Goal: Task Accomplishment & Management: Use online tool/utility

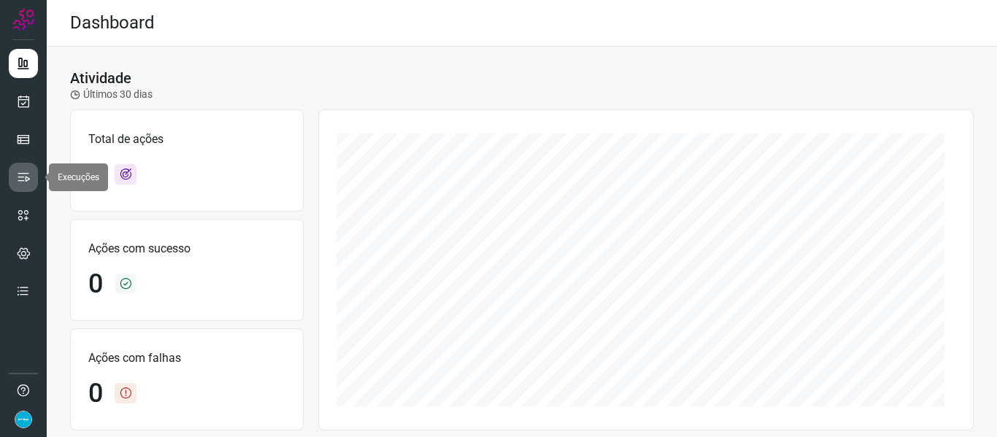
click at [26, 172] on icon at bounding box center [23, 177] width 15 height 15
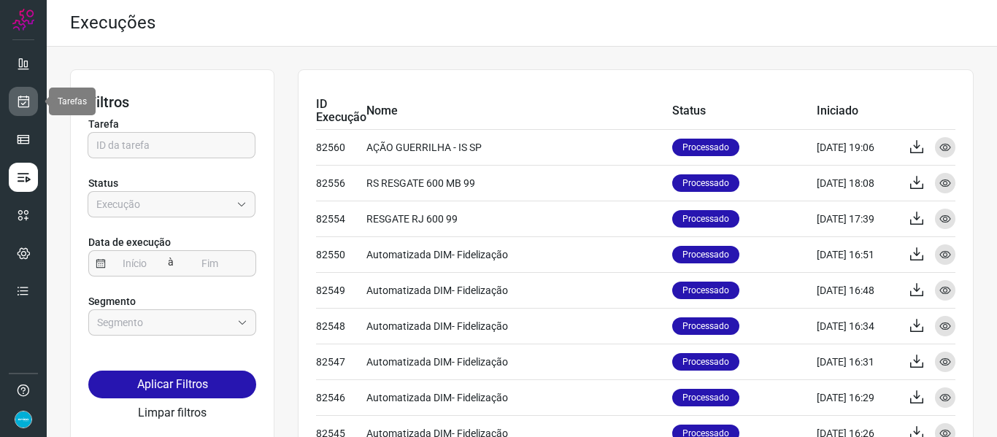
click at [18, 95] on icon at bounding box center [23, 101] width 15 height 15
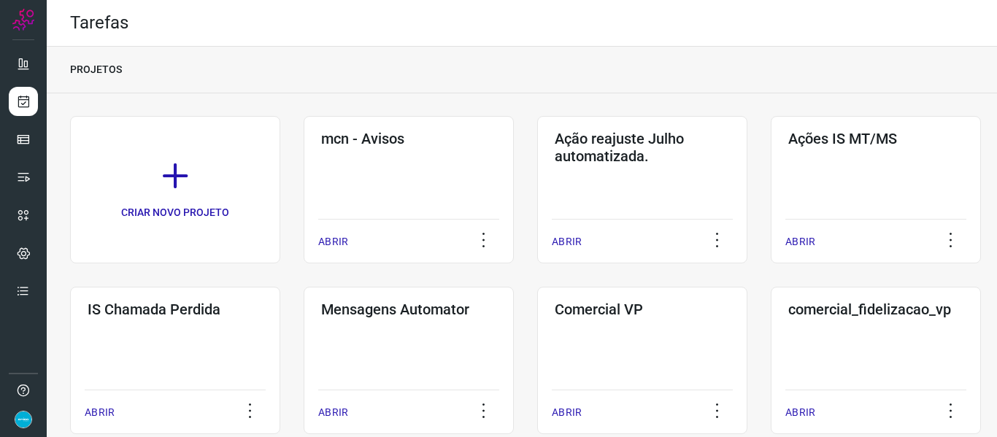
scroll to position [382, 0]
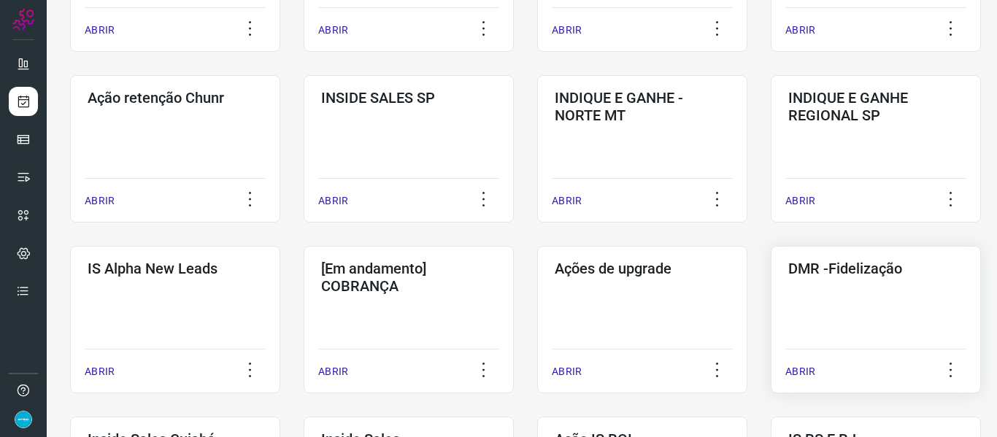
click at [805, 367] on p "ABRIR" at bounding box center [800, 371] width 30 height 15
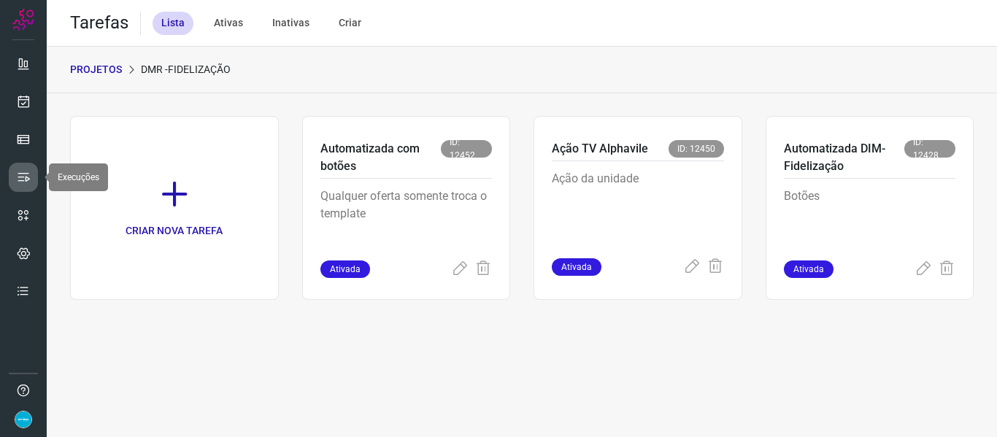
click at [31, 169] on link at bounding box center [23, 177] width 29 height 29
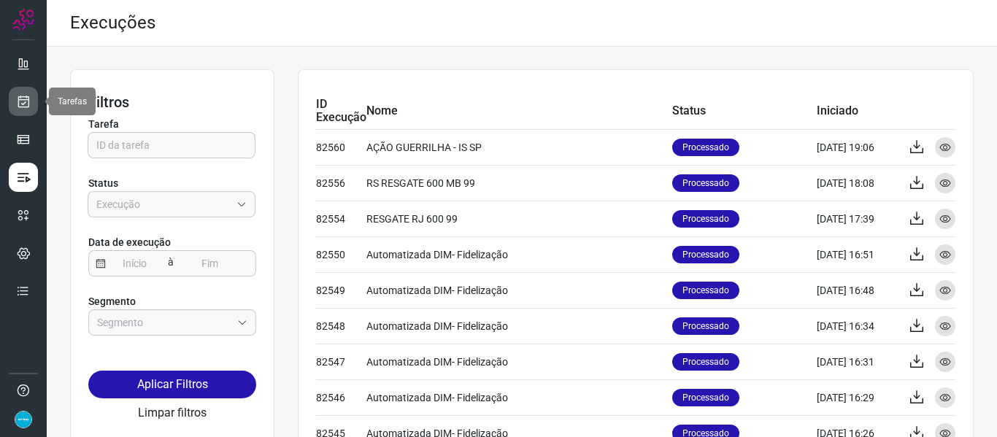
click at [19, 99] on icon at bounding box center [23, 101] width 15 height 15
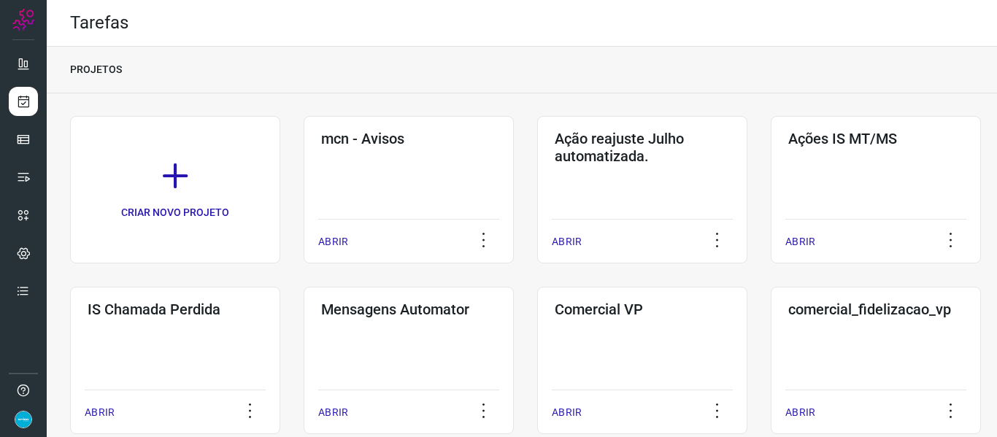
scroll to position [382, 0]
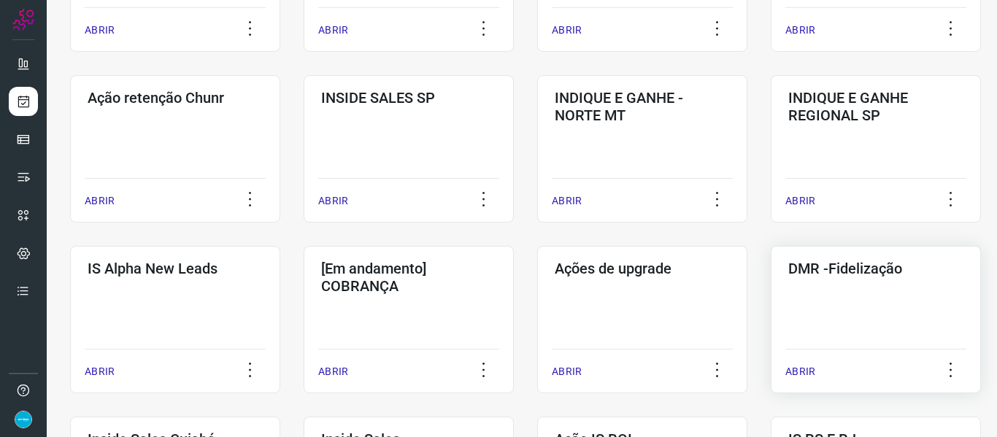
click at [805, 363] on div "ABRIR" at bounding box center [875, 367] width 181 height 36
click at [804, 367] on p "ABRIR" at bounding box center [800, 371] width 30 height 15
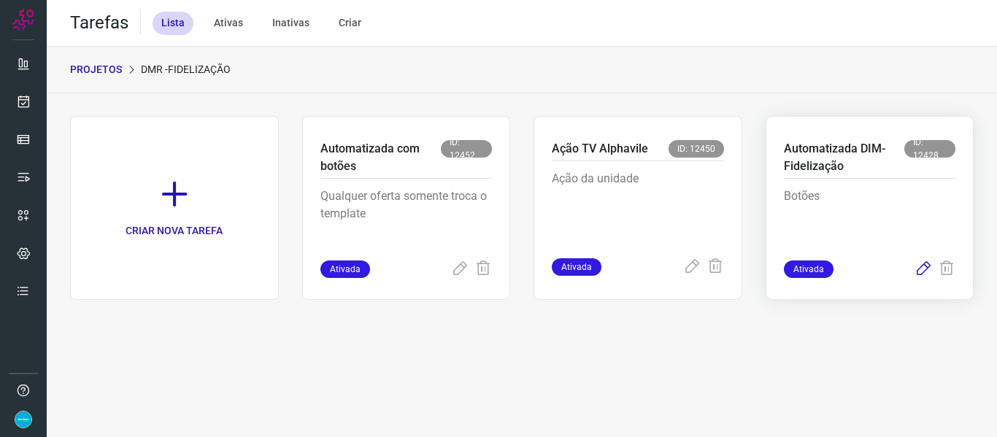
click at [917, 263] on icon at bounding box center [924, 270] width 18 height 18
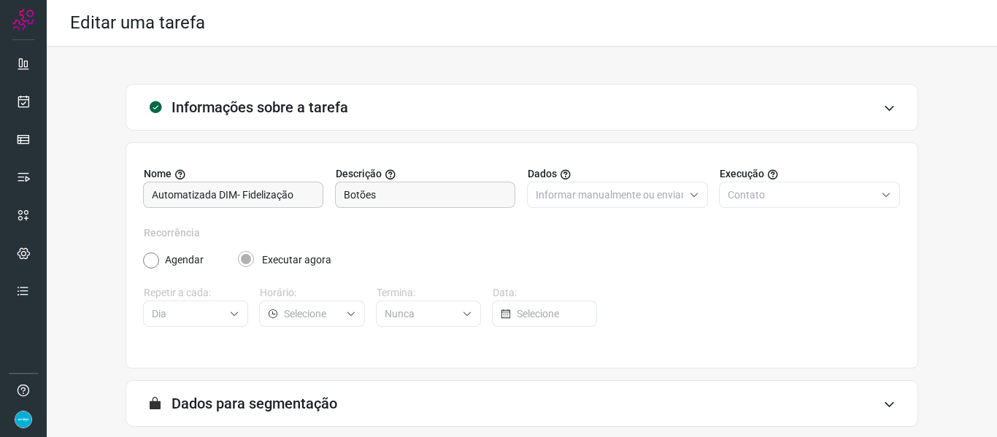
scroll to position [133, 0]
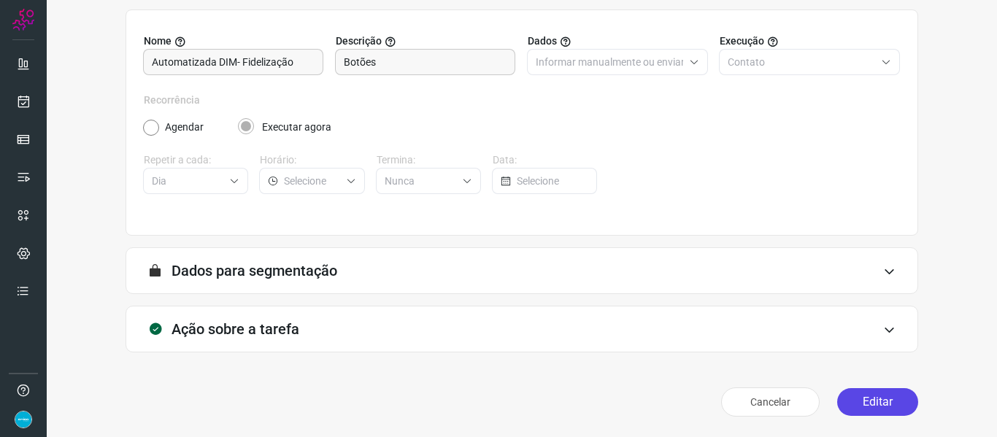
click at [868, 398] on button "Editar" at bounding box center [877, 402] width 81 height 28
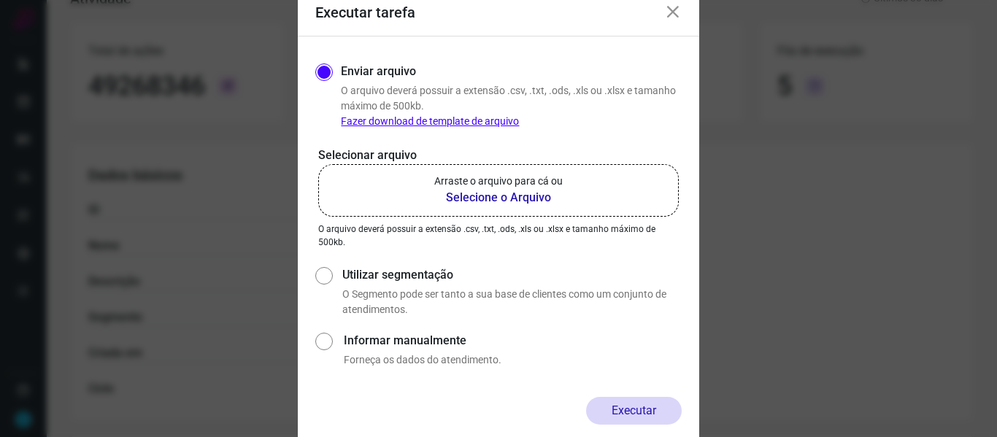
click at [487, 191] on b "Selecione o Arquivo" at bounding box center [498, 198] width 128 height 18
click at [0, 0] on input "Arraste o arquivo para cá ou Selecione o Arquivo" at bounding box center [0, 0] width 0 height 0
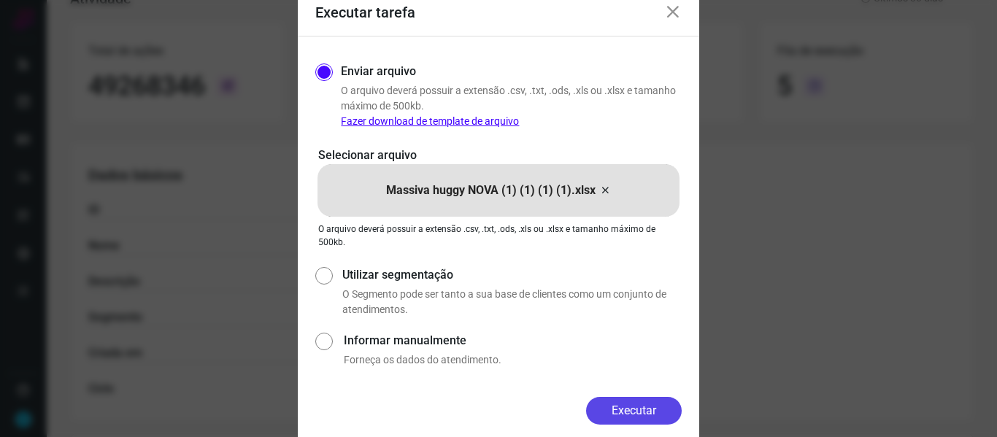
click at [615, 404] on button "Executar" at bounding box center [634, 411] width 96 height 28
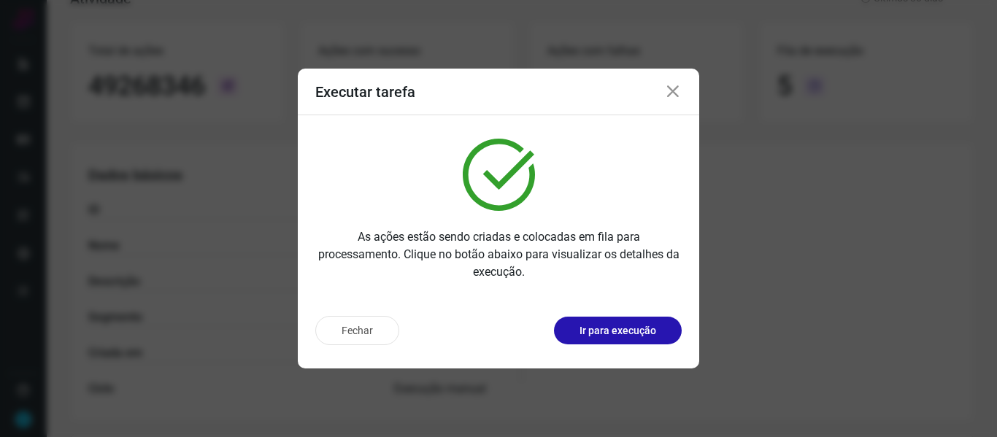
click at [669, 96] on icon at bounding box center [673, 92] width 18 height 18
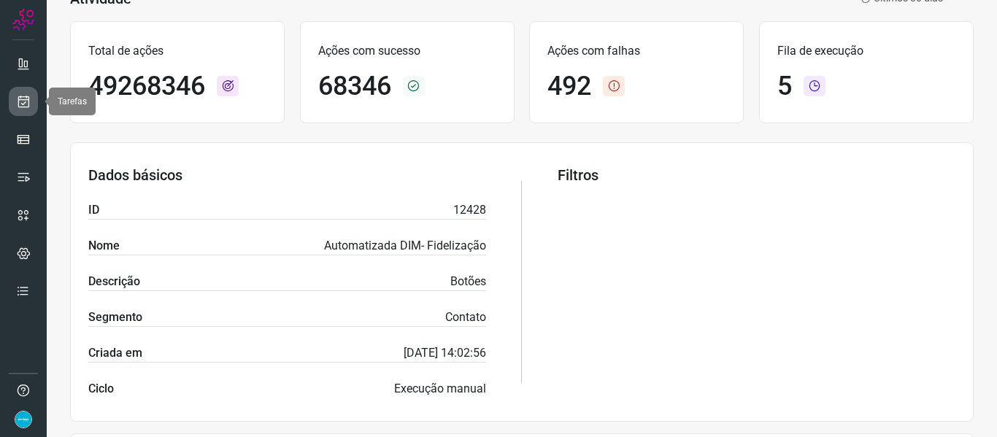
click at [18, 98] on icon at bounding box center [23, 101] width 15 height 15
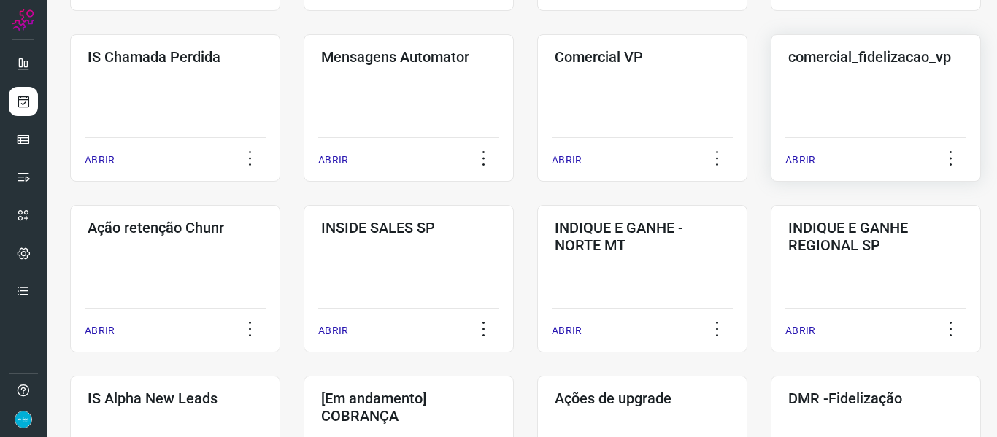
scroll to position [399, 0]
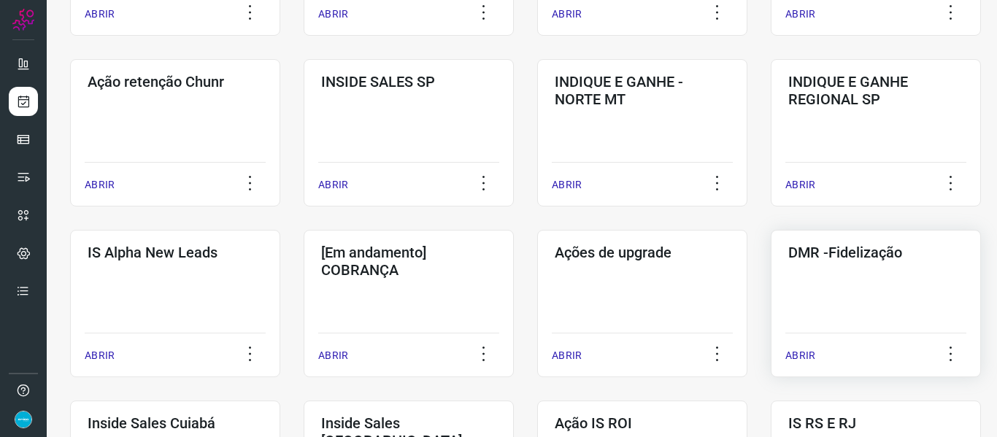
click at [796, 356] on p "ABRIR" at bounding box center [800, 355] width 30 height 15
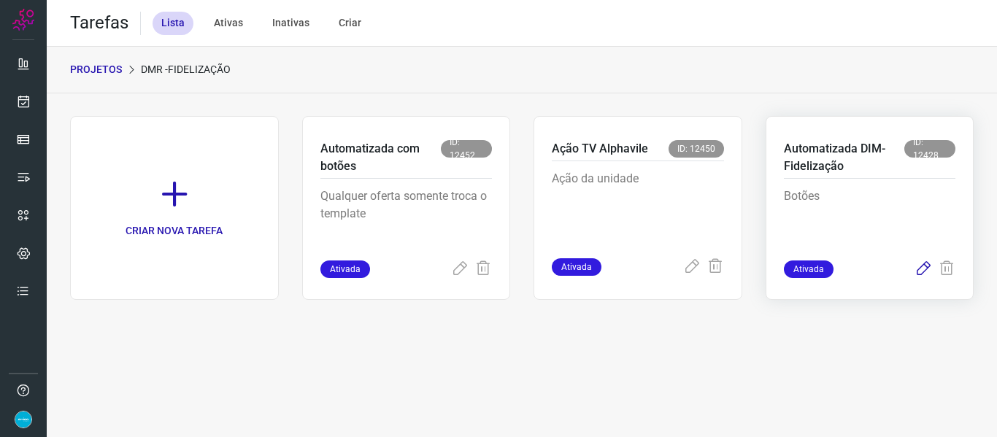
click at [917, 266] on icon at bounding box center [924, 270] width 18 height 18
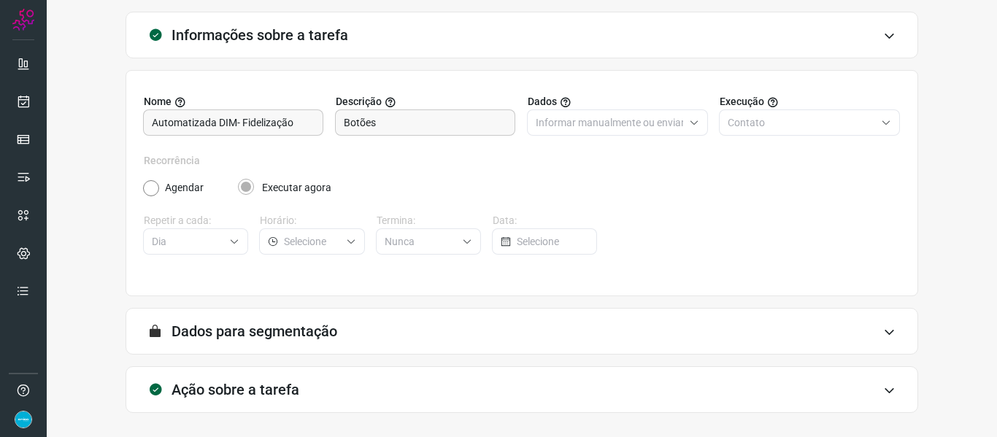
scroll to position [133, 0]
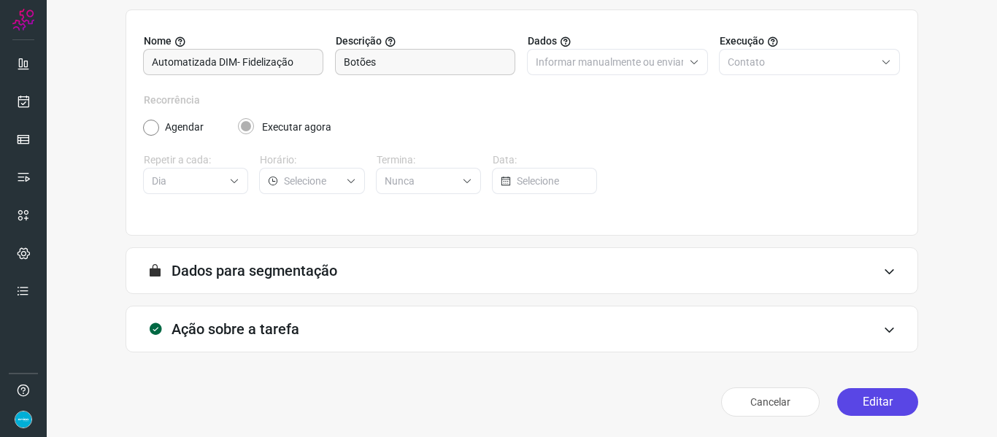
click at [885, 398] on button "Editar" at bounding box center [877, 402] width 81 height 28
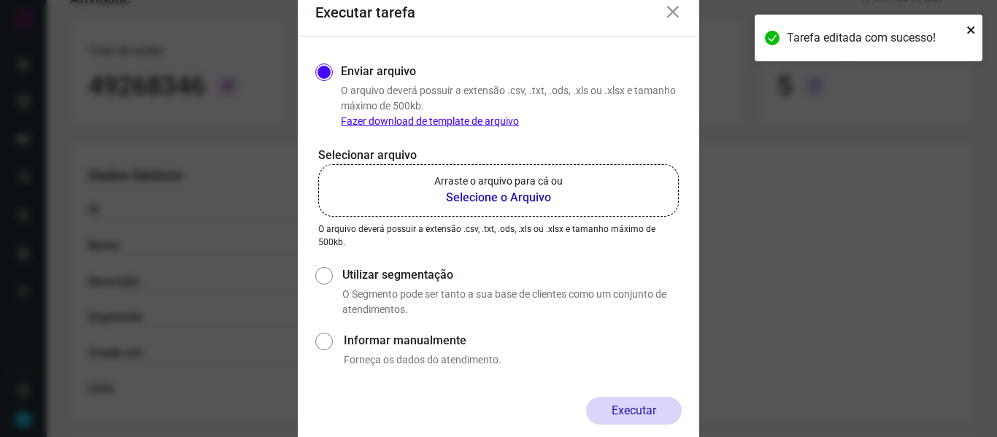
click at [970, 31] on icon "close" at bounding box center [970, 29] width 7 height 7
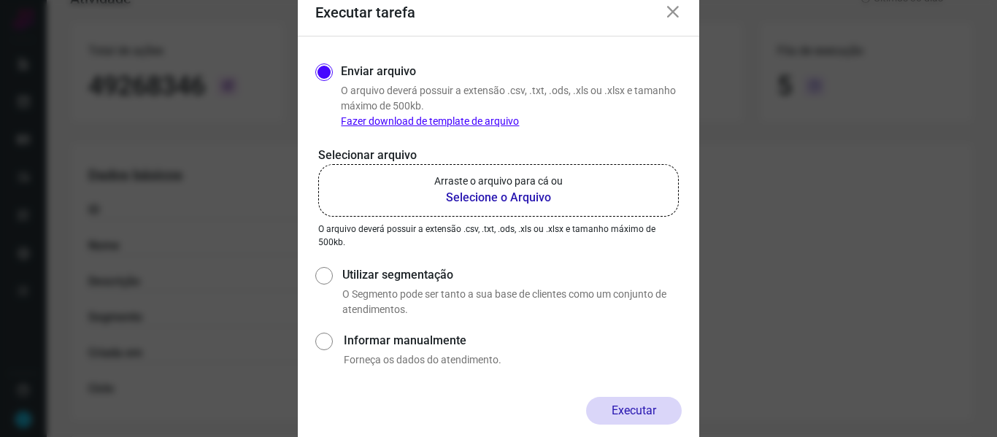
click at [522, 197] on b "Selecione o Arquivo" at bounding box center [498, 198] width 128 height 18
click at [0, 0] on input "Arraste o arquivo para cá ou Selecione o Arquivo" at bounding box center [0, 0] width 0 height 0
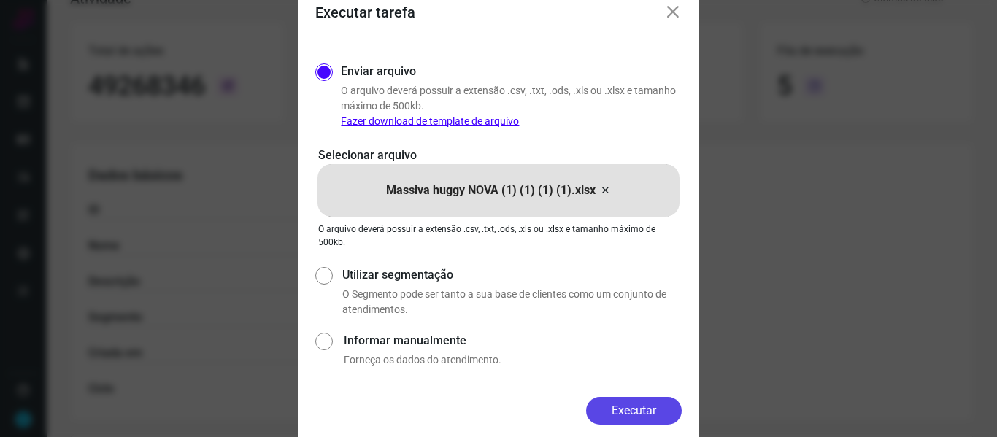
click at [631, 409] on button "Executar" at bounding box center [634, 411] width 96 height 28
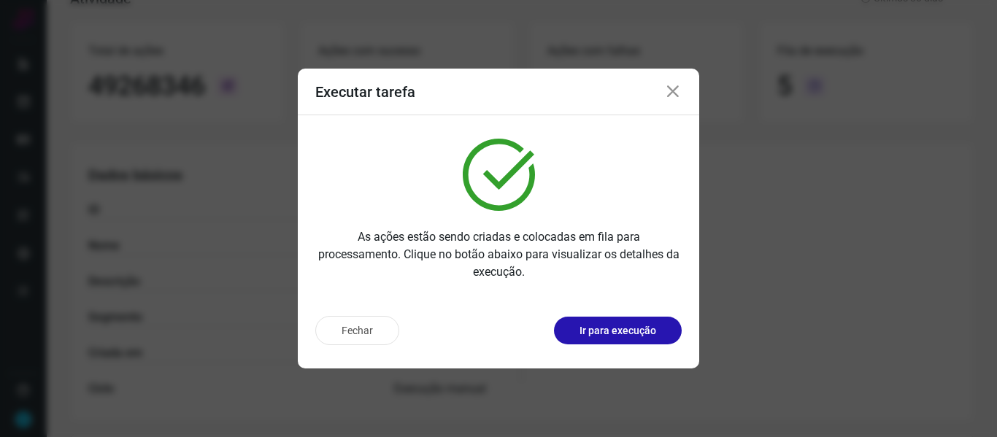
click at [677, 96] on icon at bounding box center [673, 92] width 18 height 18
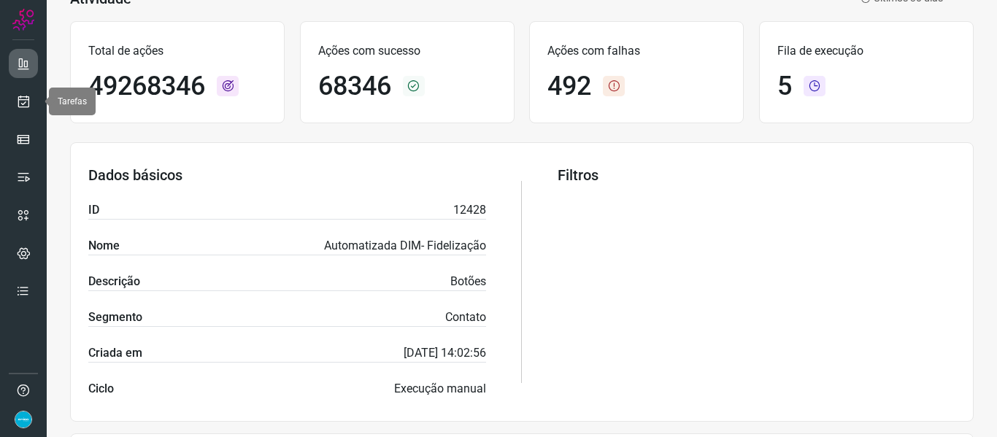
drag, startPoint x: 29, startPoint y: 106, endPoint x: 32, endPoint y: 64, distance: 41.7
click at [29, 106] on icon at bounding box center [23, 101] width 15 height 15
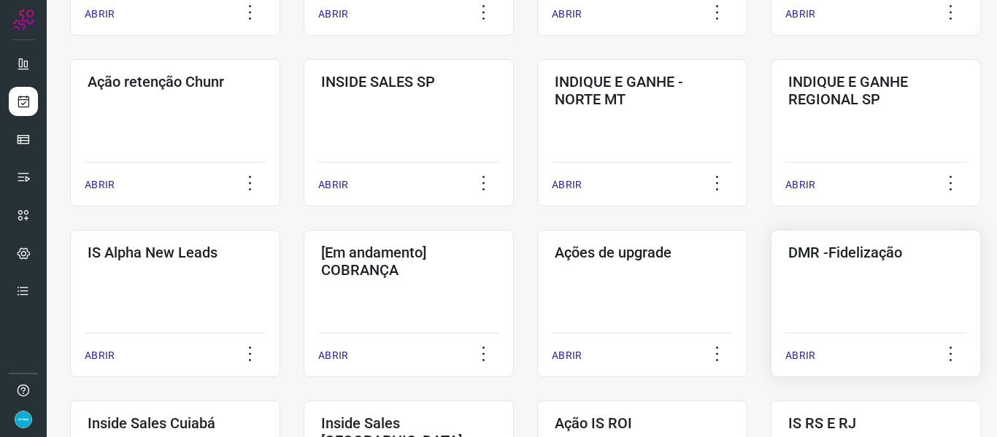
click at [803, 354] on p "ABRIR" at bounding box center [800, 355] width 30 height 15
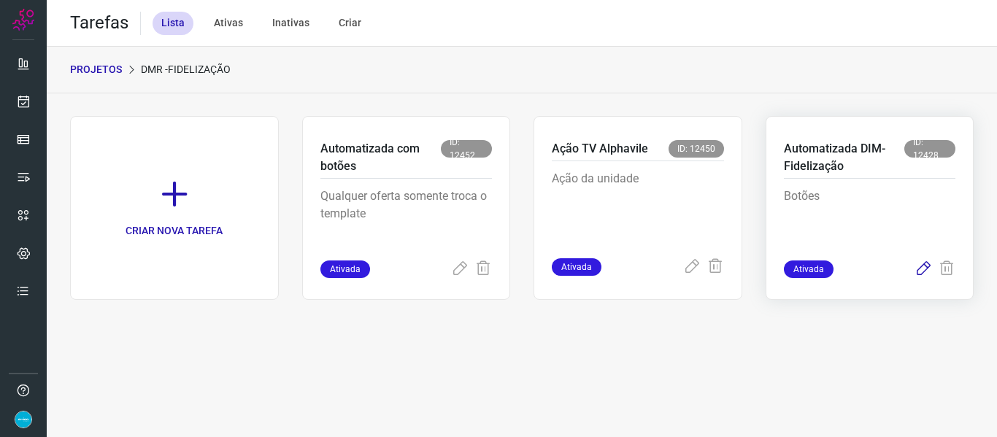
click at [923, 271] on icon at bounding box center [924, 270] width 18 height 18
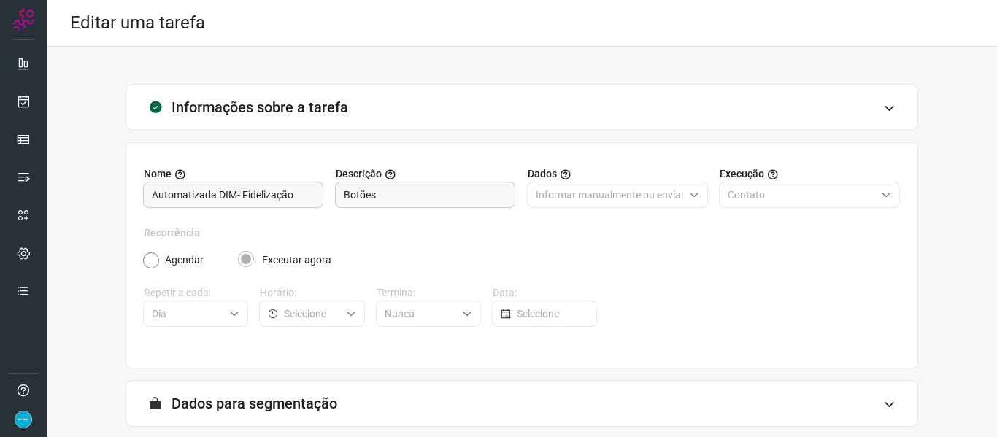
scroll to position [133, 0]
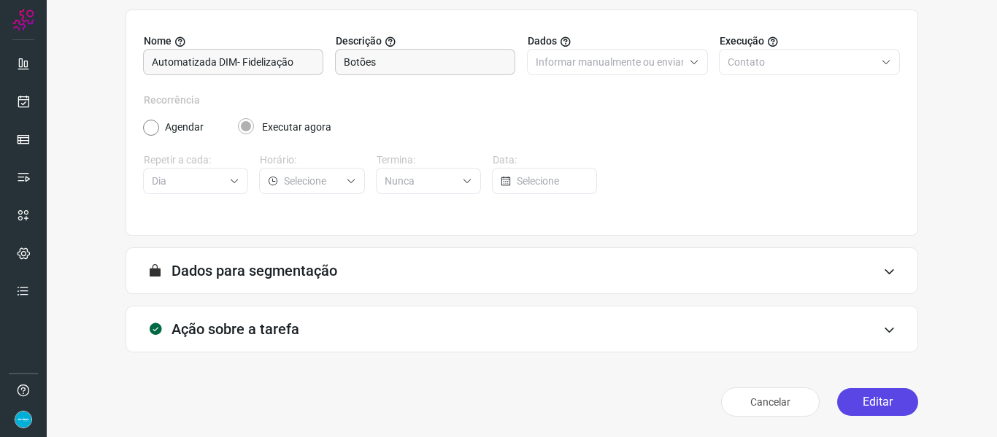
click at [871, 405] on button "Editar" at bounding box center [877, 402] width 81 height 28
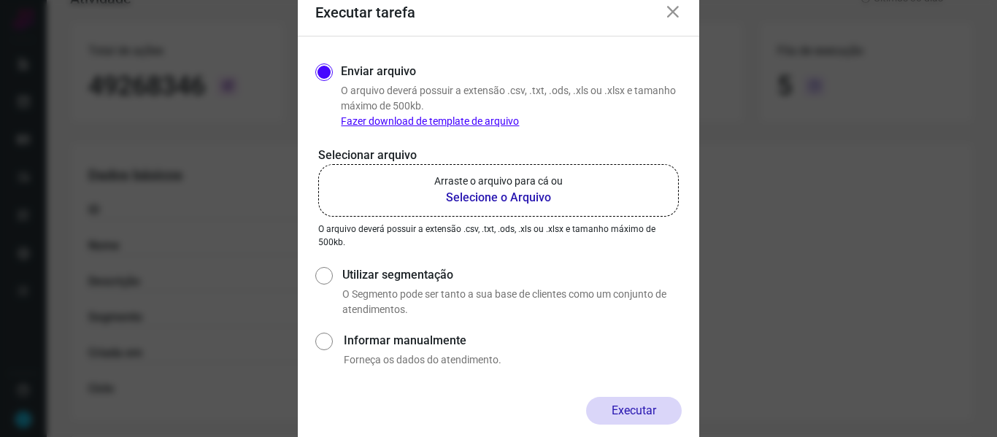
click at [517, 197] on b "Selecione o Arquivo" at bounding box center [498, 198] width 128 height 18
click at [0, 0] on input "Arraste o arquivo para cá ou Selecione o Arquivo" at bounding box center [0, 0] width 0 height 0
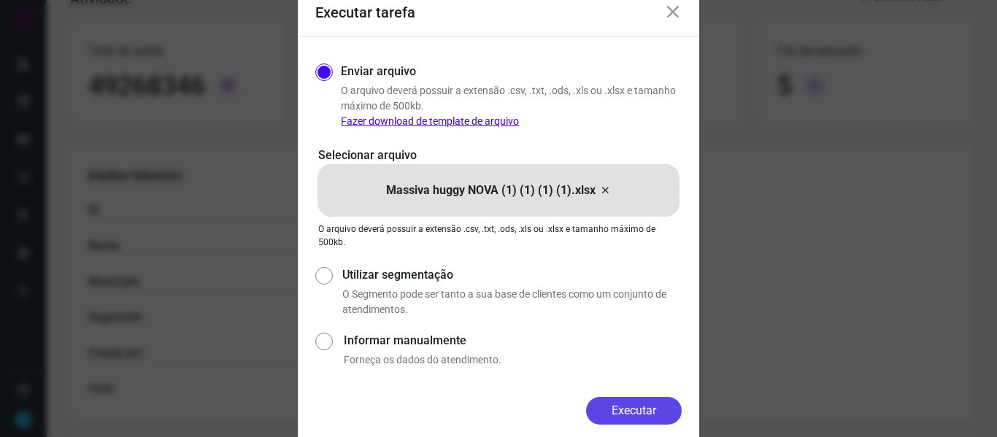
click at [617, 418] on button "Executar" at bounding box center [634, 411] width 96 height 28
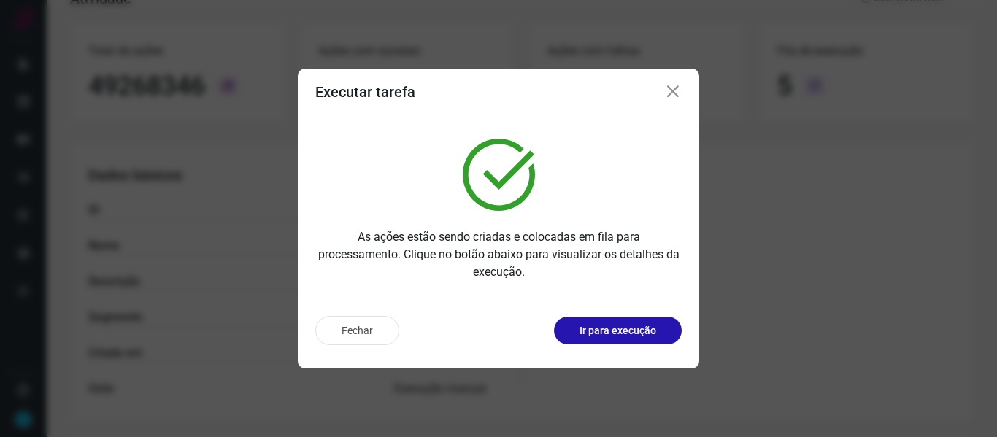
click at [673, 88] on icon at bounding box center [673, 92] width 18 height 18
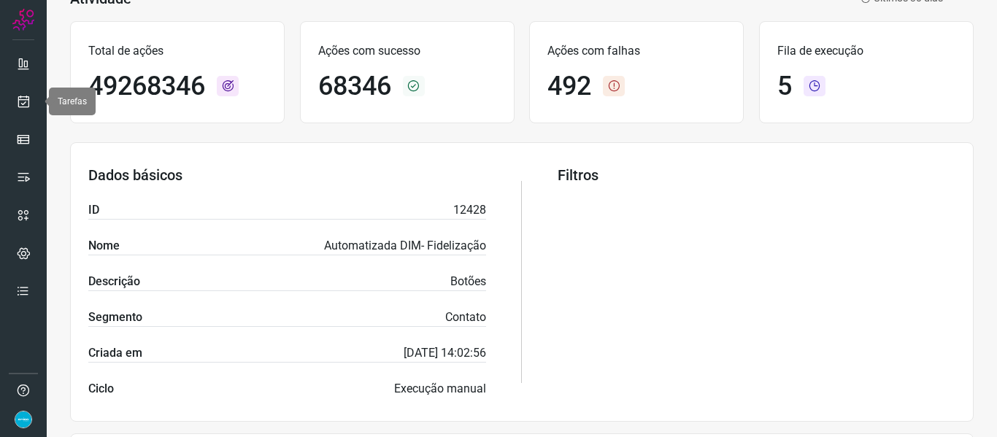
drag, startPoint x: 29, startPoint y: 103, endPoint x: 64, endPoint y: 107, distance: 35.3
click at [29, 103] on icon at bounding box center [23, 101] width 15 height 15
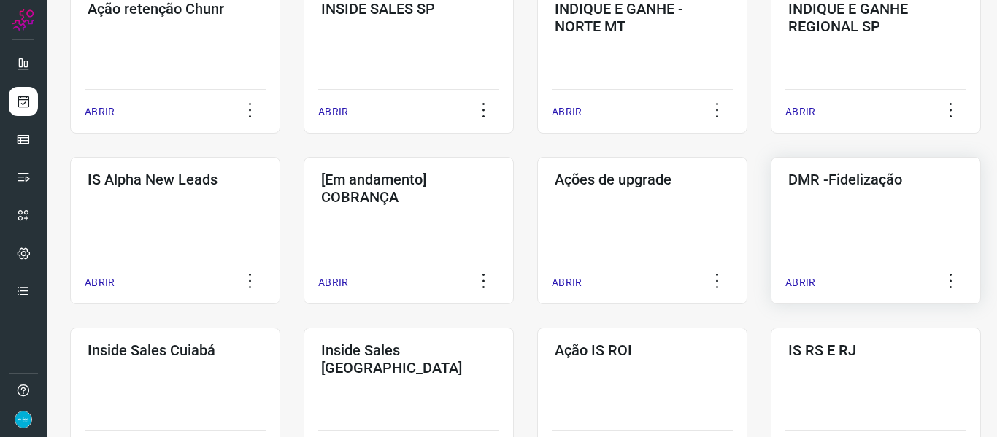
click at [809, 286] on p "ABRIR" at bounding box center [800, 282] width 30 height 15
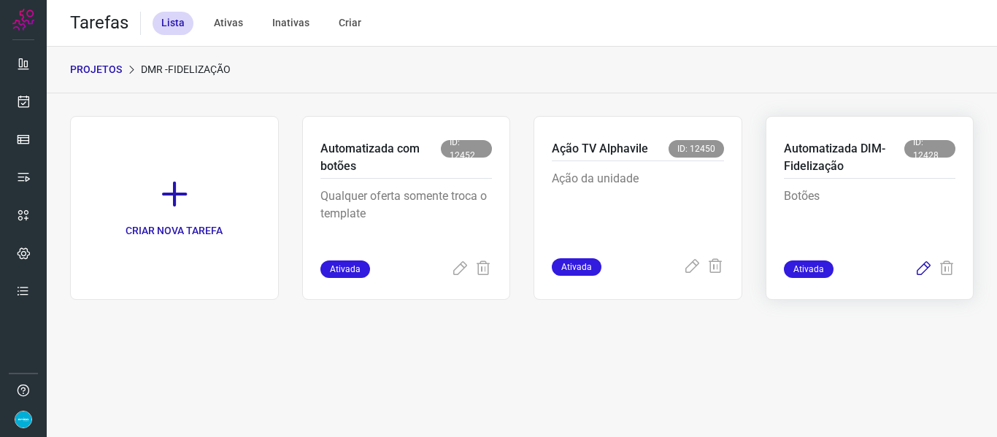
click at [923, 267] on icon at bounding box center [924, 270] width 18 height 18
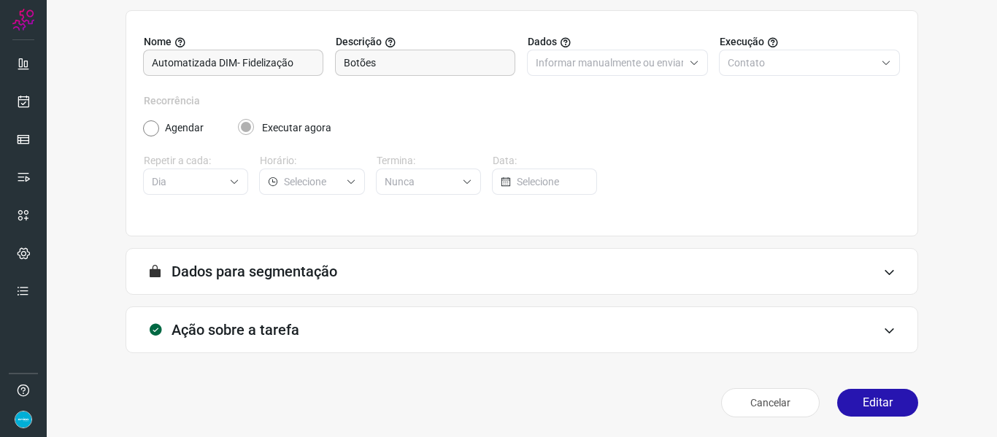
scroll to position [133, 0]
click at [891, 402] on button "Editar" at bounding box center [877, 402] width 81 height 28
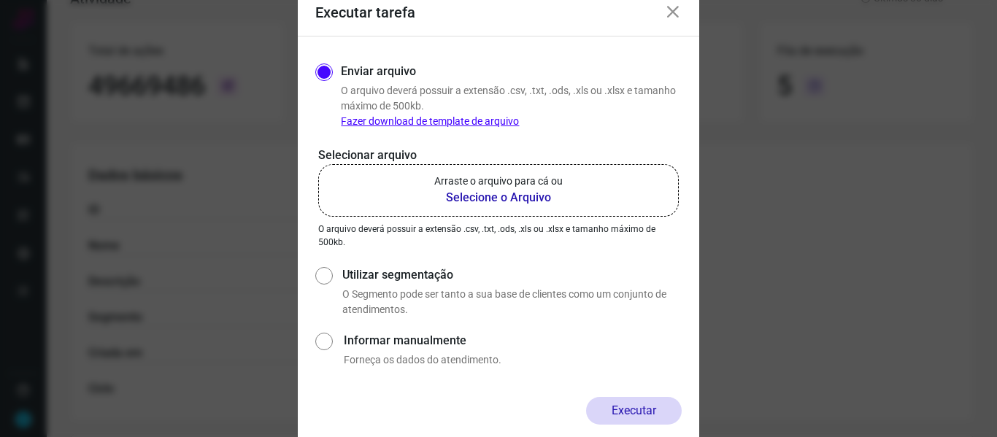
click at [495, 193] on b "Selecione o Arquivo" at bounding box center [498, 198] width 128 height 18
click at [0, 0] on input "Arraste o arquivo para cá ou Selecione o Arquivo" at bounding box center [0, 0] width 0 height 0
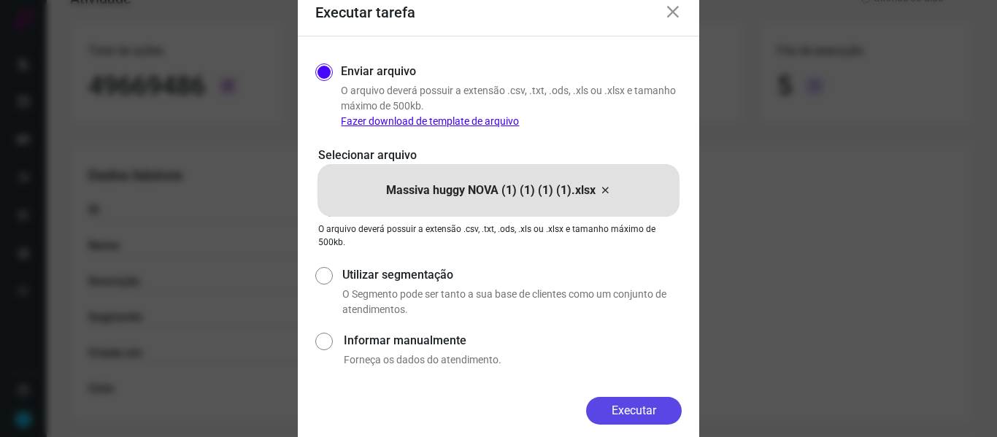
click at [623, 408] on button "Executar" at bounding box center [634, 411] width 96 height 28
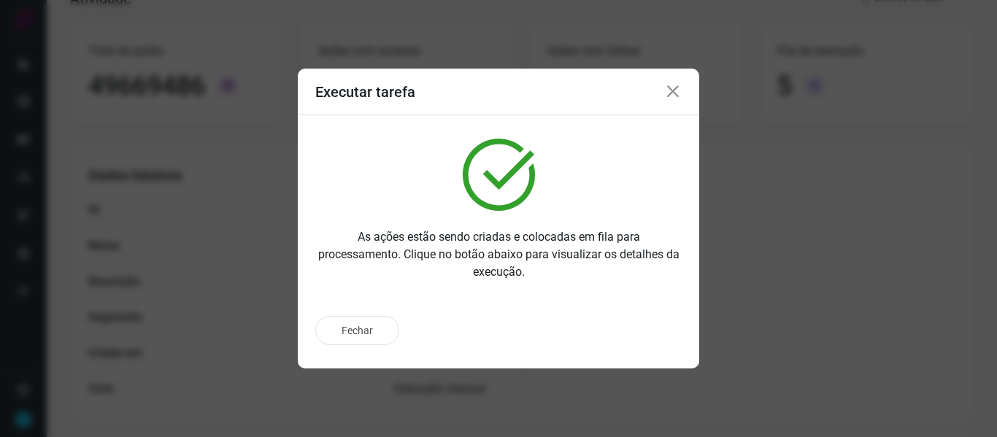
click at [669, 93] on icon at bounding box center [673, 92] width 18 height 18
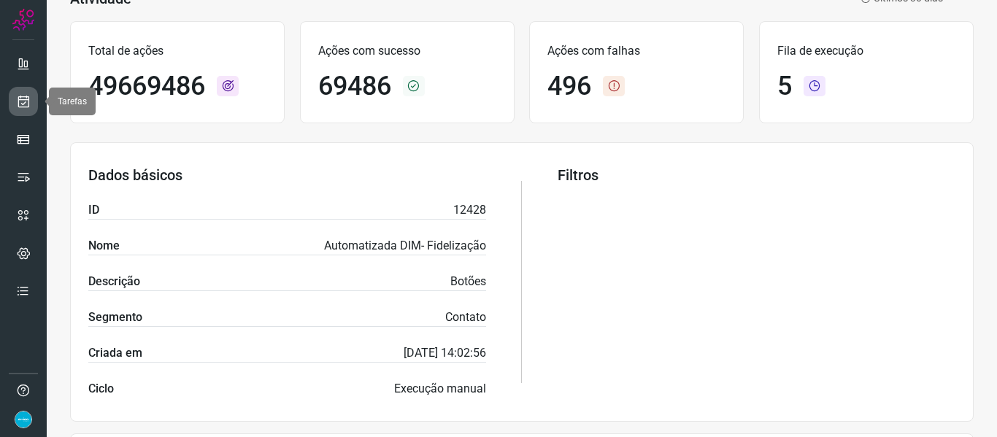
click at [26, 97] on icon at bounding box center [23, 101] width 15 height 15
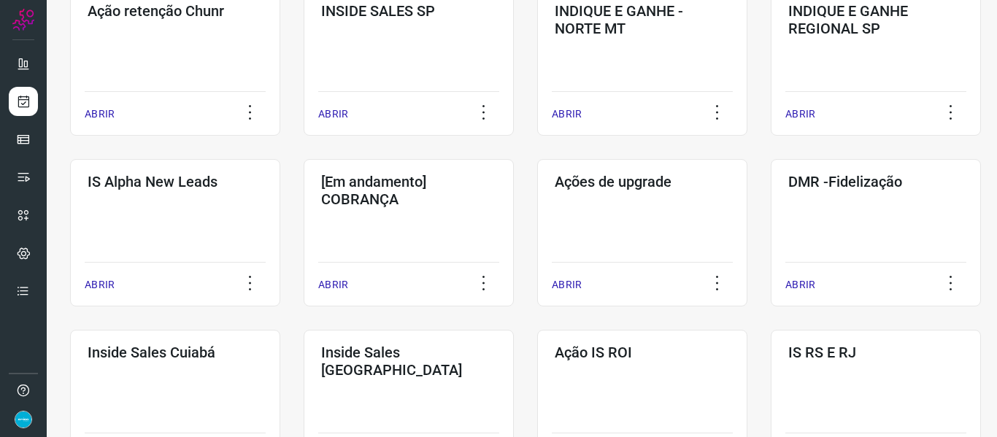
scroll to position [472, 0]
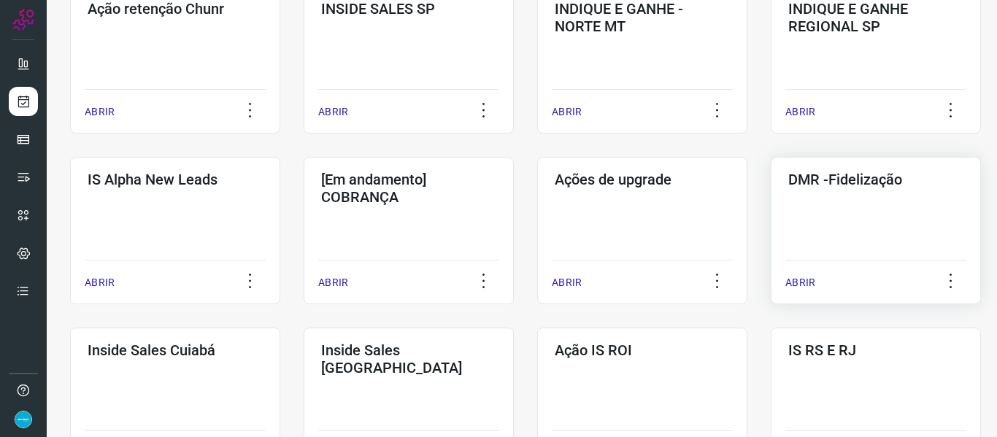
click at [802, 275] on p "ABRIR" at bounding box center [800, 282] width 30 height 15
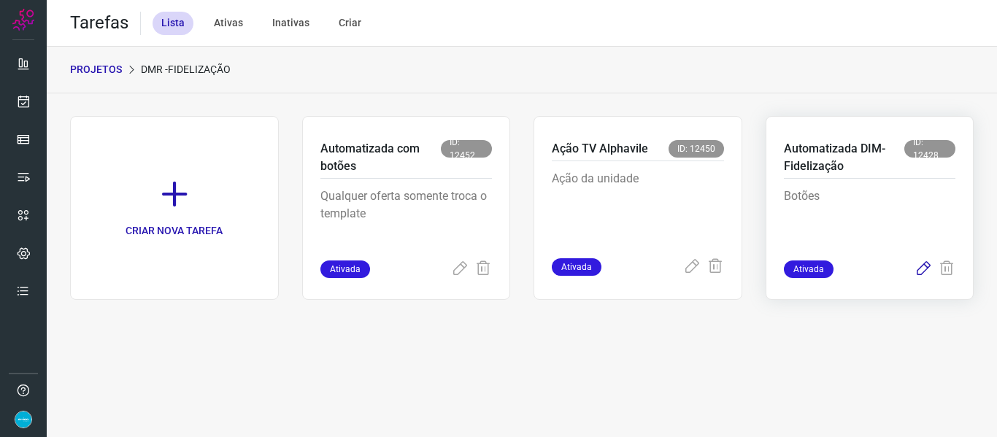
click at [926, 268] on icon at bounding box center [924, 270] width 18 height 18
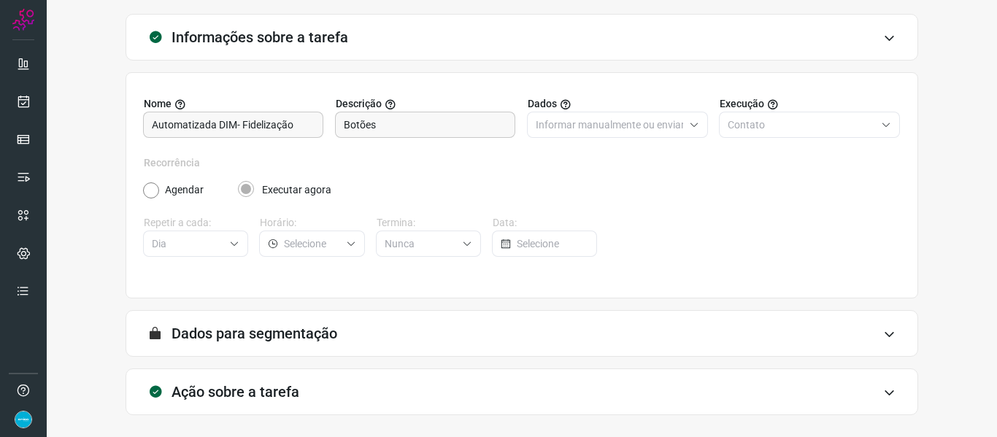
scroll to position [133, 0]
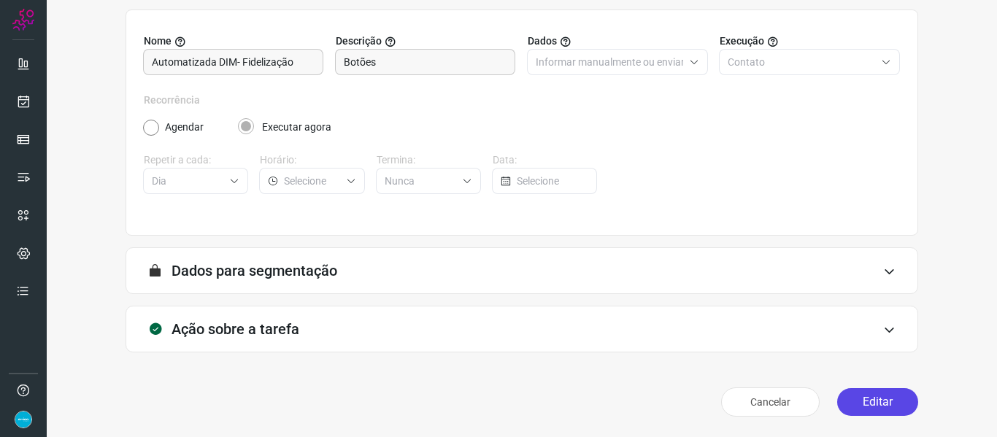
click at [888, 396] on button "Editar" at bounding box center [877, 402] width 81 height 28
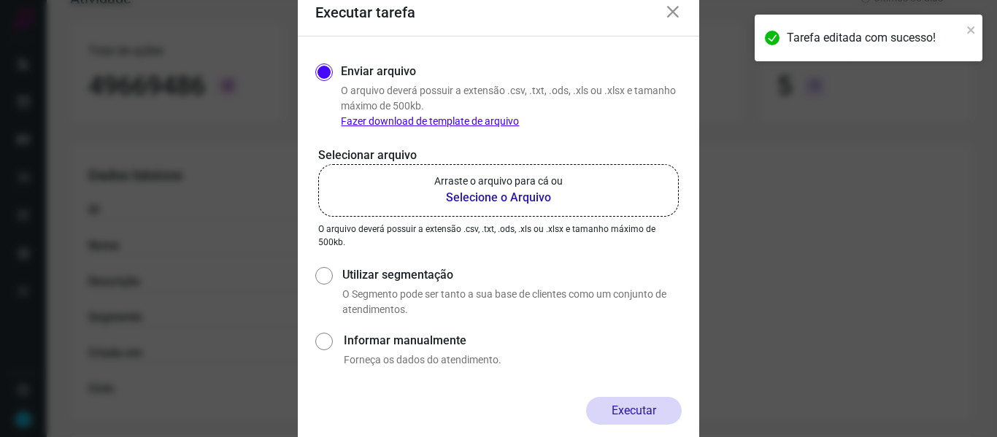
click at [499, 196] on b "Selecione o Arquivo" at bounding box center [498, 198] width 128 height 18
click at [0, 0] on input "Arraste o arquivo para cá ou Selecione o Arquivo" at bounding box center [0, 0] width 0 height 0
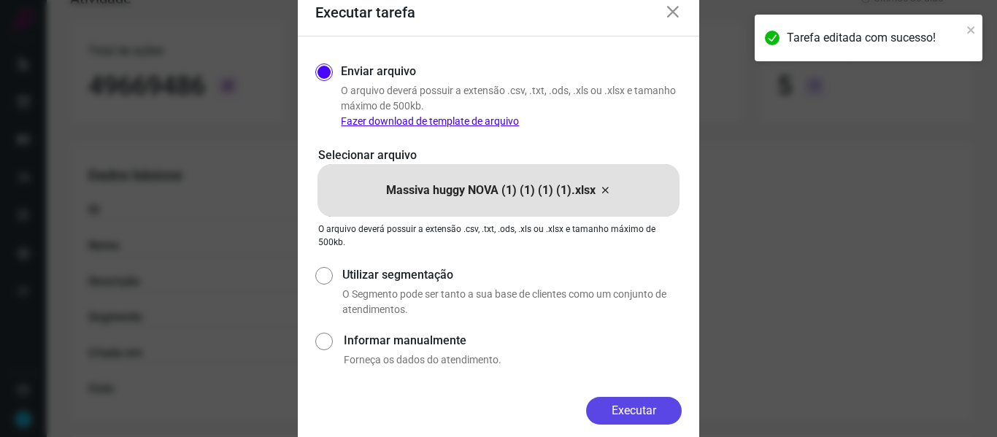
click at [636, 407] on button "Executar" at bounding box center [634, 411] width 96 height 28
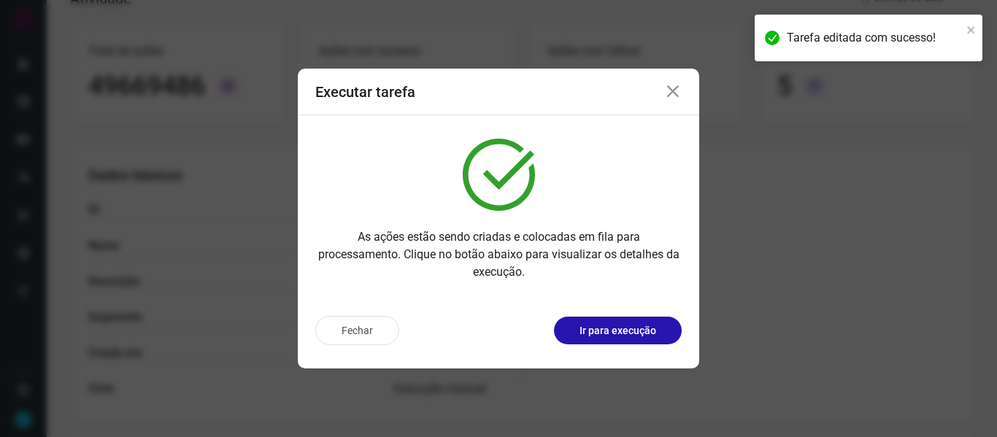
click at [674, 88] on icon at bounding box center [673, 92] width 18 height 18
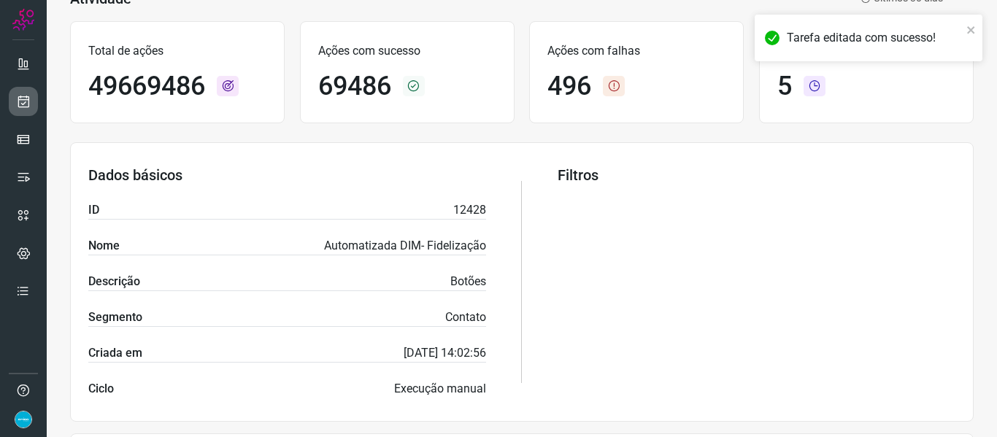
click at [28, 102] on icon at bounding box center [23, 101] width 15 height 15
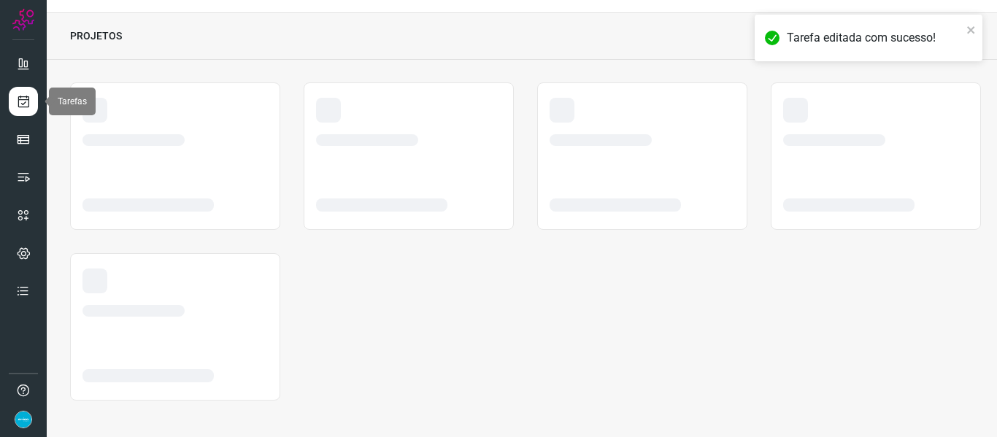
scroll to position [34, 0]
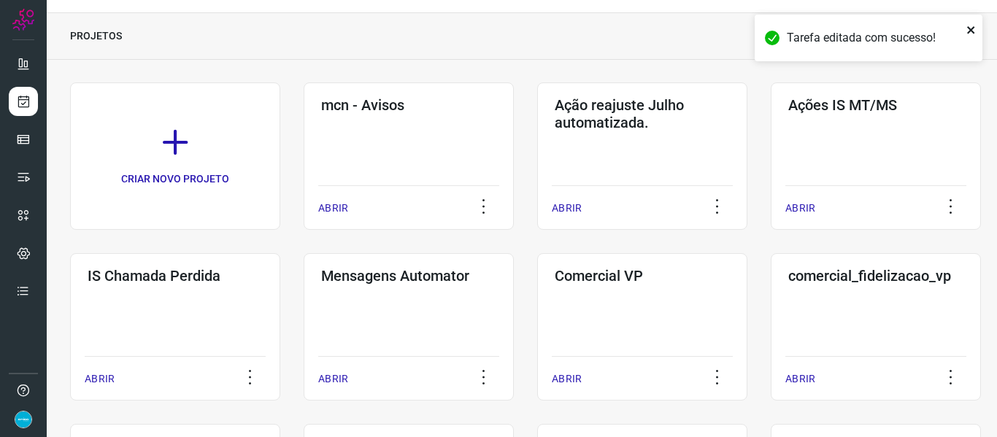
click at [974, 29] on icon "close" at bounding box center [971, 30] width 10 height 12
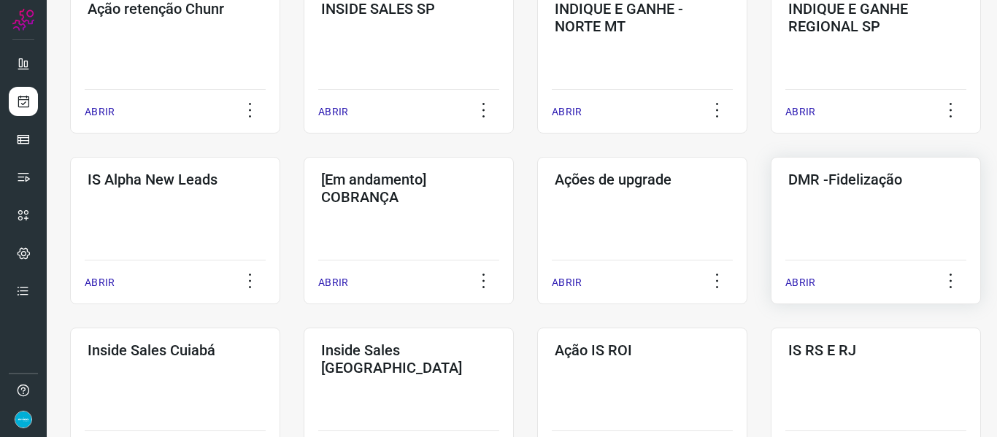
click at [799, 278] on p "ABRIR" at bounding box center [800, 282] width 30 height 15
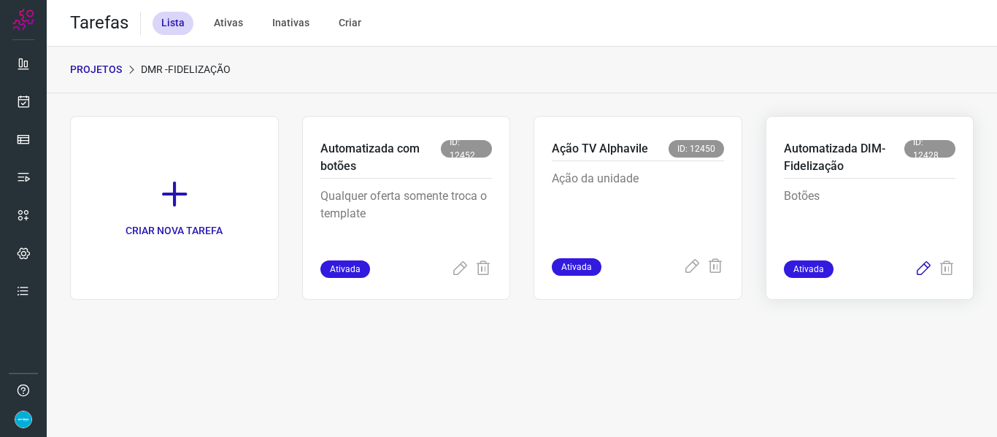
click at [925, 266] on icon at bounding box center [924, 270] width 18 height 18
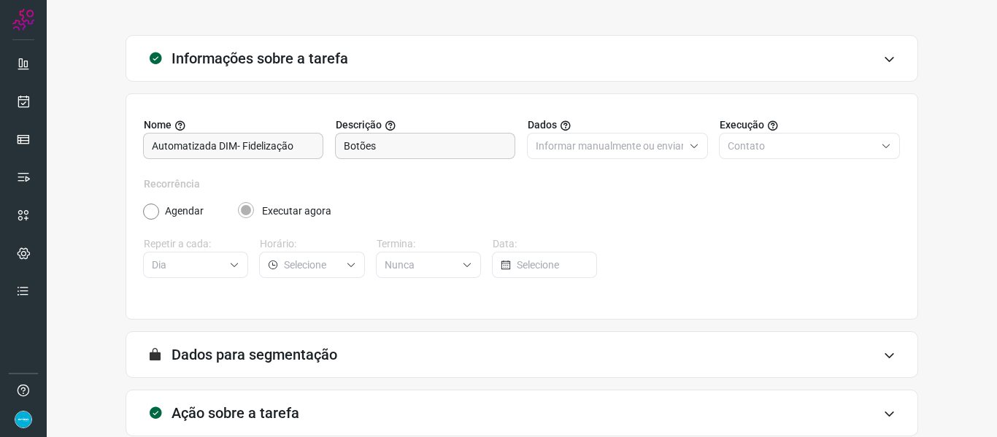
scroll to position [133, 0]
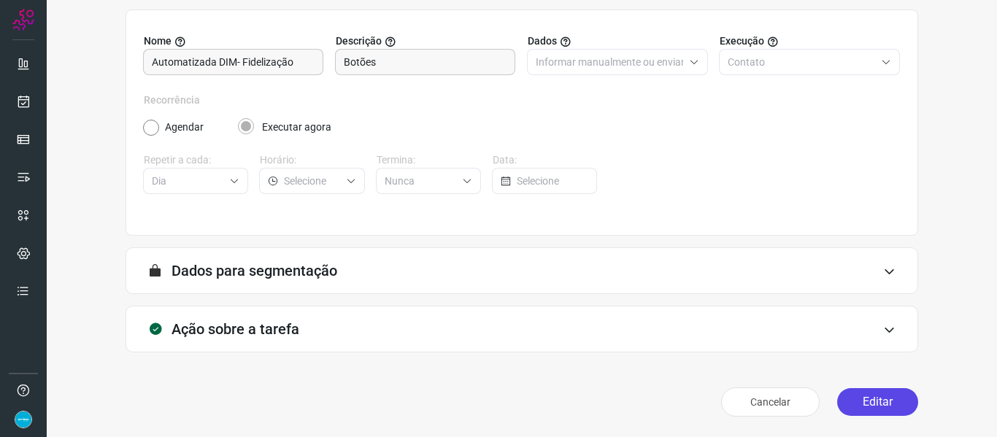
click at [881, 401] on button "Editar" at bounding box center [877, 402] width 81 height 28
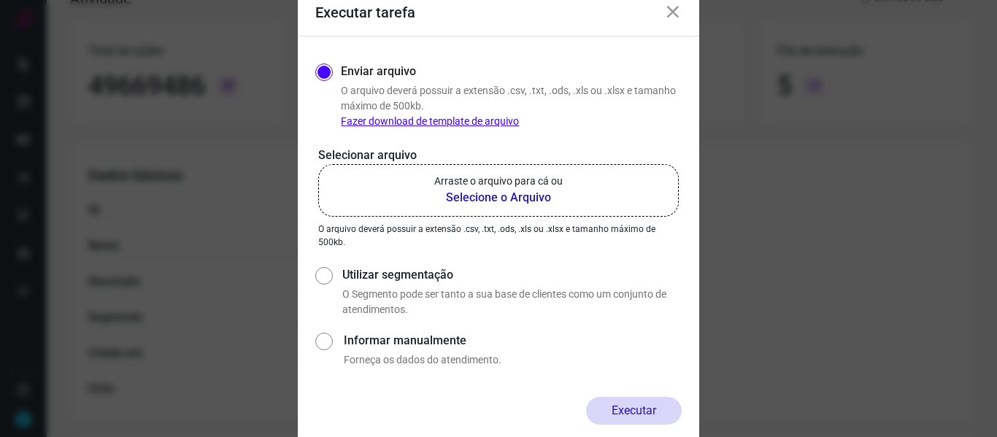
click at [526, 195] on b "Selecione o Arquivo" at bounding box center [498, 198] width 128 height 18
click at [0, 0] on input "Arraste o arquivo para cá ou Selecione o Arquivo" at bounding box center [0, 0] width 0 height 0
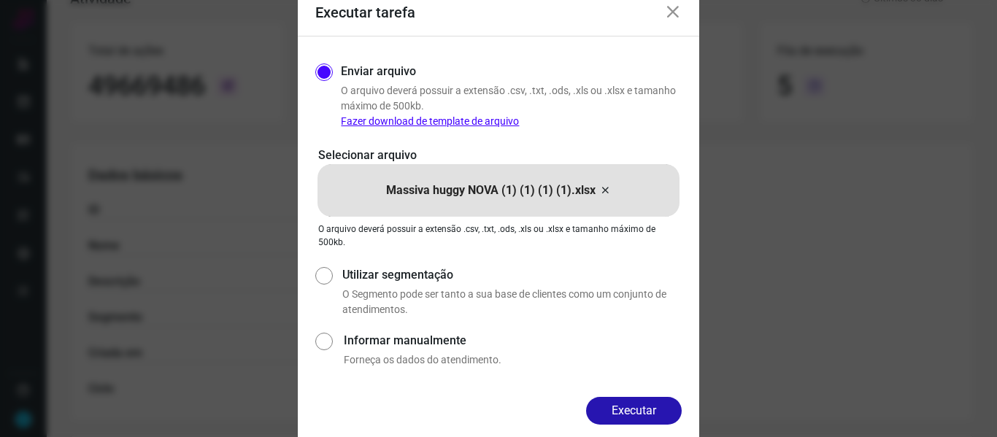
click at [617, 404] on button "Executar" at bounding box center [634, 411] width 96 height 28
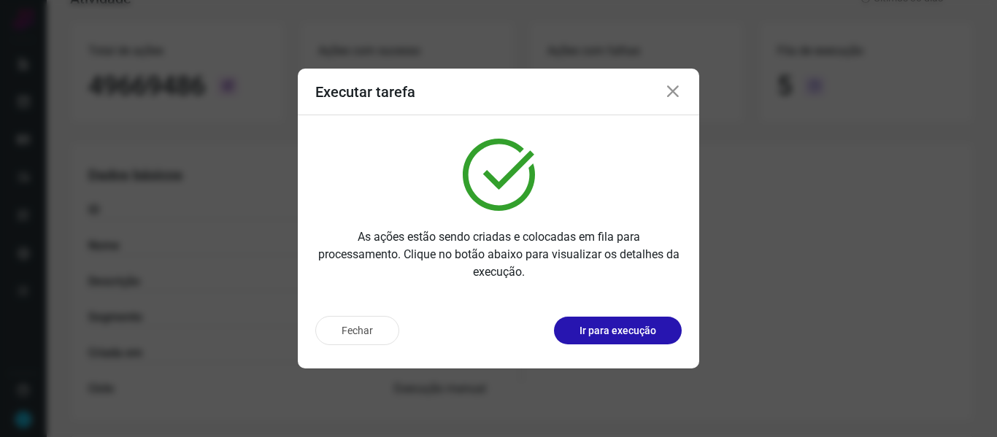
click at [676, 93] on icon at bounding box center [673, 92] width 18 height 18
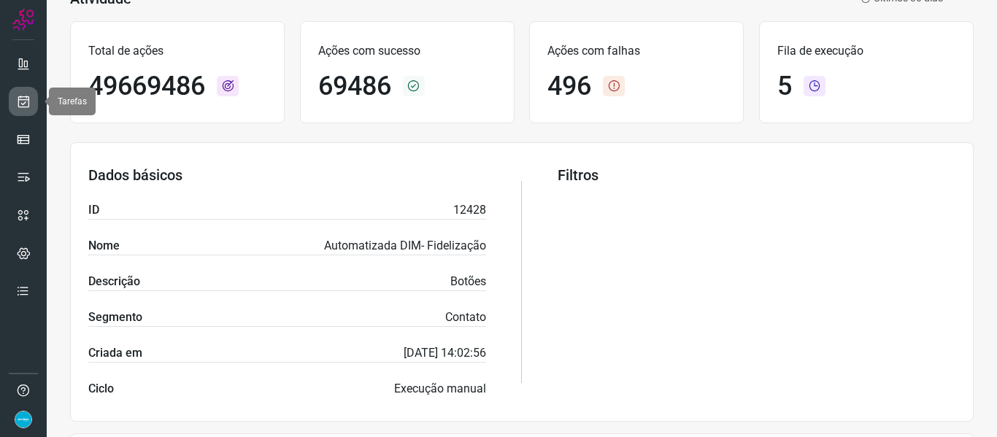
click at [27, 95] on icon at bounding box center [23, 101] width 15 height 15
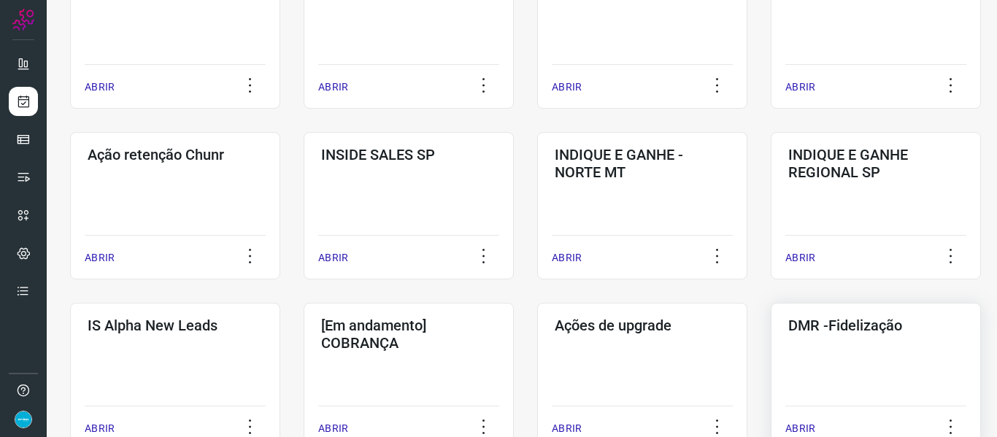
click at [797, 421] on p "ABRIR" at bounding box center [800, 428] width 30 height 15
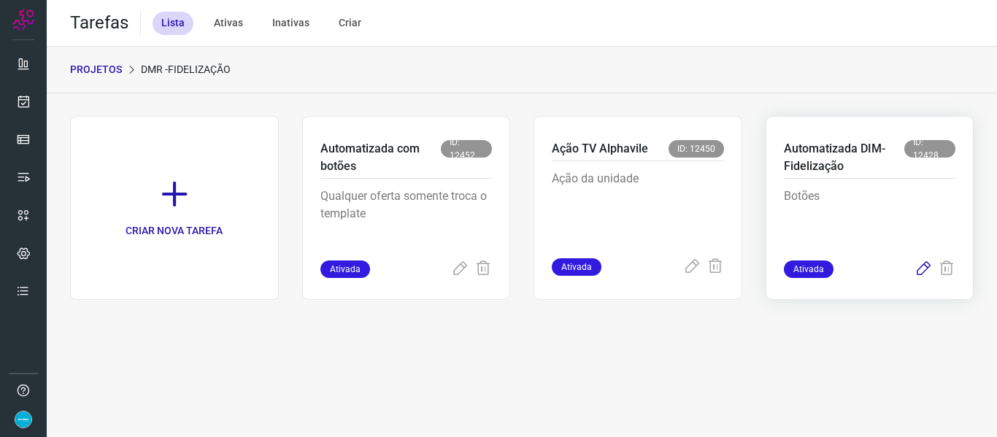
click at [923, 267] on icon at bounding box center [924, 270] width 18 height 18
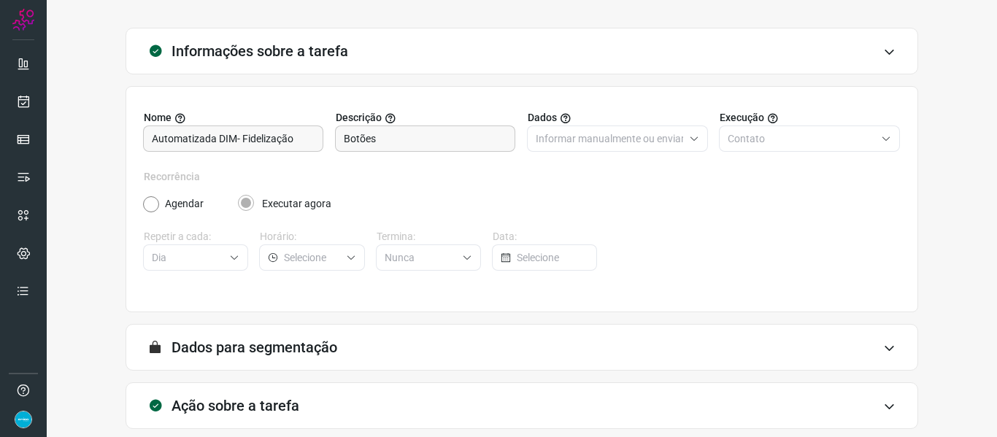
scroll to position [133, 0]
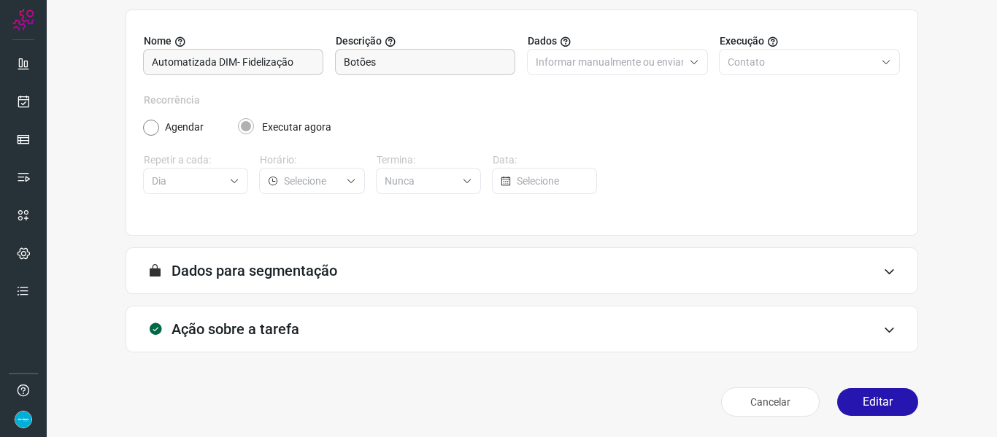
drag, startPoint x: 890, startPoint y: 399, endPoint x: 891, endPoint y: 323, distance: 75.9
click at [891, 399] on button "Editar" at bounding box center [877, 402] width 81 height 28
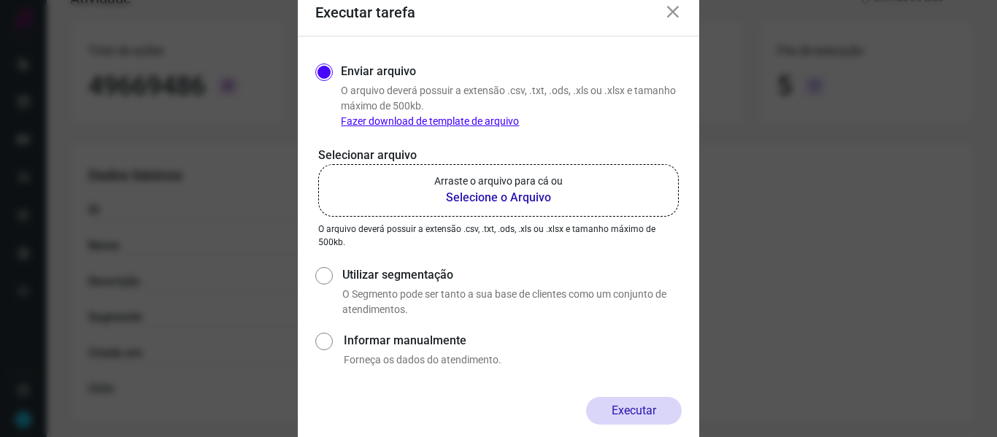
click at [478, 190] on b "Selecione o Arquivo" at bounding box center [498, 198] width 128 height 18
click at [0, 0] on input "Arraste o arquivo para cá ou Selecione o Arquivo" at bounding box center [0, 0] width 0 height 0
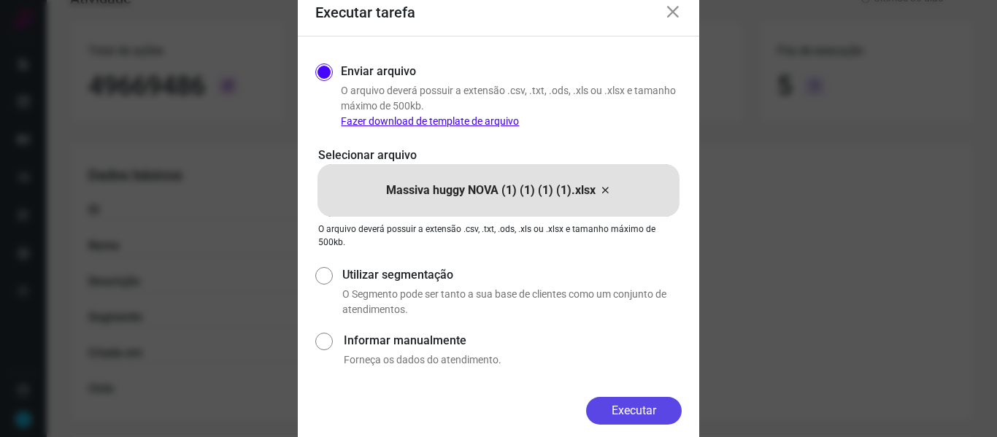
click at [628, 409] on button "Executar" at bounding box center [634, 411] width 96 height 28
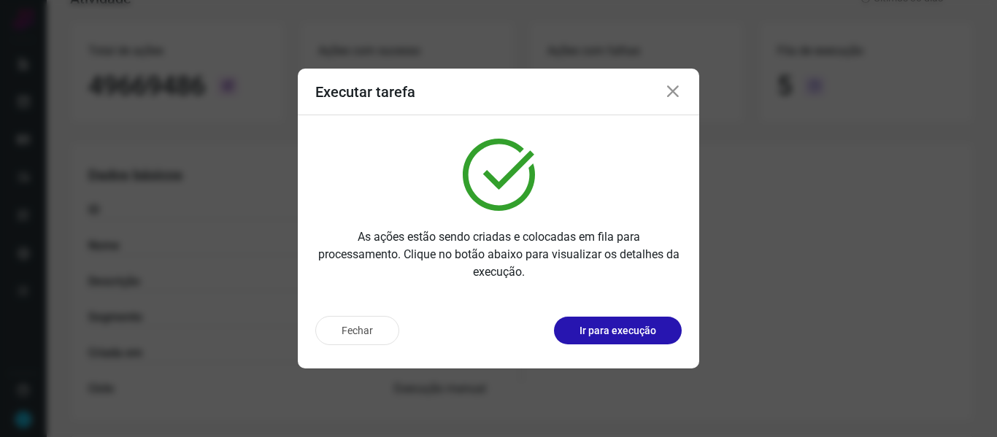
click at [674, 90] on icon at bounding box center [673, 92] width 18 height 18
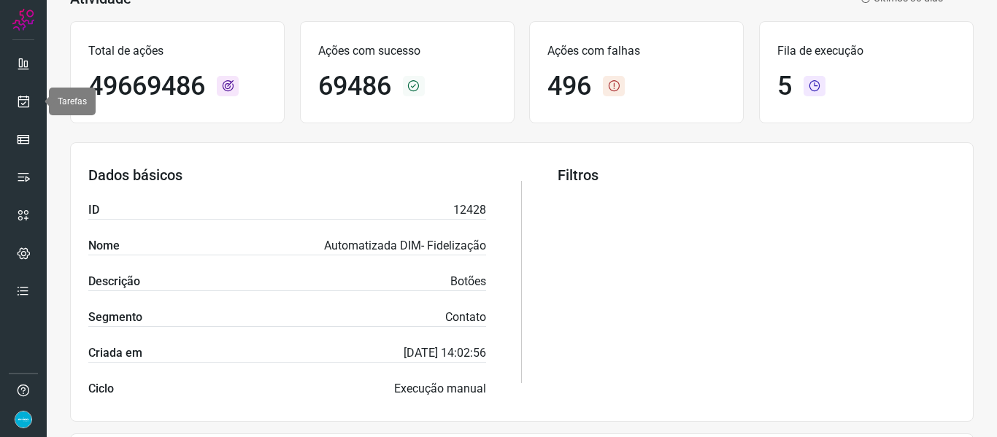
drag, startPoint x: 33, startPoint y: 107, endPoint x: 42, endPoint y: 97, distance: 13.9
click at [33, 107] on link at bounding box center [23, 101] width 29 height 29
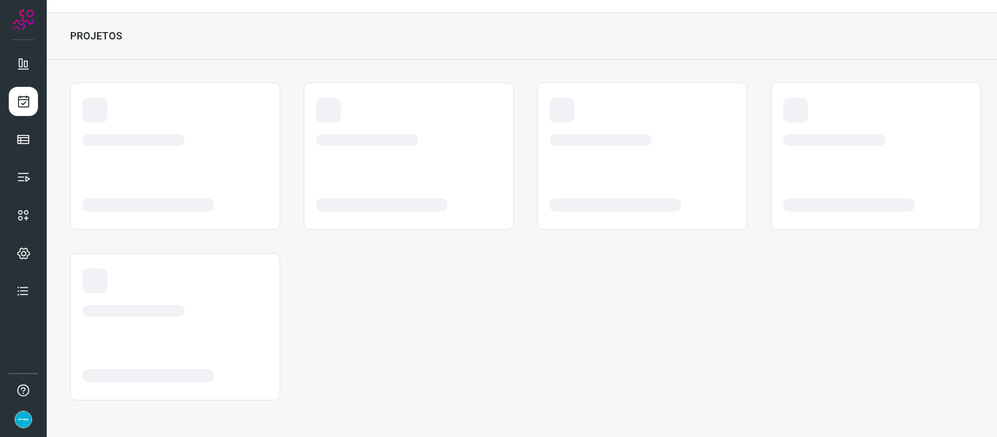
scroll to position [34, 0]
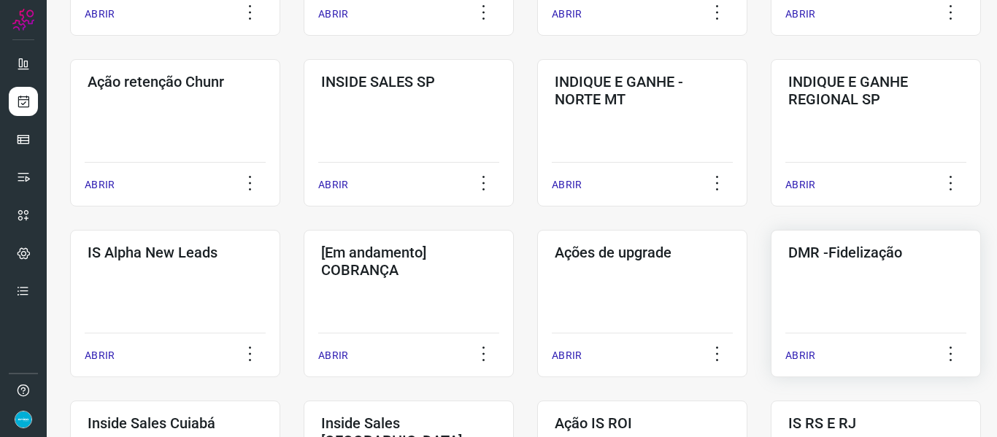
click at [806, 355] on p "ABRIR" at bounding box center [800, 355] width 30 height 15
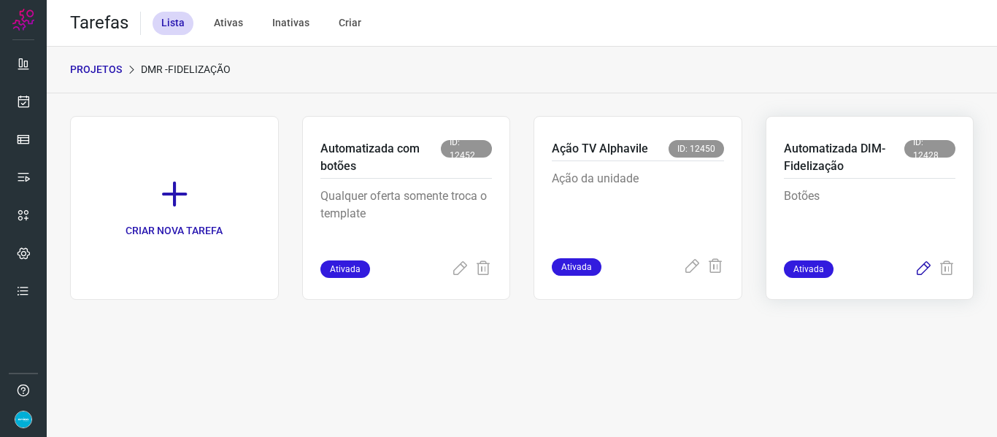
click at [923, 265] on icon at bounding box center [924, 270] width 18 height 18
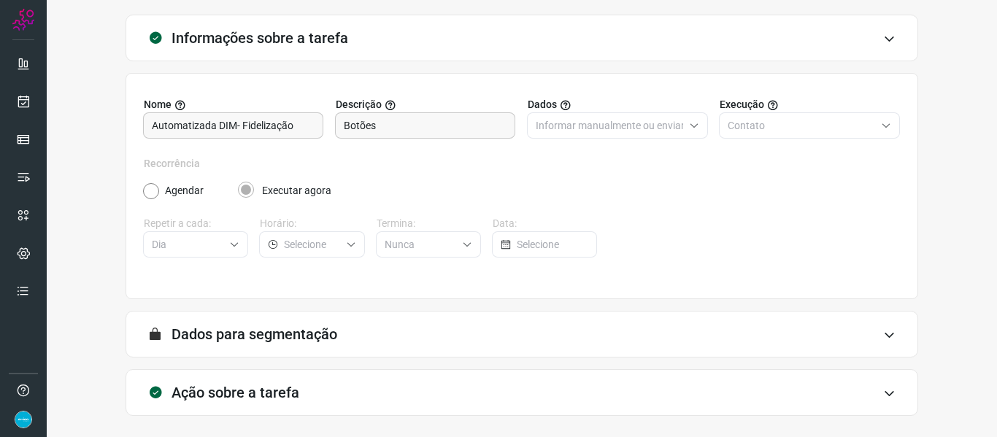
scroll to position [133, 0]
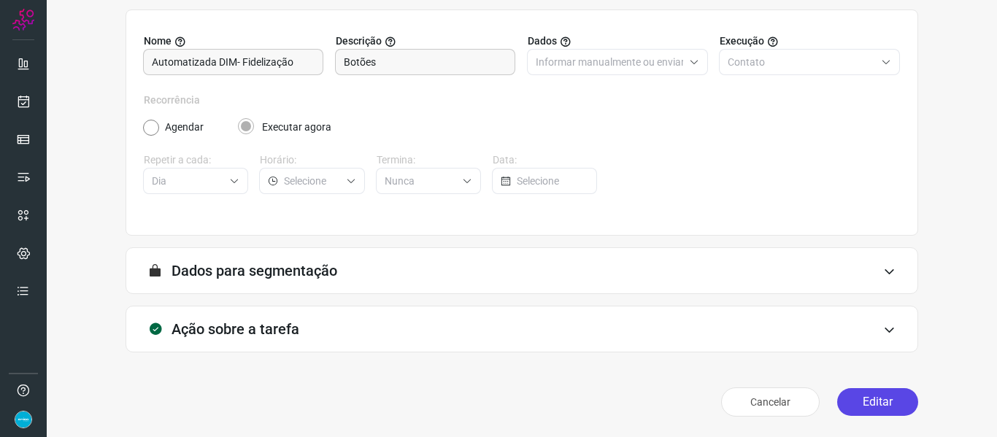
click at [882, 412] on button "Editar" at bounding box center [877, 402] width 81 height 28
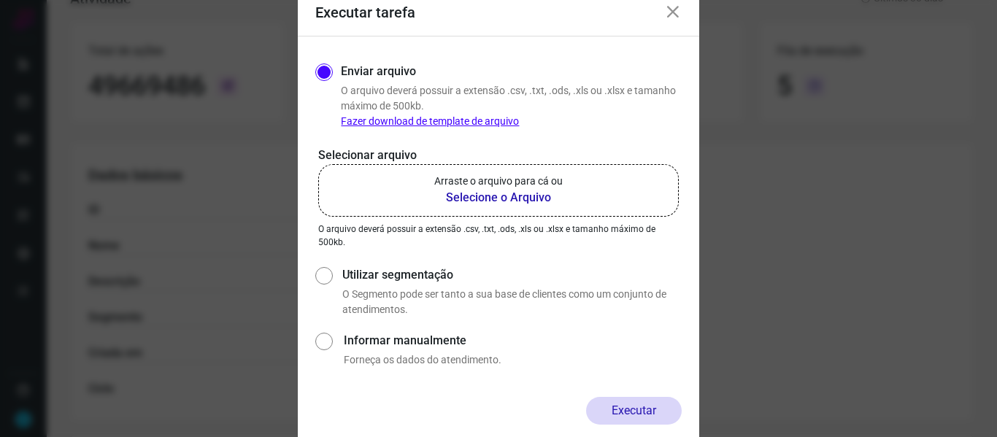
click at [531, 196] on b "Selecione o Arquivo" at bounding box center [498, 198] width 128 height 18
click at [0, 0] on input "Arraste o arquivo para cá ou Selecione o Arquivo" at bounding box center [0, 0] width 0 height 0
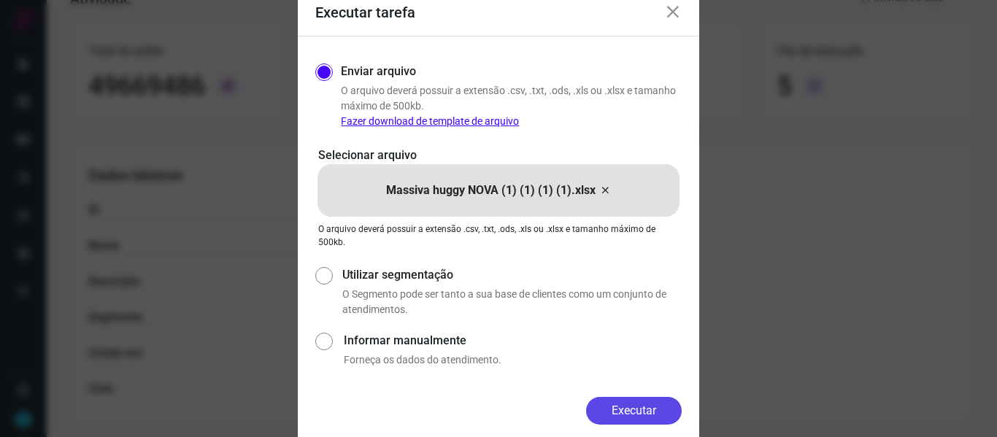
click at [617, 412] on button "Executar" at bounding box center [634, 411] width 96 height 28
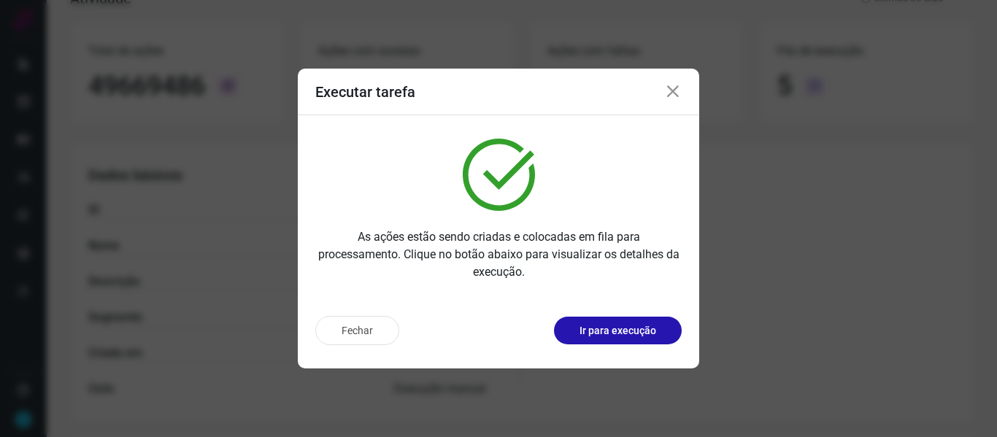
click at [631, 84] on div "Executar tarefa" at bounding box center [498, 92] width 401 height 47
click at [680, 91] on icon at bounding box center [673, 92] width 18 height 18
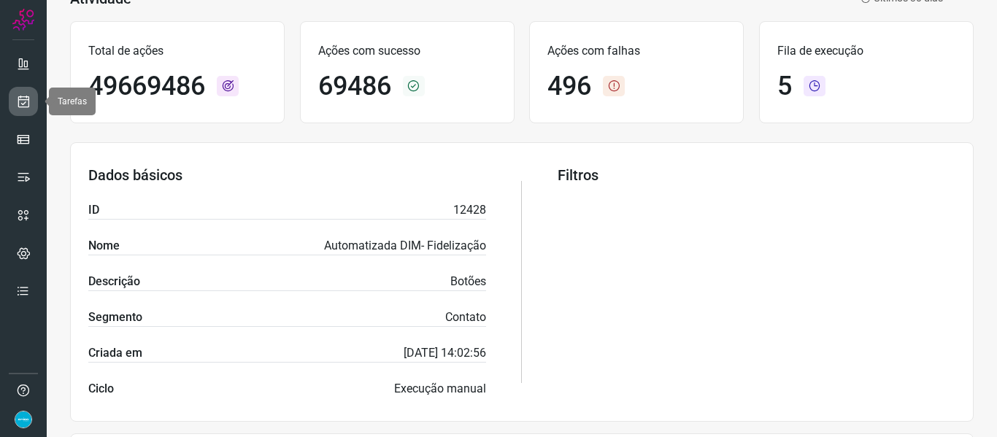
click at [31, 99] on link at bounding box center [23, 101] width 29 height 29
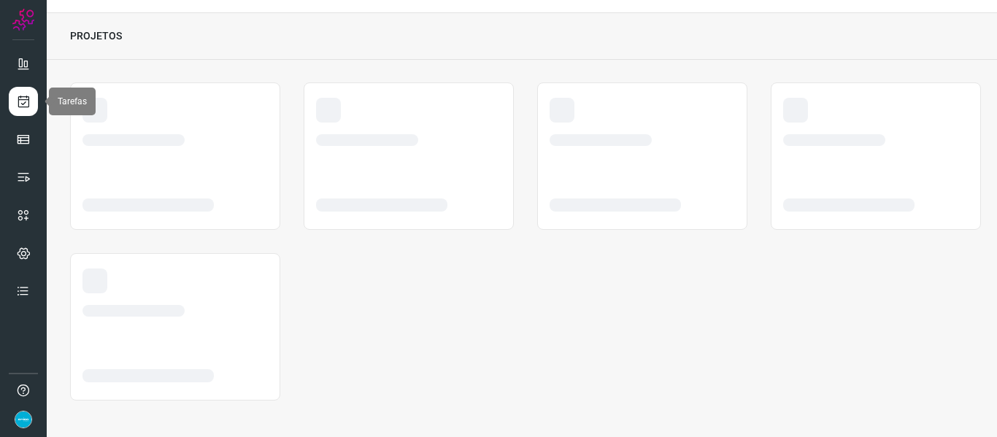
scroll to position [34, 0]
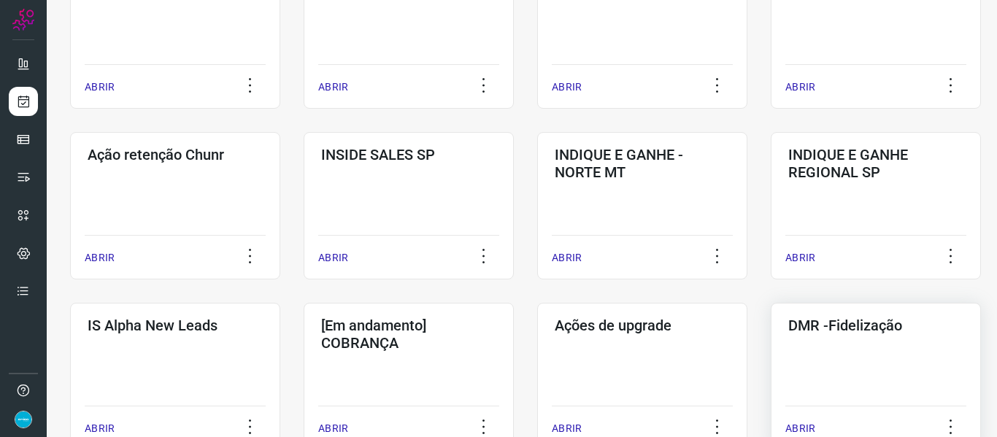
click at [802, 425] on p "ABRIR" at bounding box center [800, 428] width 30 height 15
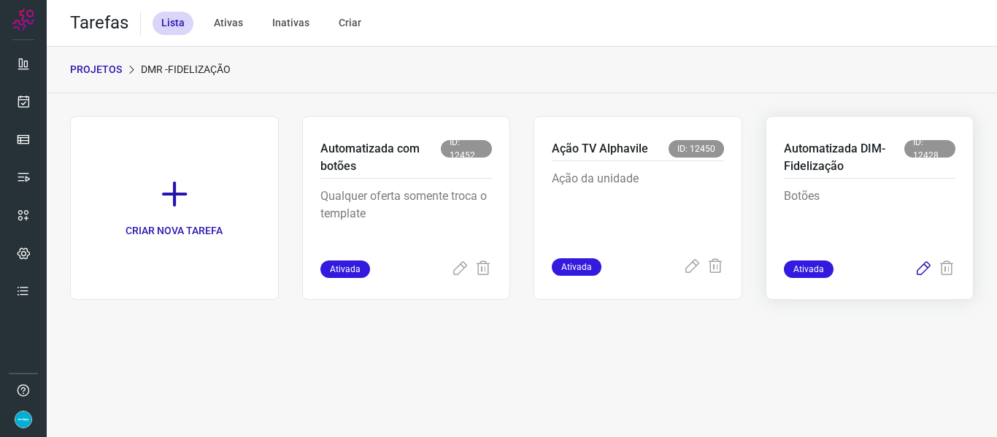
click at [931, 269] on icon at bounding box center [924, 270] width 18 height 18
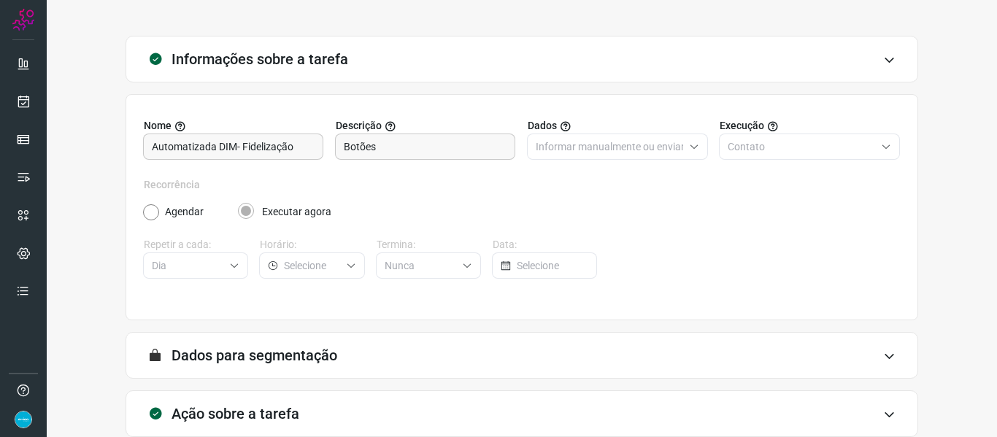
scroll to position [133, 0]
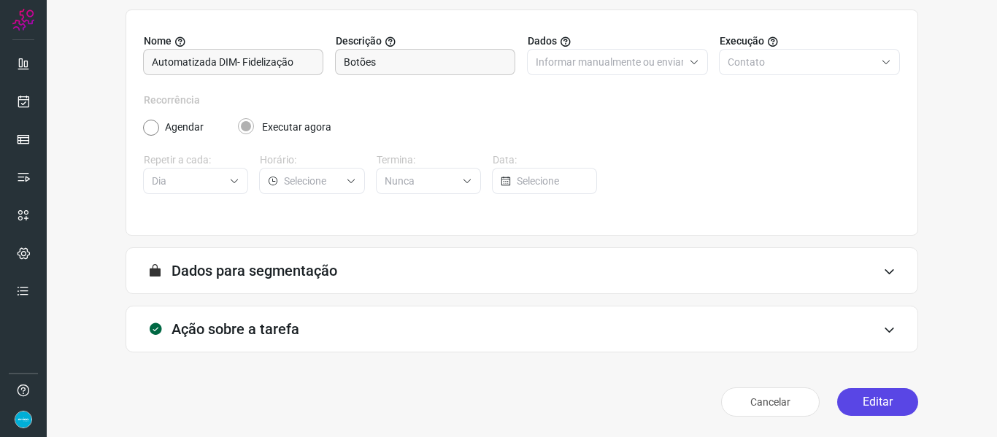
click at [885, 404] on button "Editar" at bounding box center [877, 402] width 81 height 28
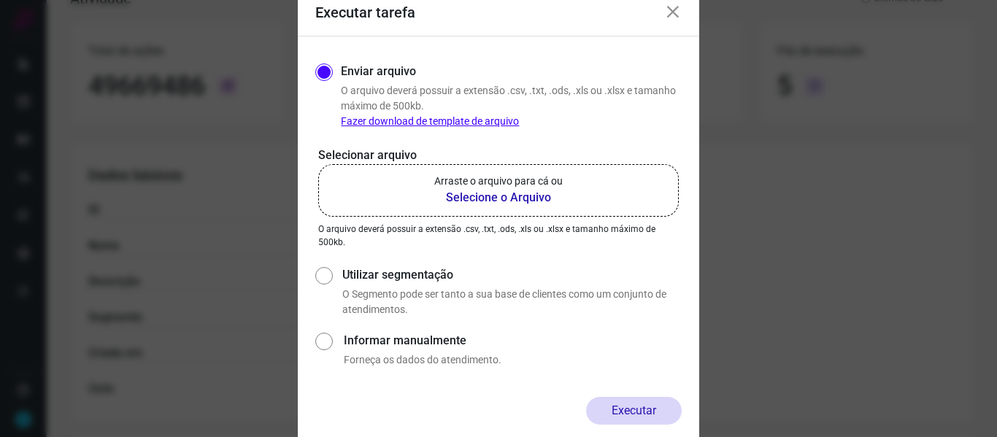
click at [530, 205] on b "Selecione o Arquivo" at bounding box center [498, 198] width 128 height 18
click at [0, 0] on input "Arraste o arquivo para cá ou Selecione o Arquivo" at bounding box center [0, 0] width 0 height 0
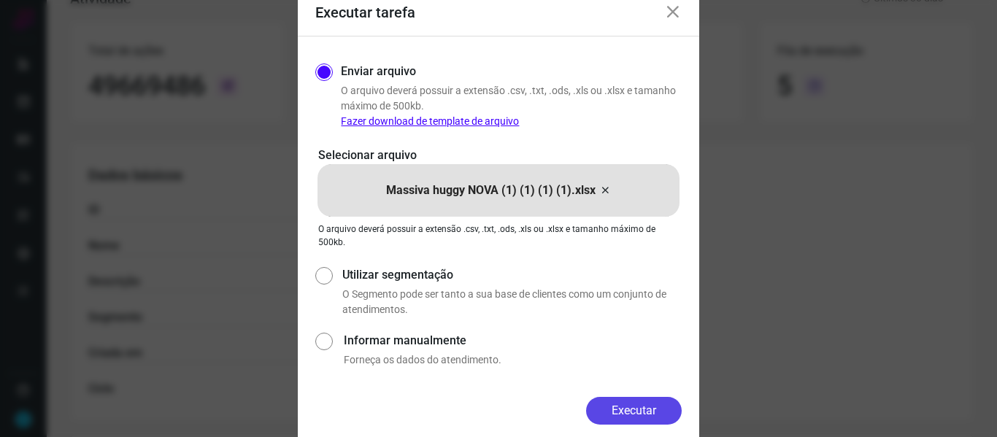
click at [629, 402] on button "Executar" at bounding box center [634, 411] width 96 height 28
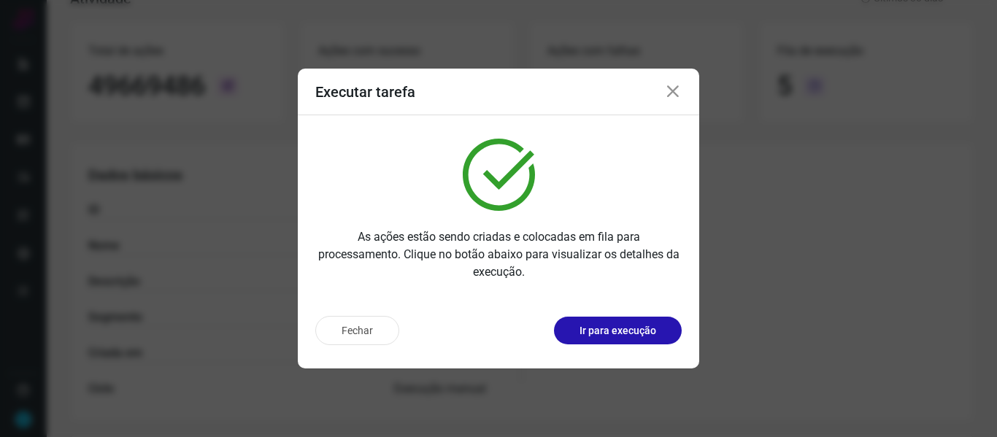
click at [674, 92] on icon at bounding box center [673, 92] width 18 height 18
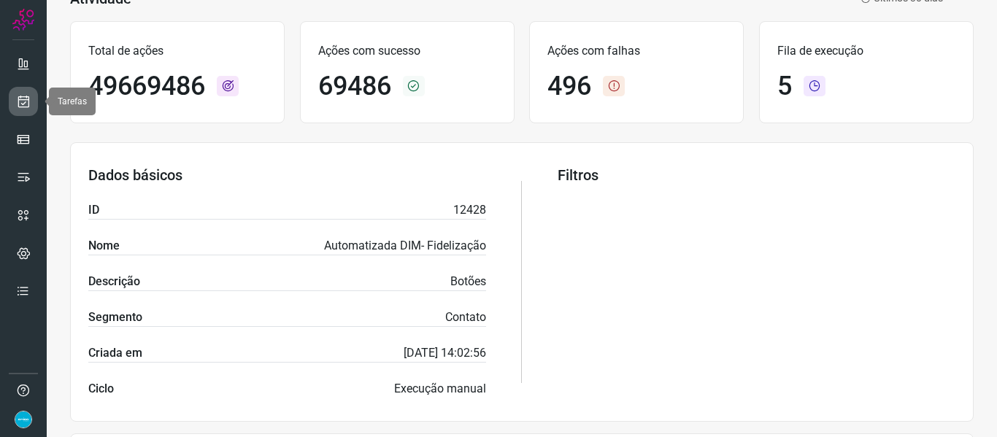
click at [30, 104] on icon at bounding box center [23, 101] width 15 height 15
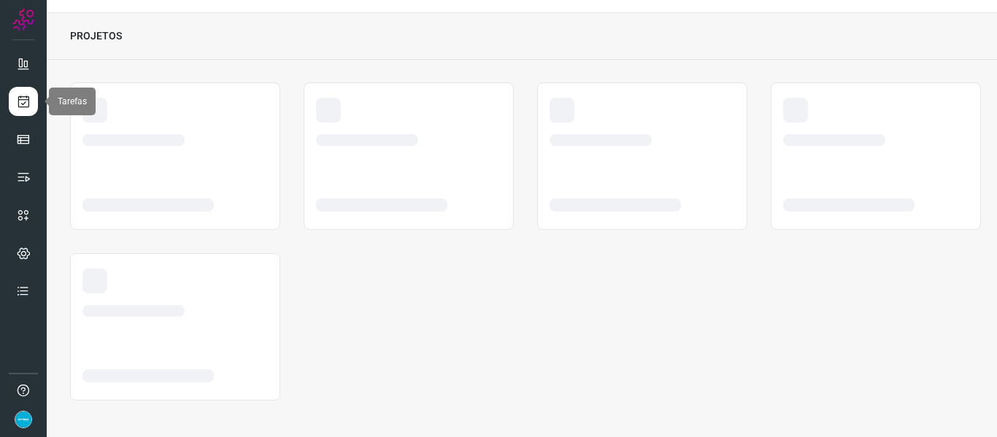
scroll to position [34, 0]
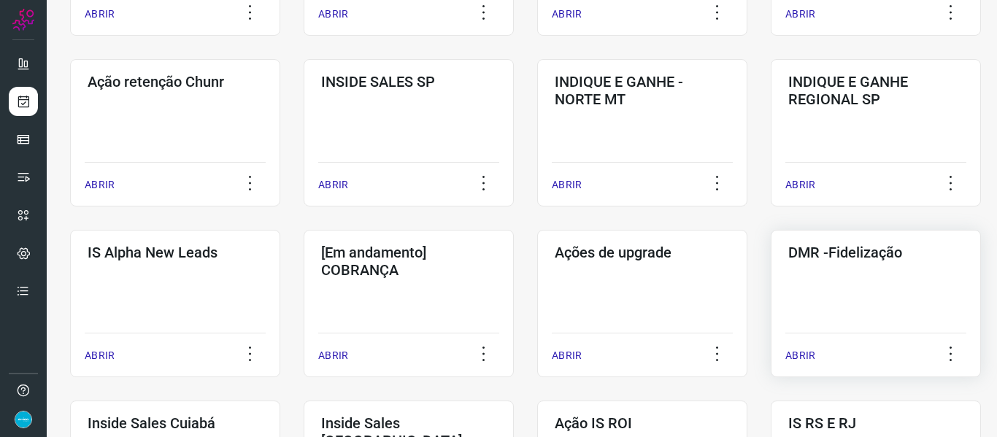
click at [803, 356] on p "ABRIR" at bounding box center [800, 355] width 30 height 15
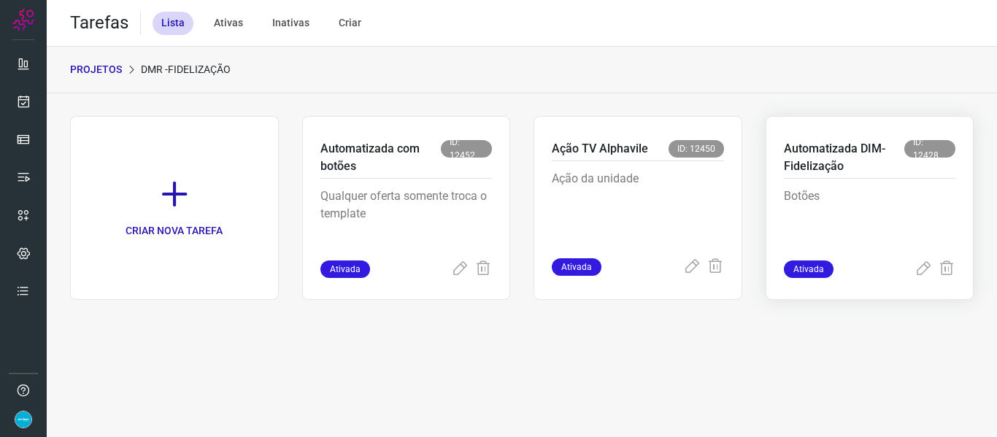
click at [913, 271] on div "Ativada" at bounding box center [870, 270] width 172 height 18
click at [922, 273] on icon at bounding box center [924, 270] width 18 height 18
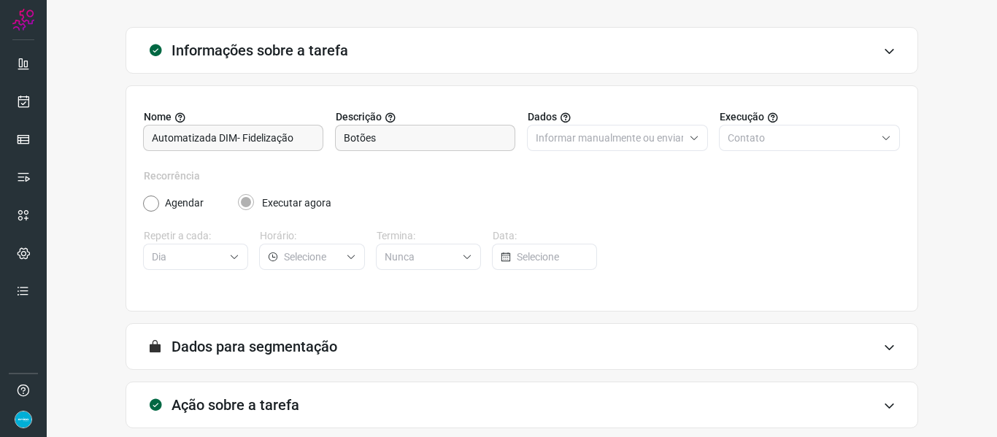
scroll to position [133, 0]
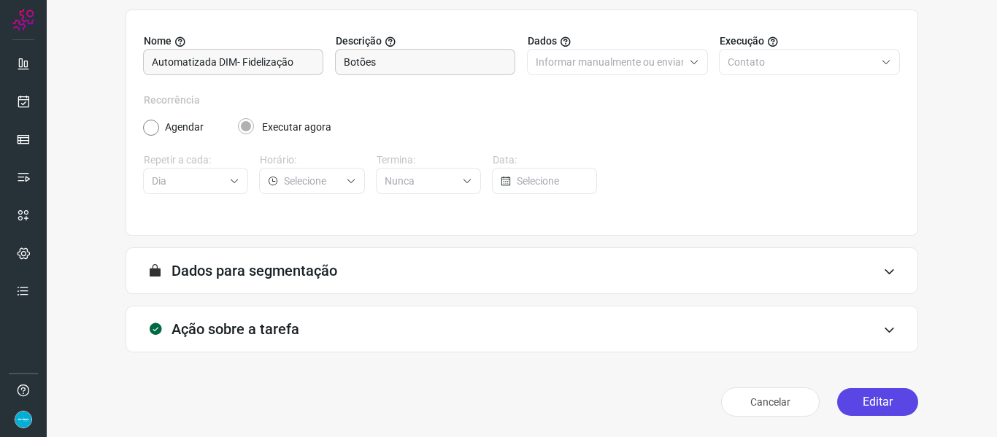
click at [890, 400] on button "Editar" at bounding box center [877, 402] width 81 height 28
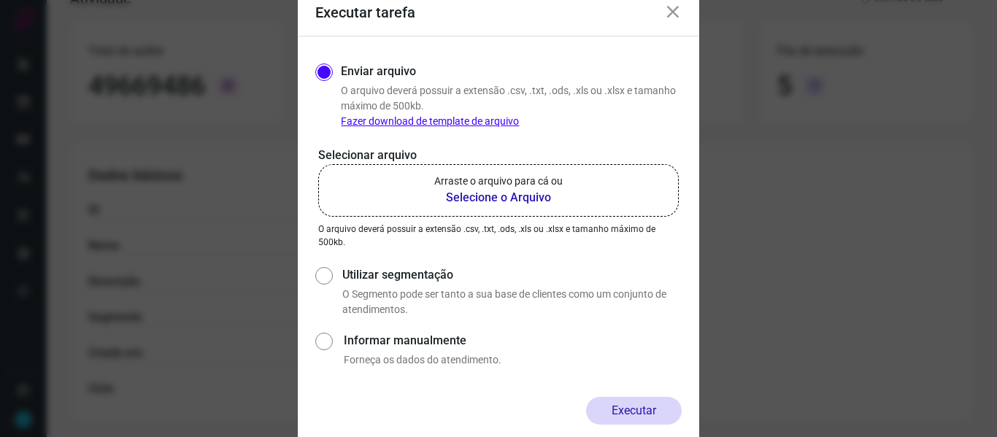
click at [493, 193] on b "Selecione o Arquivo" at bounding box center [498, 198] width 128 height 18
click at [0, 0] on input "Arraste o arquivo para cá ou Selecione o Arquivo" at bounding box center [0, 0] width 0 height 0
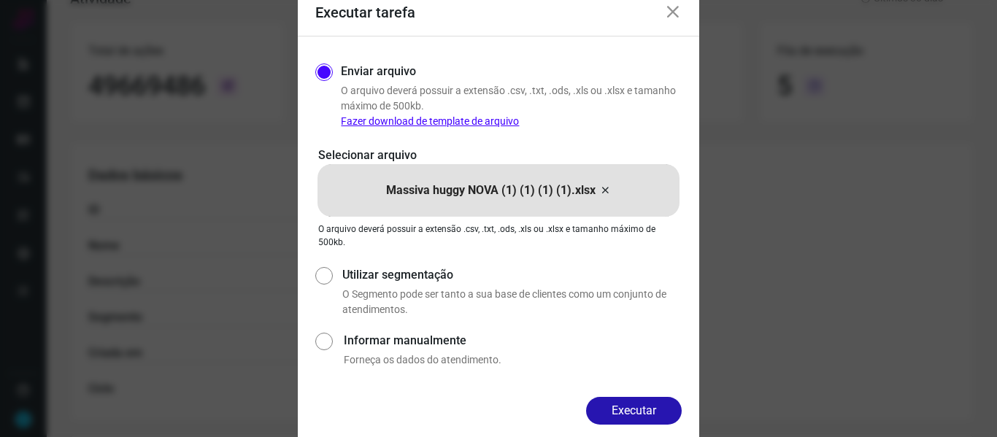
click at [640, 409] on button "Executar" at bounding box center [634, 411] width 96 height 28
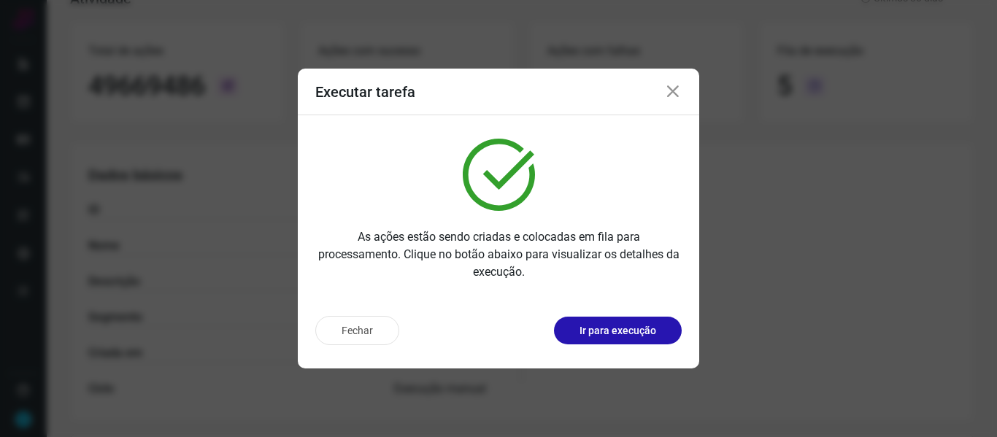
click at [673, 91] on icon at bounding box center [673, 92] width 18 height 18
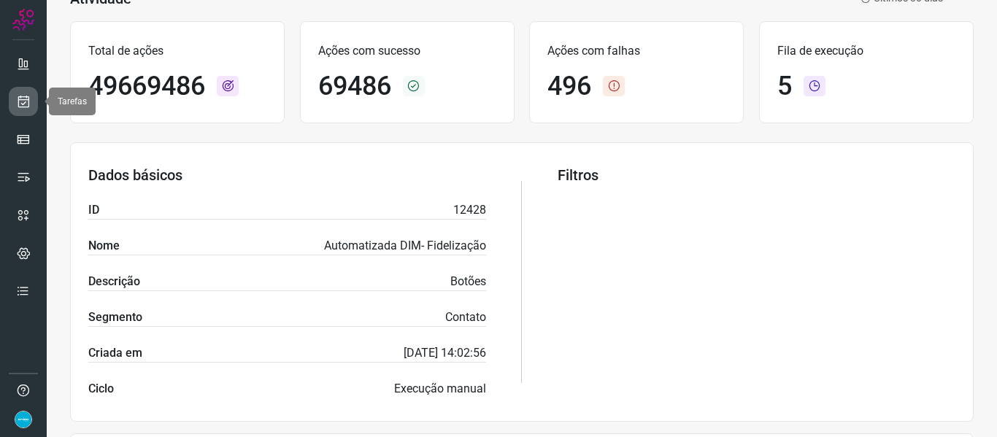
click at [17, 102] on icon at bounding box center [23, 101] width 15 height 15
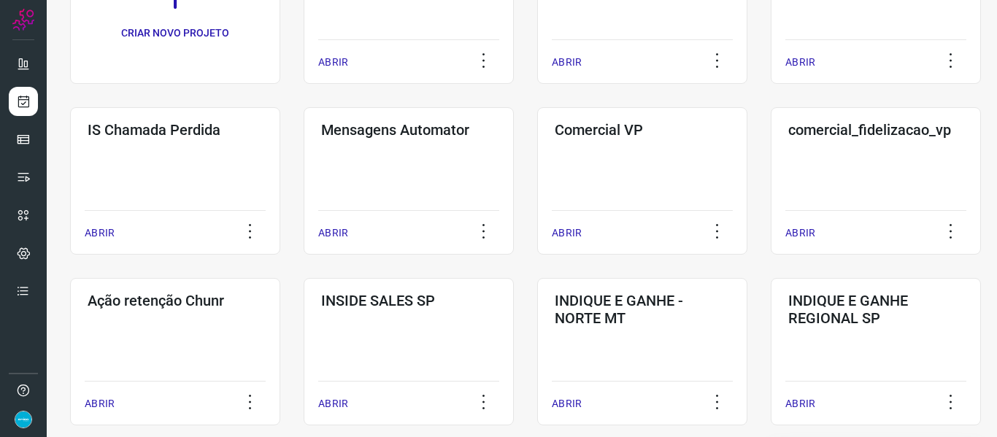
scroll to position [326, 0]
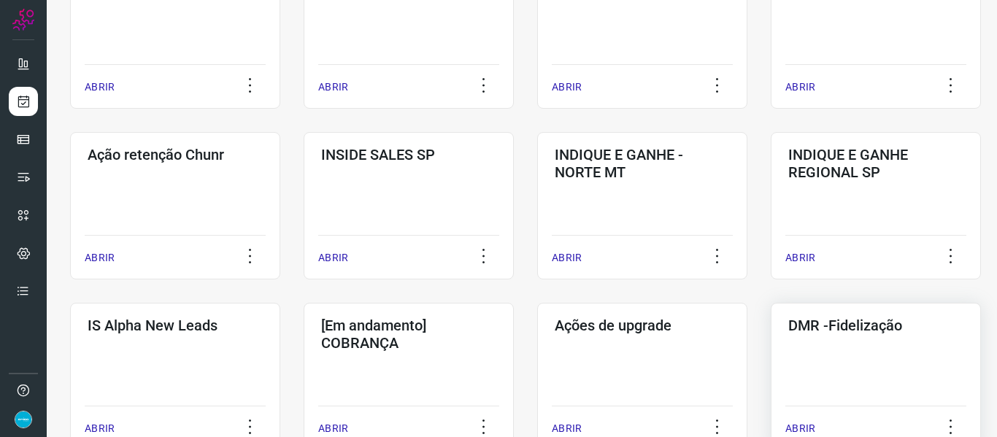
click at [798, 425] on p "ABRIR" at bounding box center [800, 428] width 30 height 15
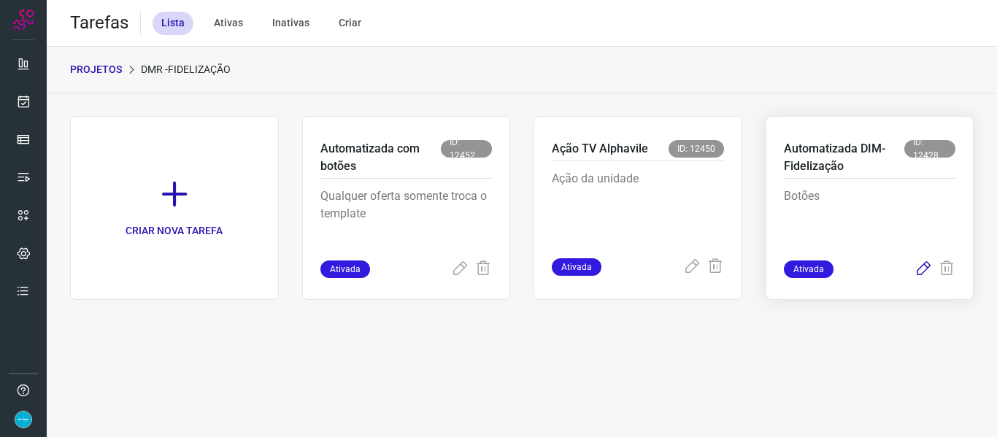
click at [924, 263] on icon at bounding box center [924, 270] width 18 height 18
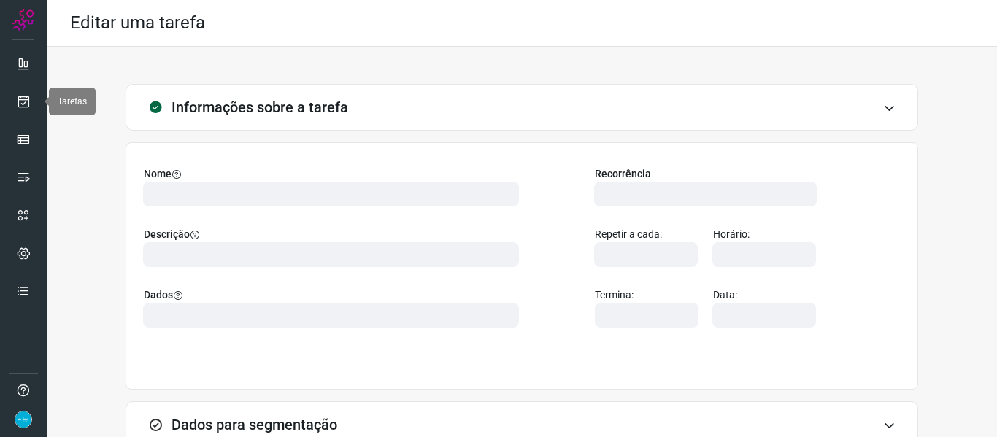
drag, startPoint x: 24, startPoint y: 103, endPoint x: 72, endPoint y: 101, distance: 47.5
click at [24, 103] on icon at bounding box center [23, 101] width 15 height 15
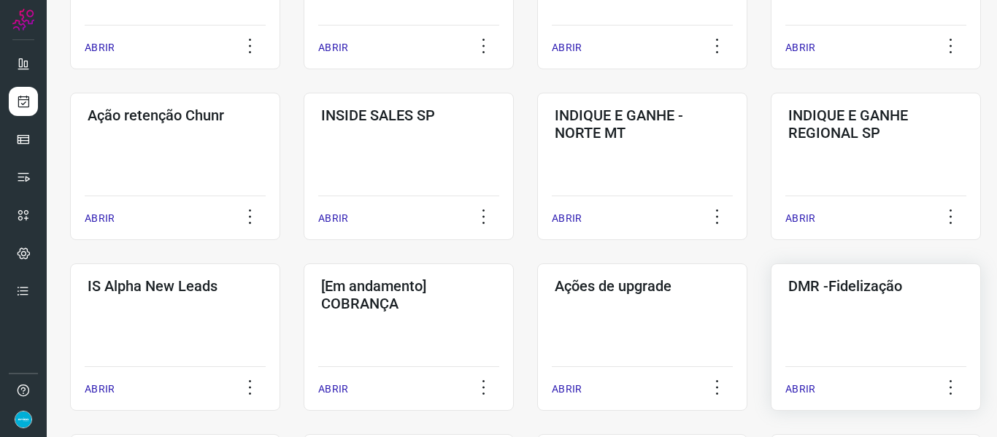
click at [807, 382] on p "ABRIR" at bounding box center [800, 389] width 30 height 15
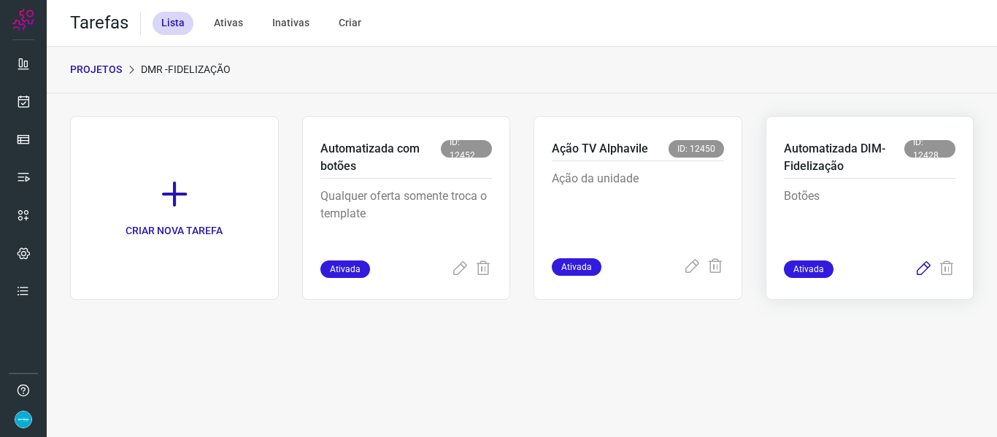
click at [921, 268] on icon at bounding box center [924, 270] width 18 height 18
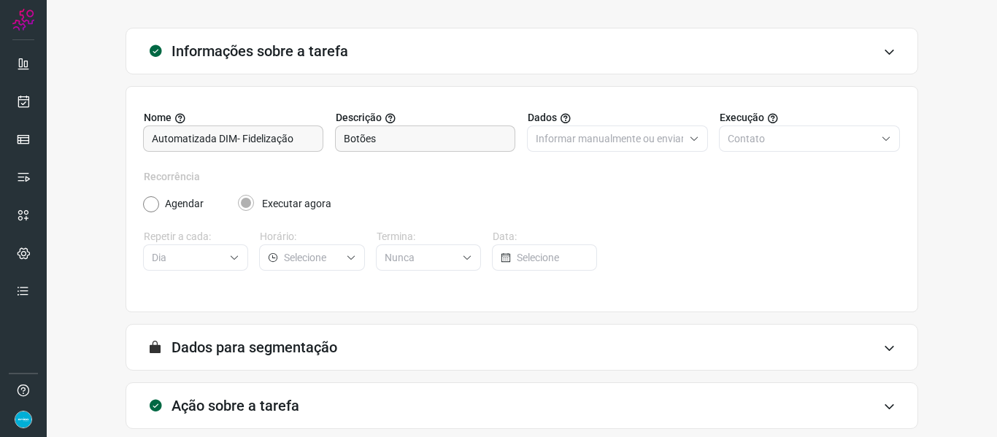
scroll to position [133, 0]
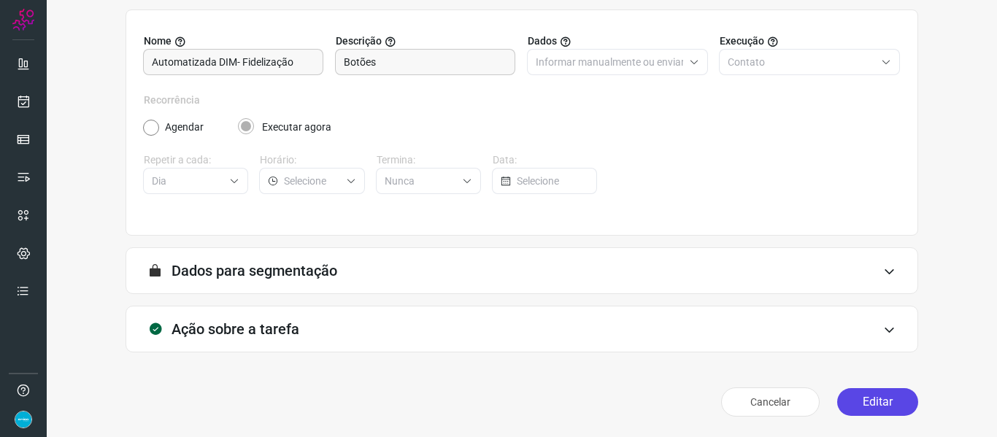
click at [873, 410] on button "Editar" at bounding box center [877, 402] width 81 height 28
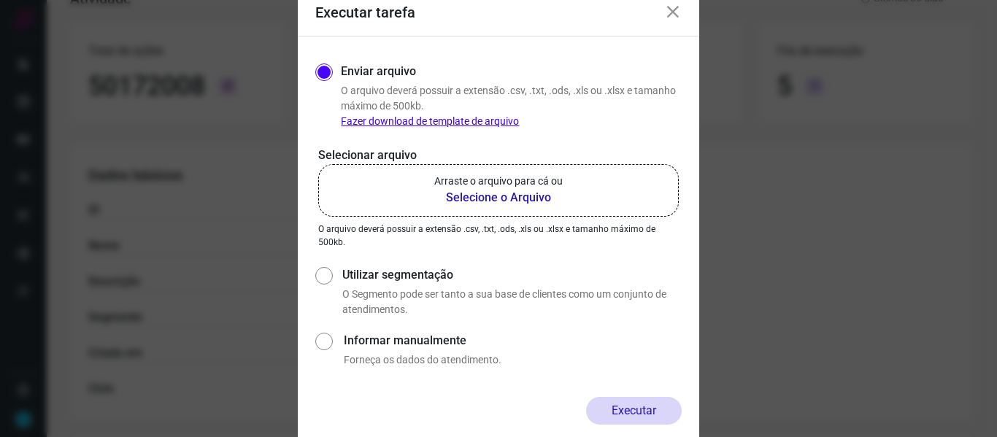
click at [517, 193] on b "Selecione o Arquivo" at bounding box center [498, 198] width 128 height 18
click at [0, 0] on input "Arraste o arquivo para cá ou Selecione o Arquivo" at bounding box center [0, 0] width 0 height 0
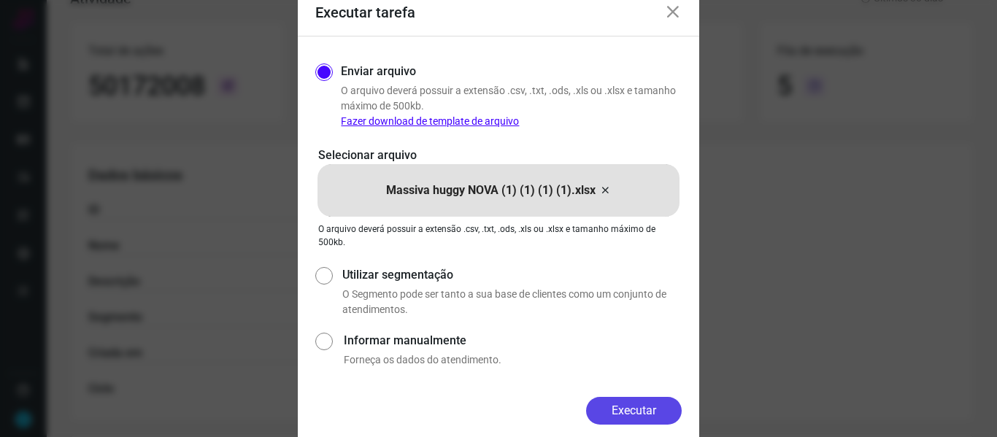
click at [658, 408] on button "Executar" at bounding box center [634, 411] width 96 height 28
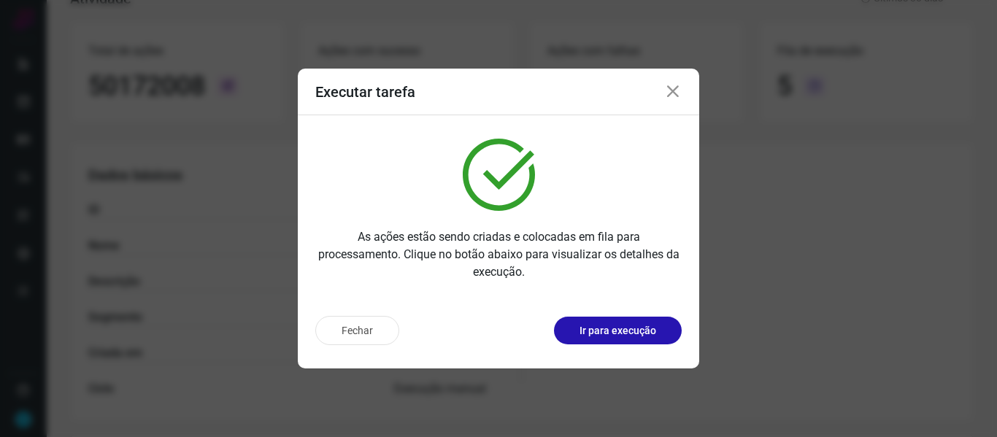
click at [675, 95] on icon at bounding box center [673, 92] width 18 height 18
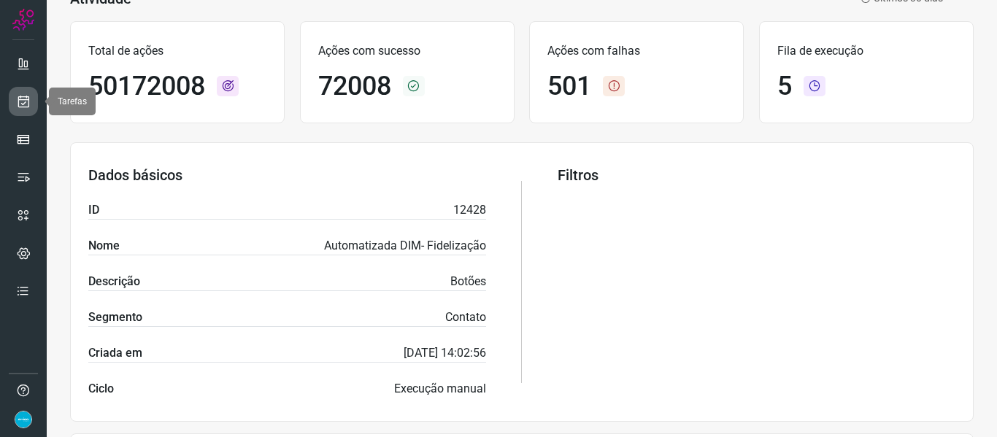
click at [29, 98] on icon at bounding box center [23, 101] width 15 height 15
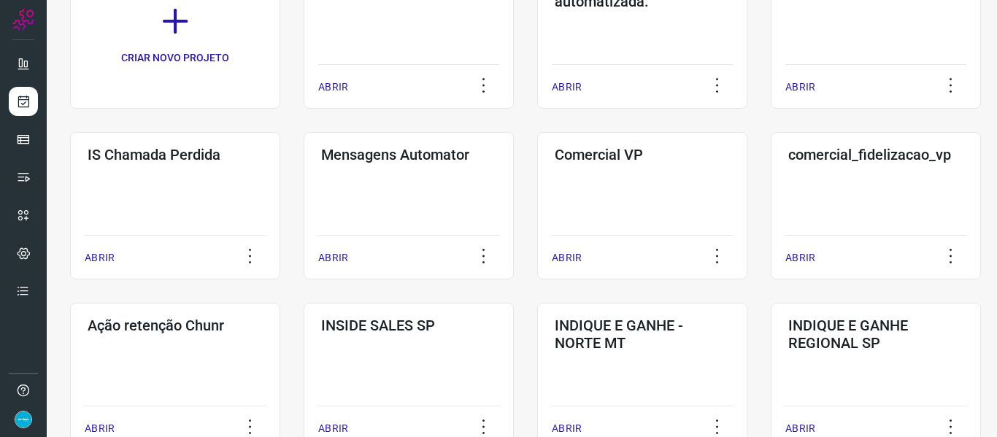
scroll to position [326, 0]
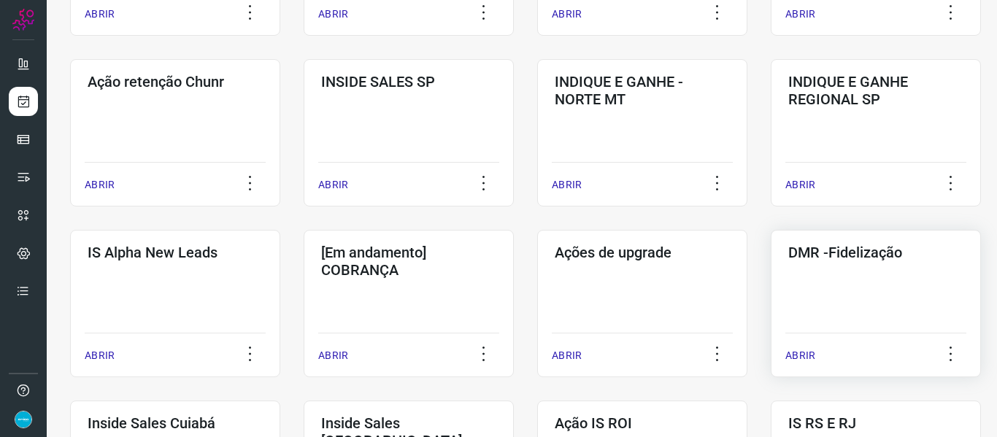
click at [811, 360] on p "ABRIR" at bounding box center [800, 355] width 30 height 15
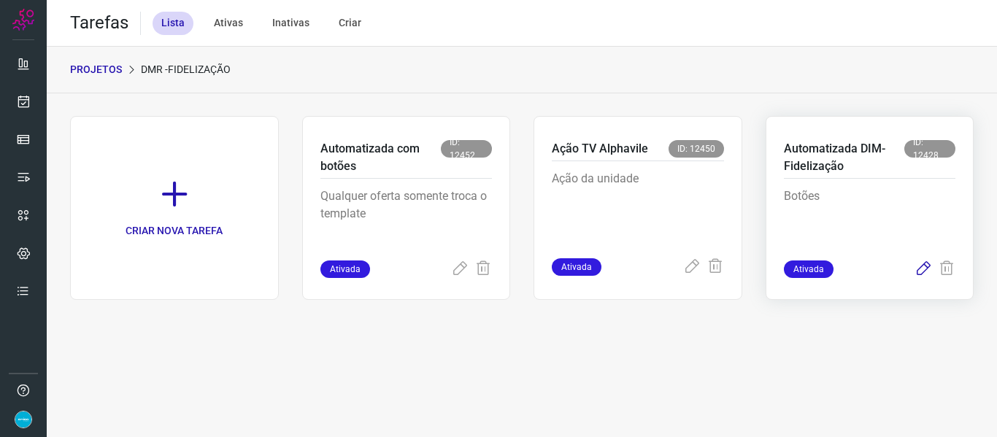
click at [922, 268] on icon at bounding box center [924, 270] width 18 height 18
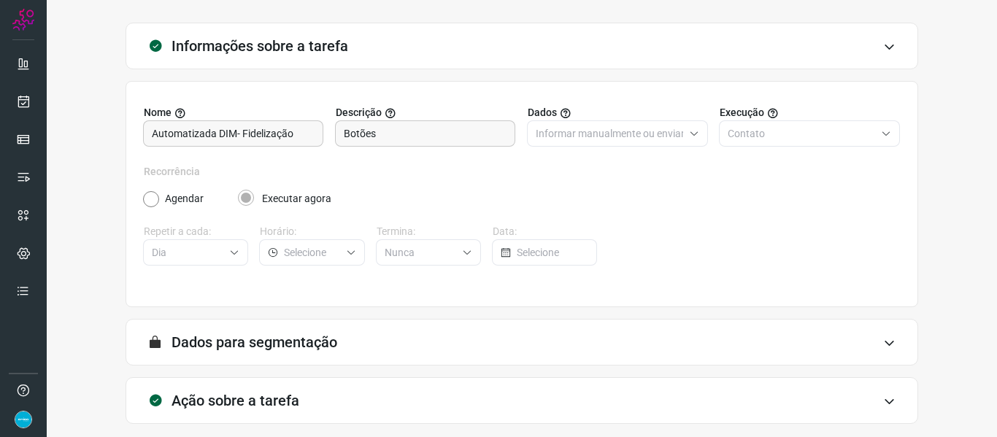
scroll to position [133, 0]
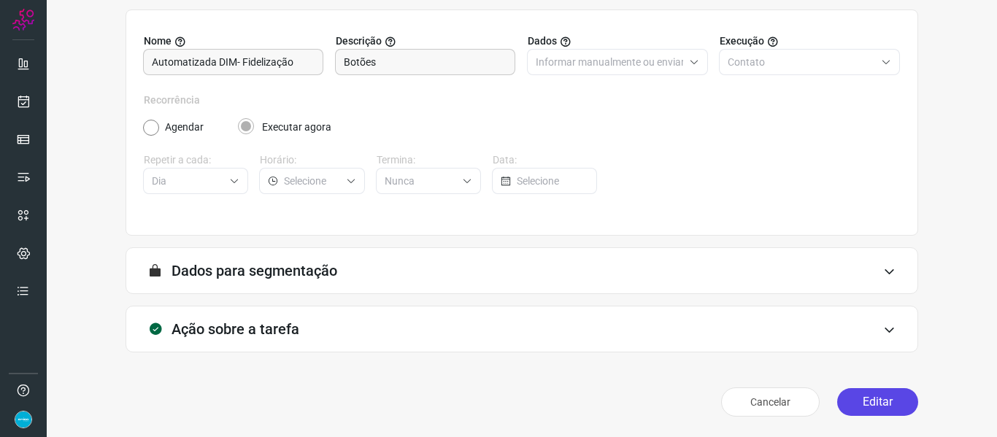
click at [895, 407] on button "Editar" at bounding box center [877, 402] width 81 height 28
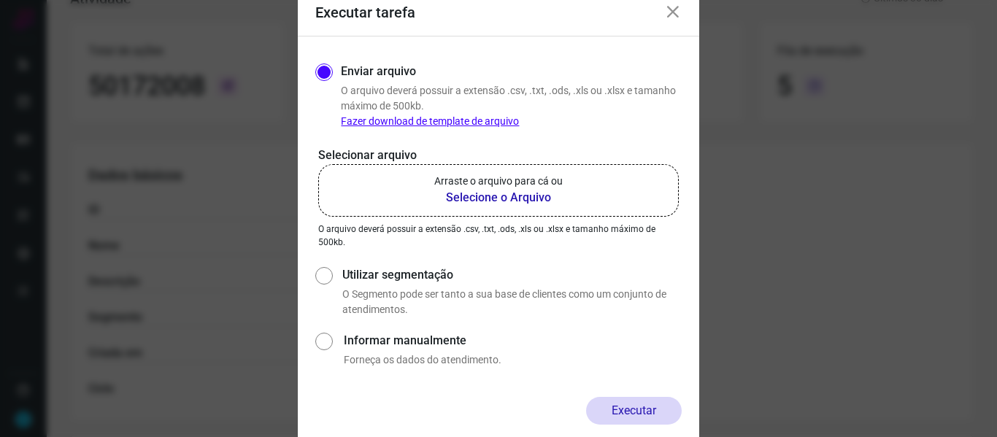
click at [521, 196] on b "Selecione o Arquivo" at bounding box center [498, 198] width 128 height 18
click at [0, 0] on input "Arraste o arquivo para cá ou Selecione o Arquivo" at bounding box center [0, 0] width 0 height 0
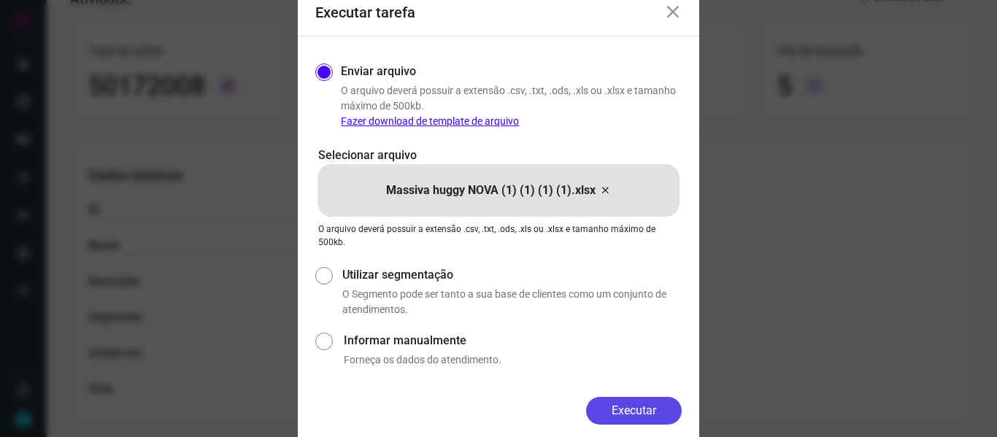
click at [623, 407] on button "Executar" at bounding box center [634, 411] width 96 height 28
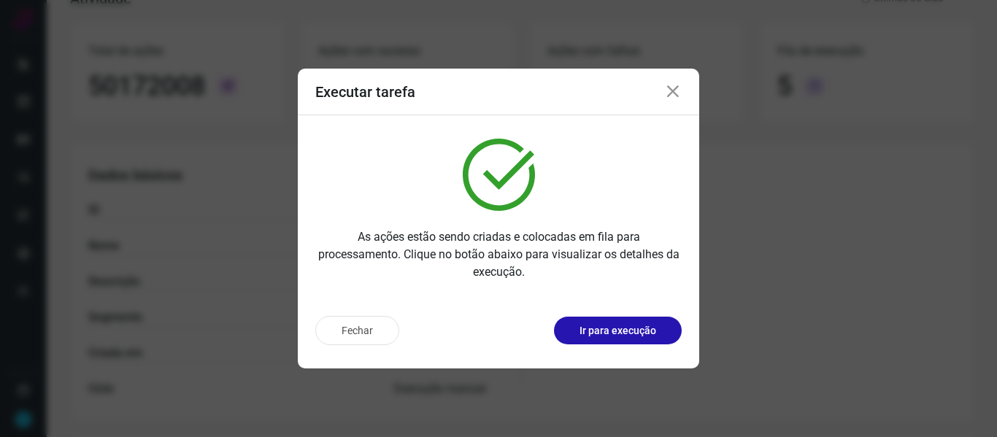
click at [674, 90] on icon at bounding box center [673, 92] width 18 height 18
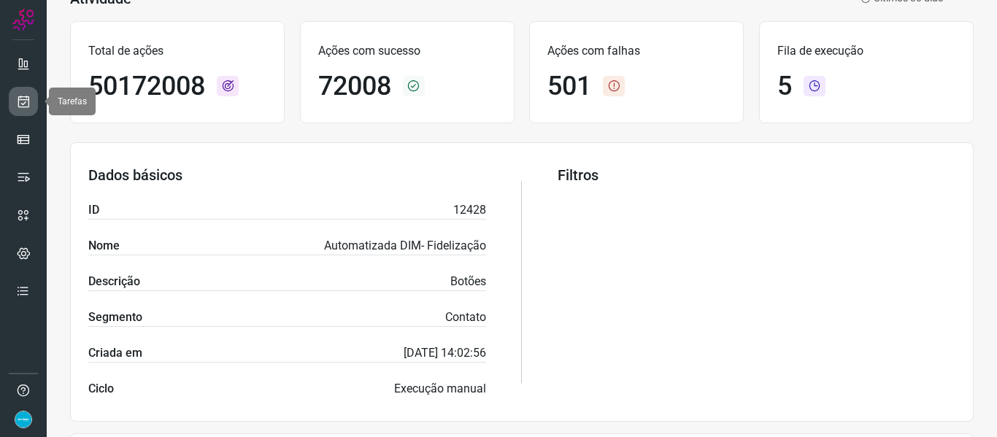
click at [31, 104] on link at bounding box center [23, 101] width 29 height 29
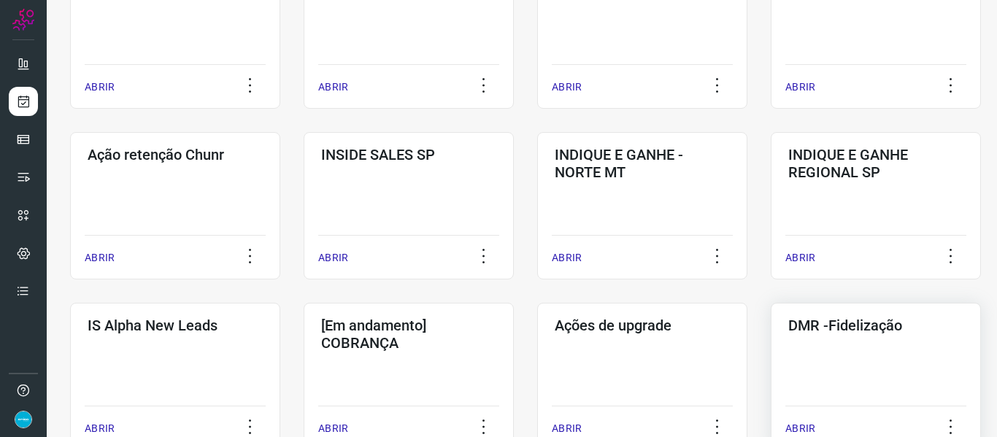
click at [809, 428] on p "ABRIR" at bounding box center [800, 428] width 30 height 15
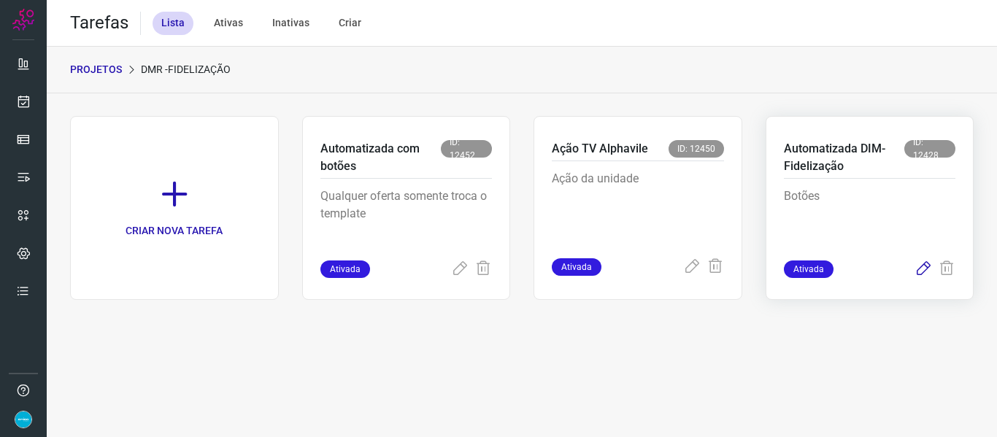
click at [922, 270] on icon at bounding box center [924, 270] width 18 height 18
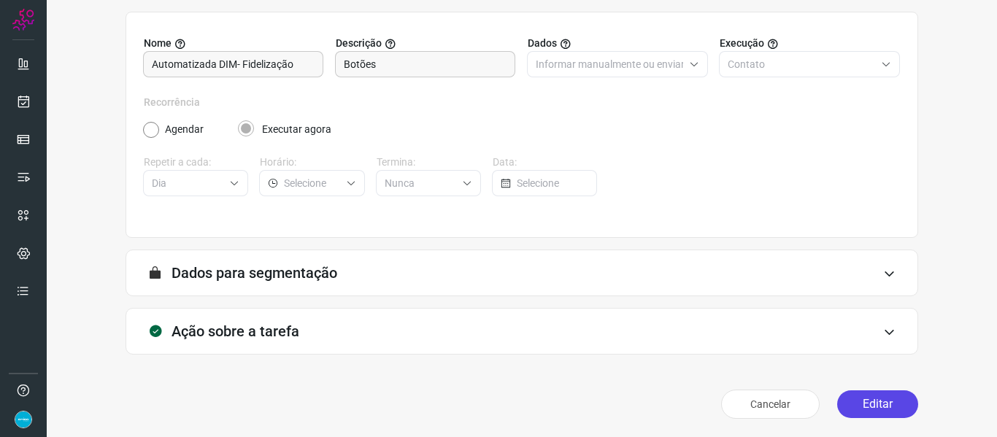
scroll to position [133, 0]
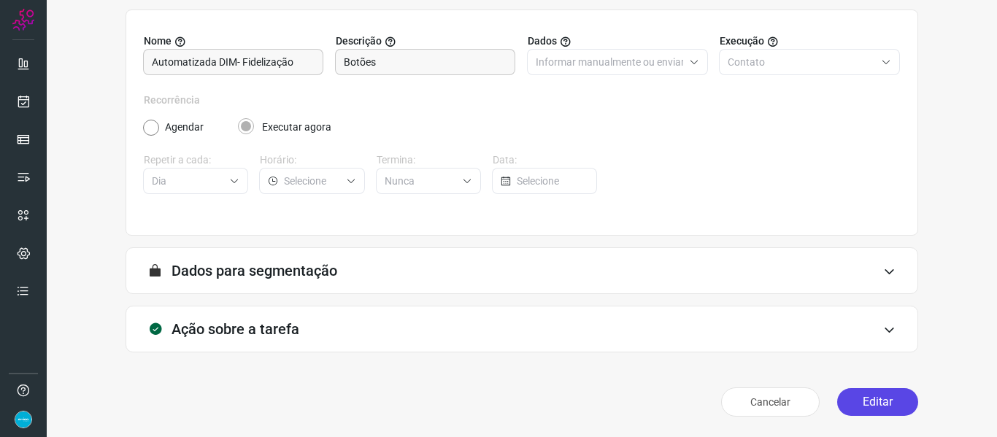
click at [878, 391] on button "Editar" at bounding box center [877, 402] width 81 height 28
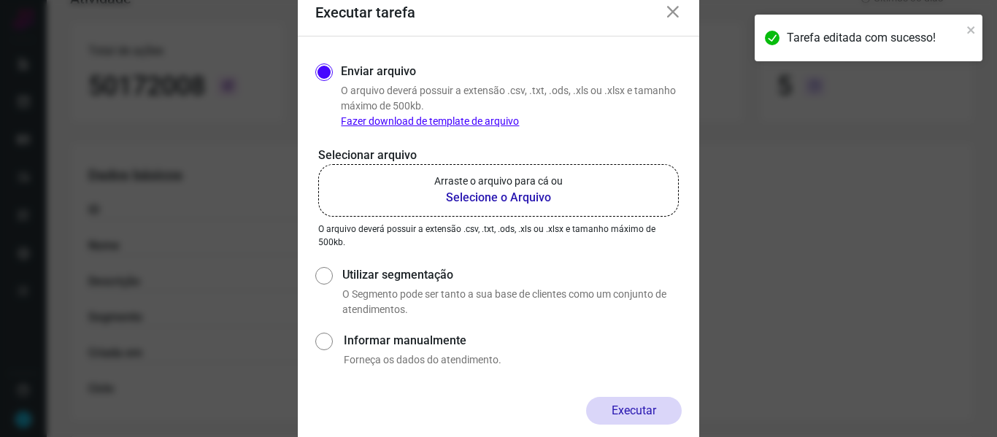
click at [522, 193] on b "Selecione o Arquivo" at bounding box center [498, 198] width 128 height 18
click at [0, 0] on input "Arraste o arquivo para cá ou Selecione o Arquivo" at bounding box center [0, 0] width 0 height 0
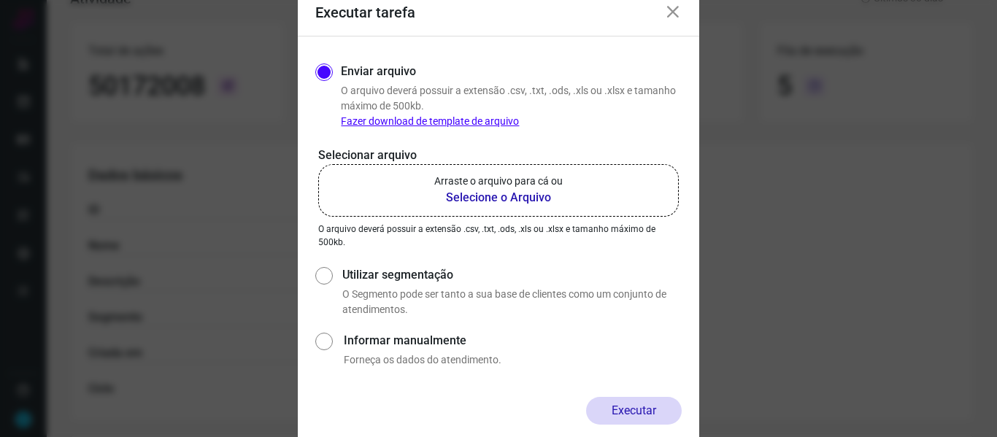
click at [518, 196] on b "Selecione o Arquivo" at bounding box center [498, 198] width 128 height 18
click at [0, 0] on input "Arraste o arquivo para cá ou Selecione o Arquivo" at bounding box center [0, 0] width 0 height 0
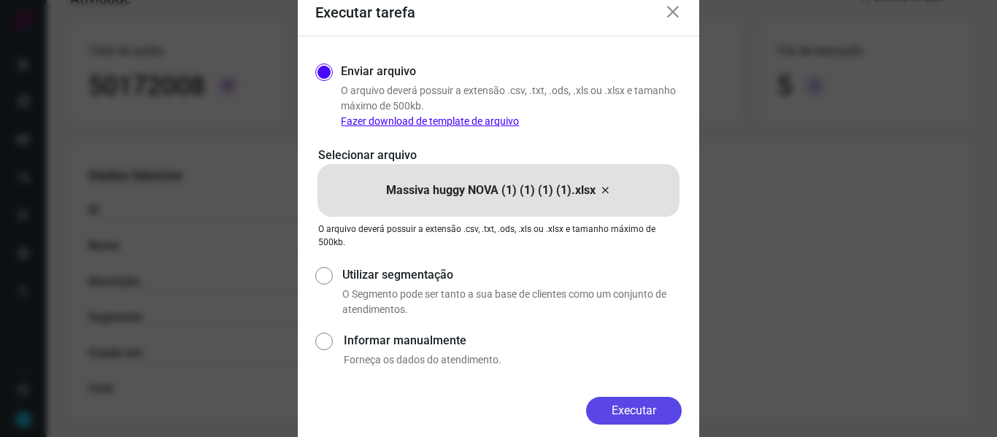
click at [650, 409] on button "Executar" at bounding box center [634, 411] width 96 height 28
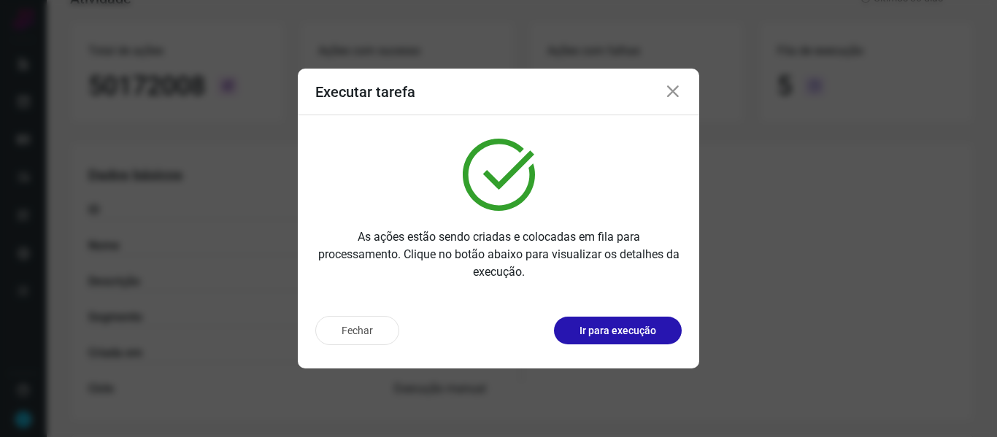
click at [672, 85] on icon at bounding box center [673, 92] width 18 height 18
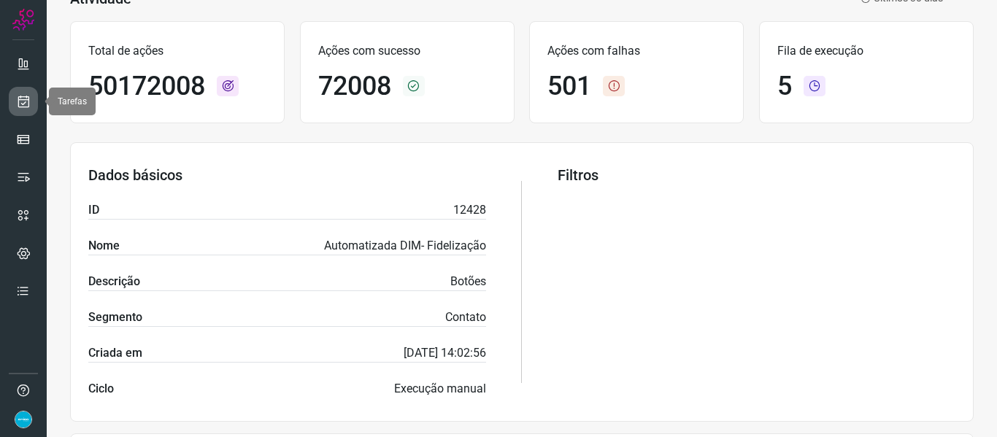
click at [34, 93] on link at bounding box center [23, 101] width 29 height 29
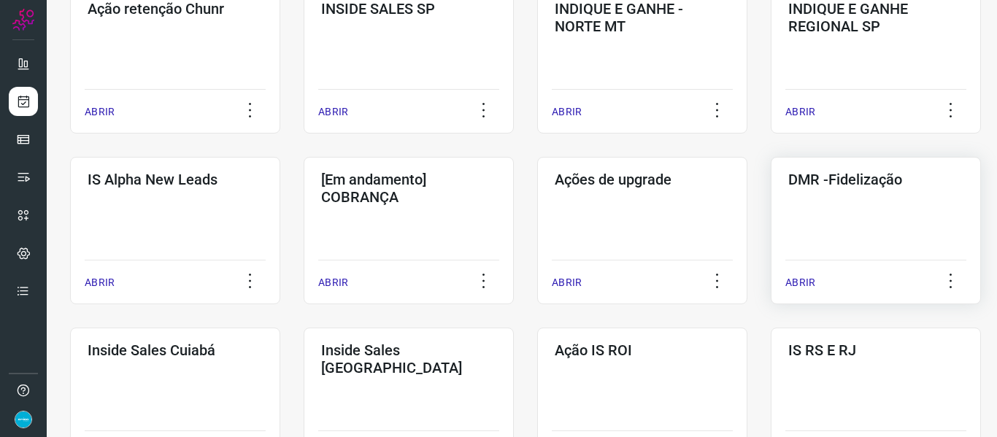
click at [800, 289] on p "ABRIR" at bounding box center [800, 282] width 30 height 15
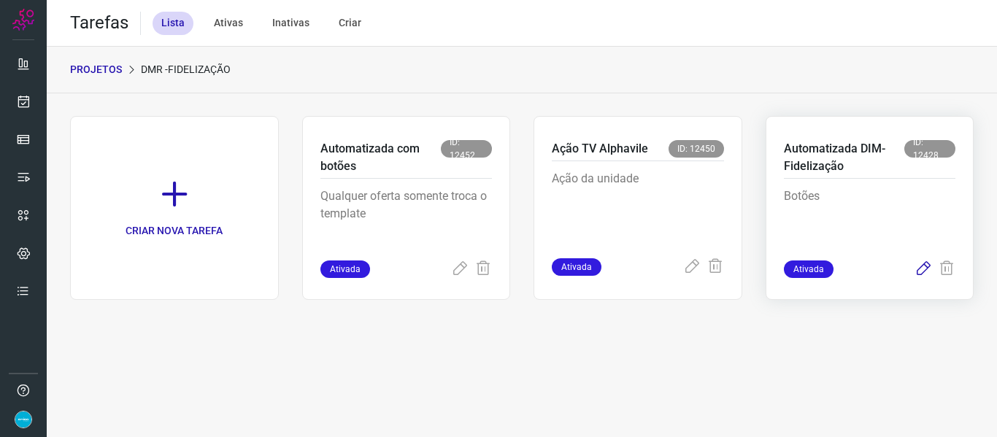
click at [921, 273] on icon at bounding box center [924, 270] width 18 height 18
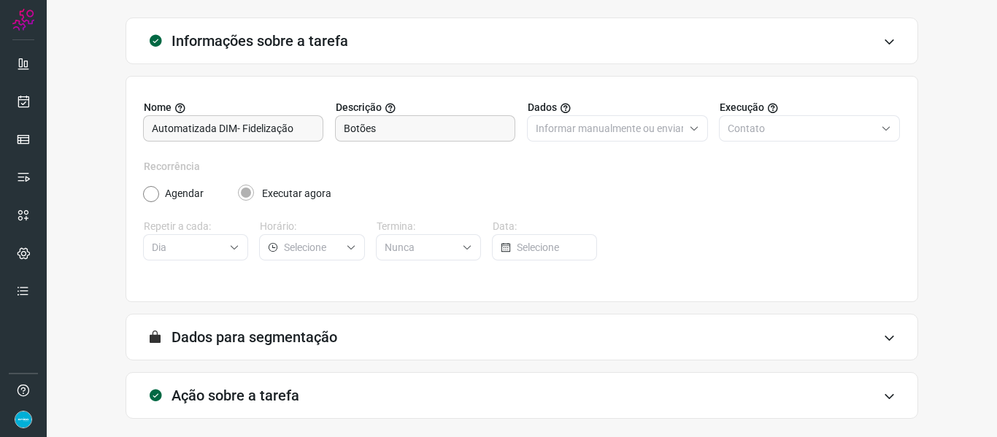
scroll to position [133, 0]
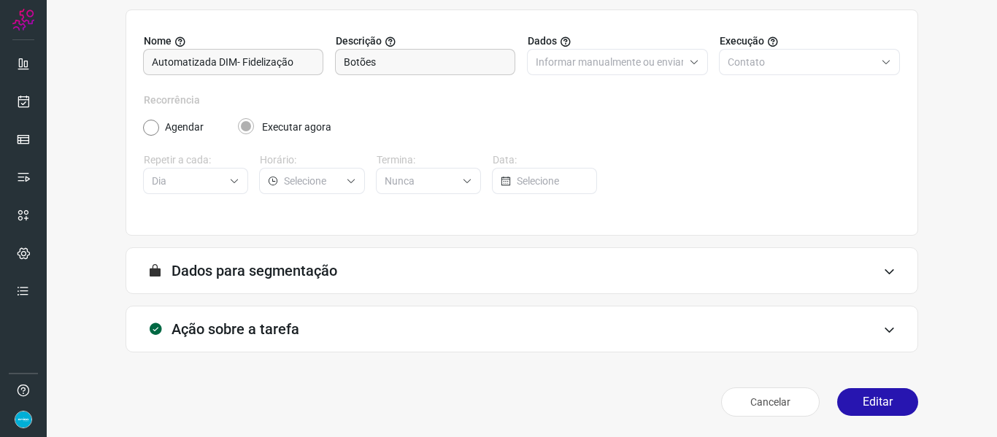
click at [888, 399] on button "Editar" at bounding box center [877, 402] width 81 height 28
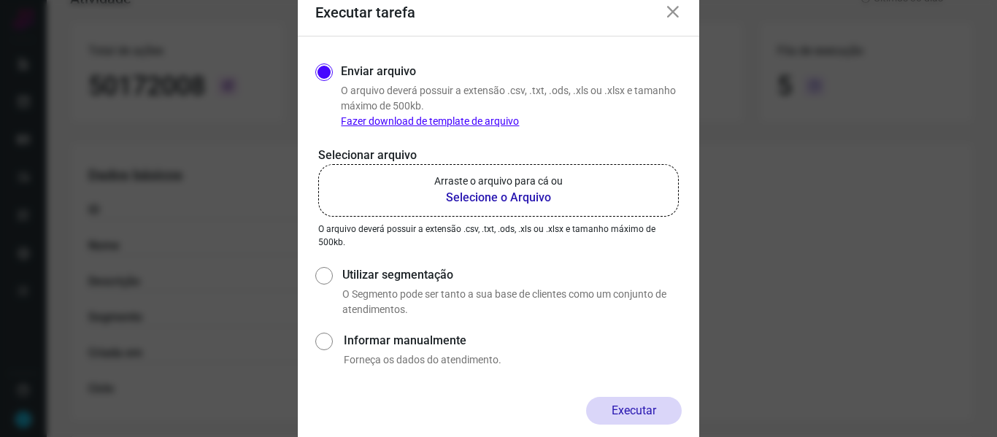
click at [509, 200] on b "Selecione o Arquivo" at bounding box center [498, 198] width 128 height 18
click at [0, 0] on input "Arraste o arquivo para cá ou Selecione o Arquivo" at bounding box center [0, 0] width 0 height 0
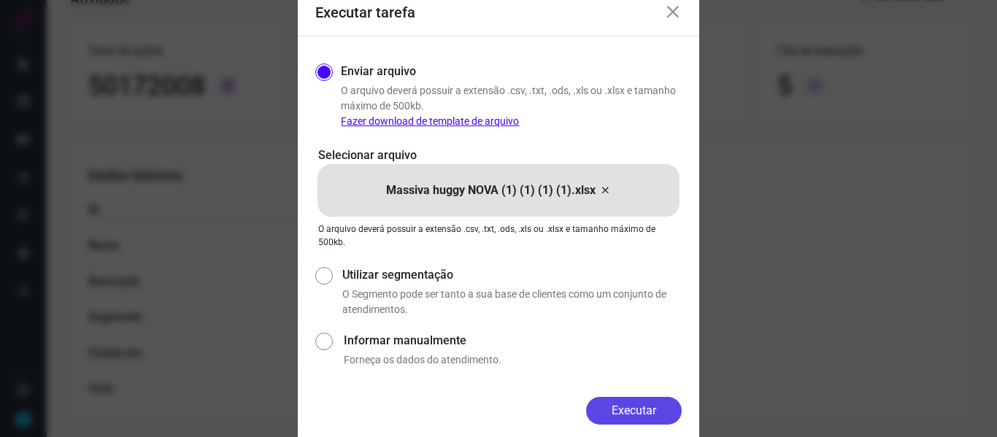
click at [647, 408] on button "Executar" at bounding box center [634, 411] width 96 height 28
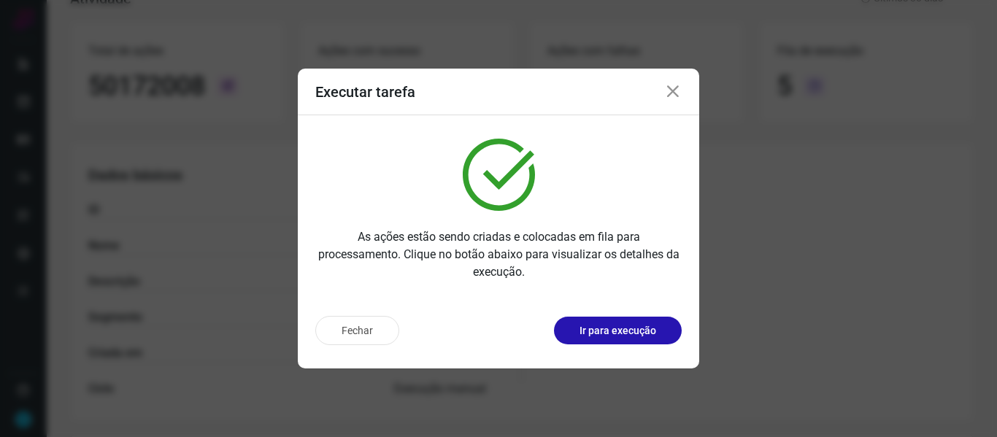
click at [675, 91] on icon at bounding box center [673, 92] width 18 height 18
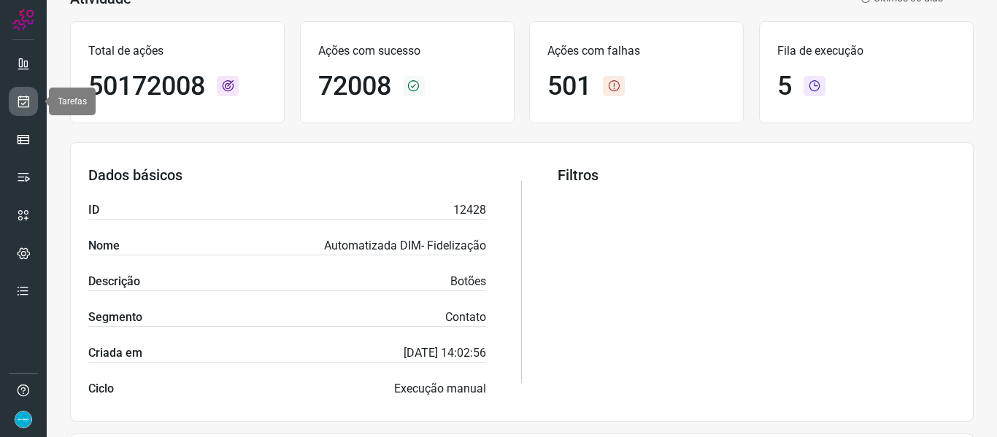
click at [20, 101] on icon at bounding box center [23, 101] width 15 height 15
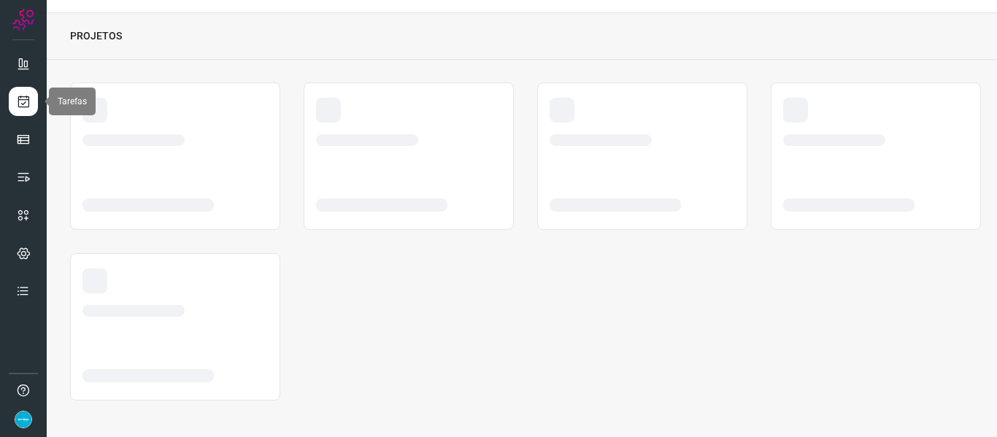
scroll to position [34, 0]
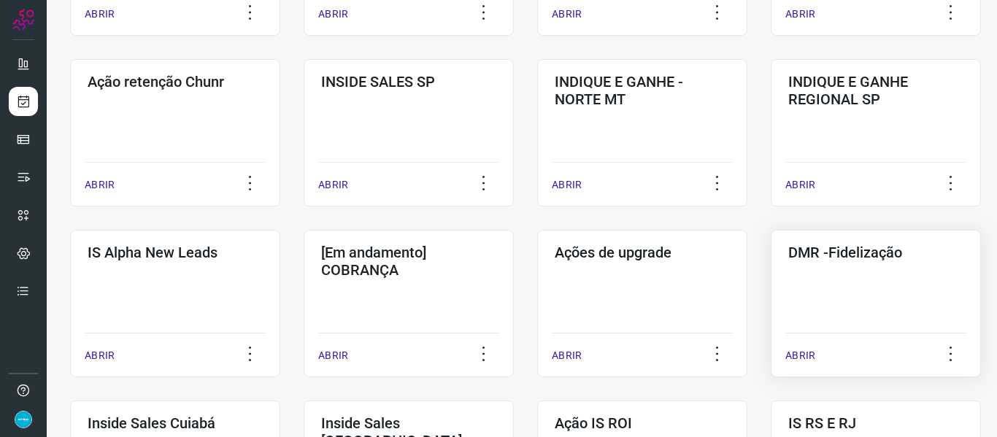
click at [812, 350] on p "ABRIR" at bounding box center [800, 355] width 30 height 15
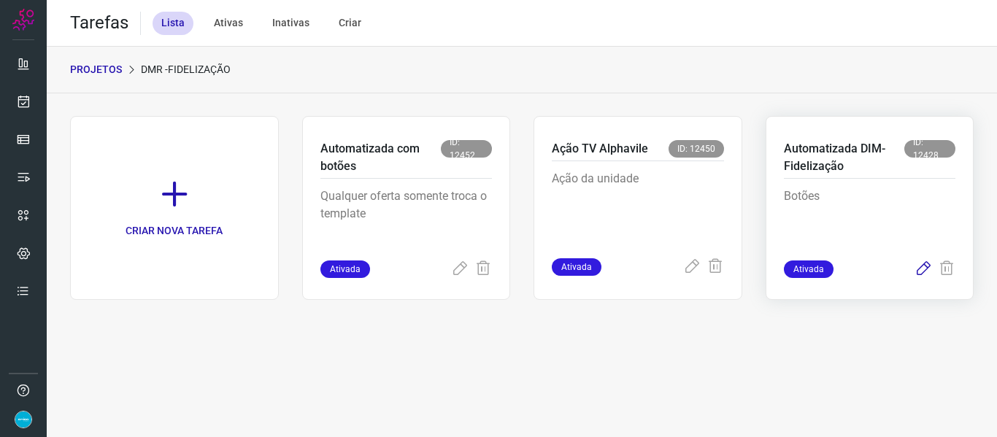
click at [923, 270] on icon at bounding box center [924, 270] width 18 height 18
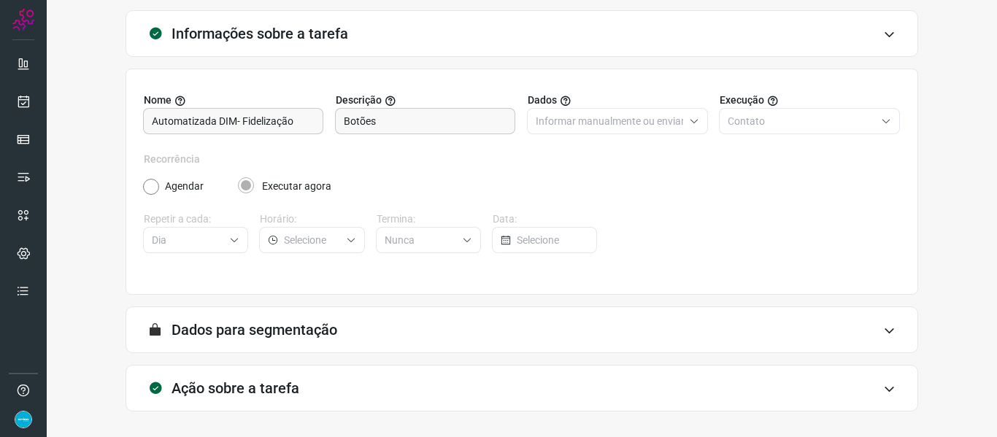
scroll to position [133, 0]
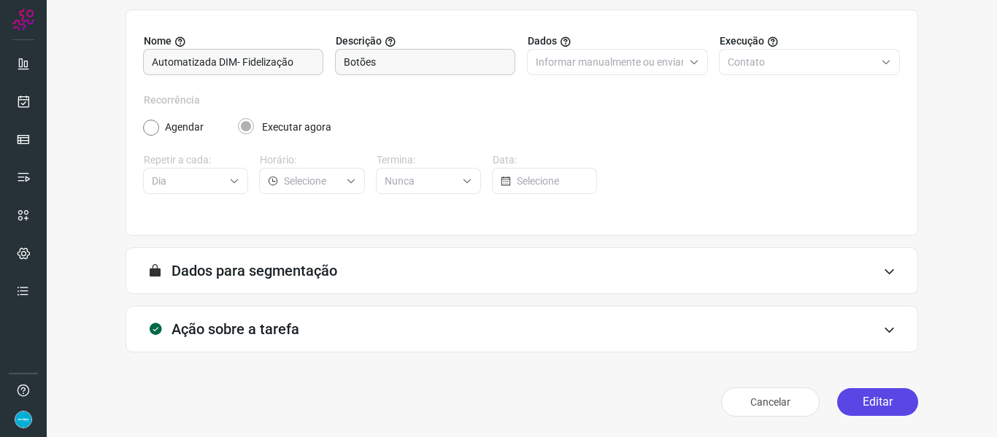
click at [894, 399] on button "Editar" at bounding box center [877, 402] width 81 height 28
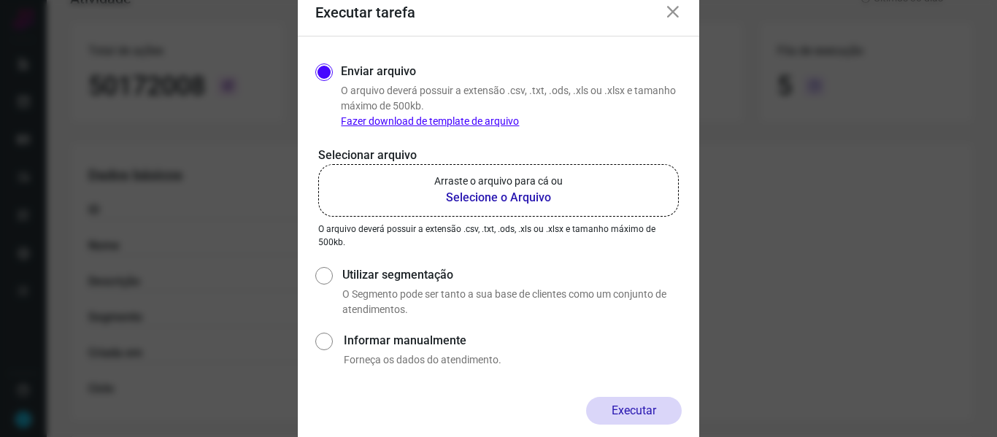
click at [515, 196] on b "Selecione o Arquivo" at bounding box center [498, 198] width 128 height 18
click at [0, 0] on input "Arraste o arquivo para cá ou Selecione o Arquivo" at bounding box center [0, 0] width 0 height 0
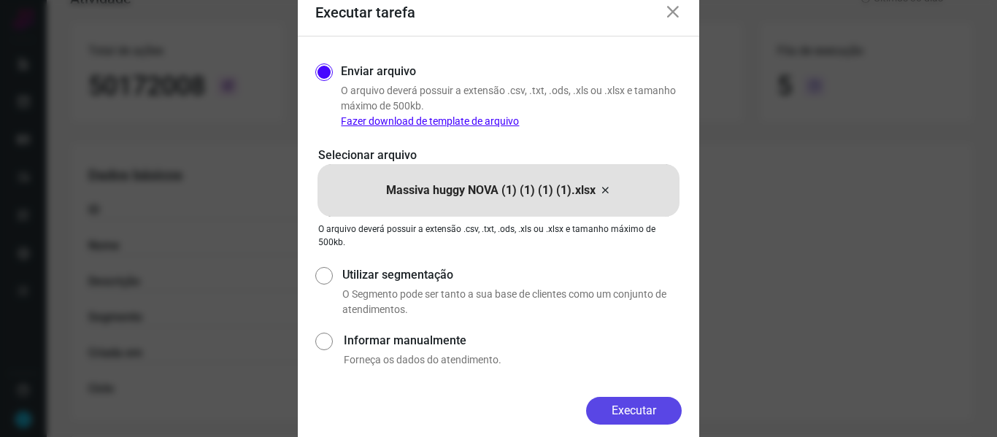
click at [656, 404] on button "Executar" at bounding box center [634, 411] width 96 height 28
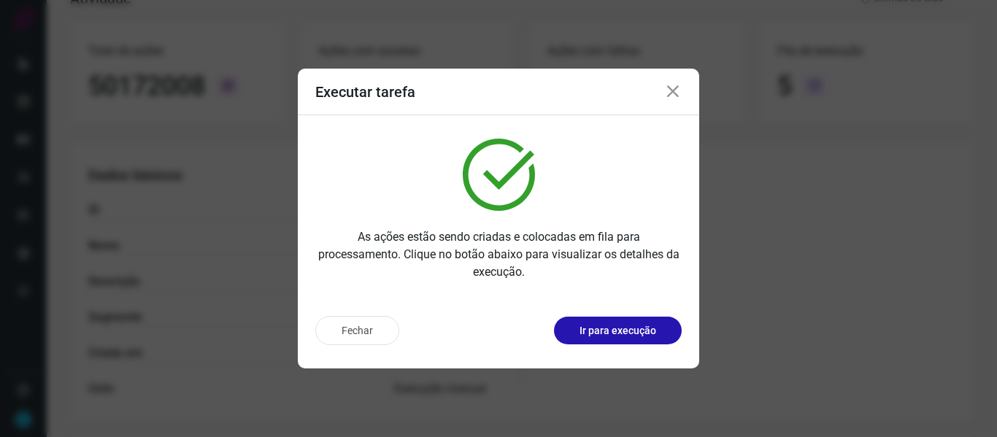
click at [674, 91] on icon at bounding box center [673, 92] width 18 height 18
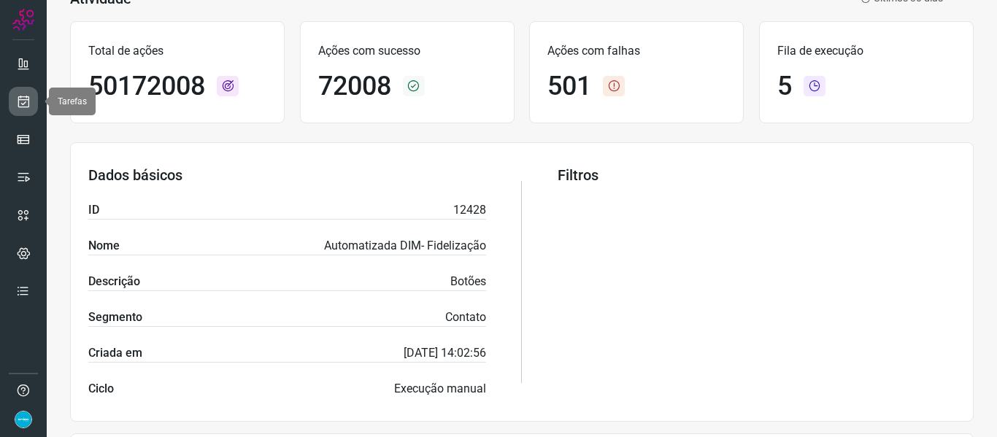
click at [19, 101] on icon at bounding box center [23, 101] width 15 height 15
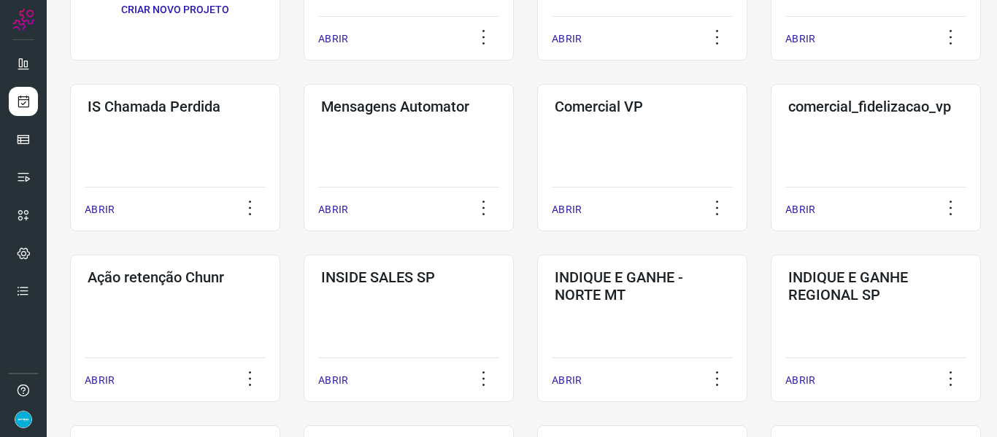
scroll to position [326, 0]
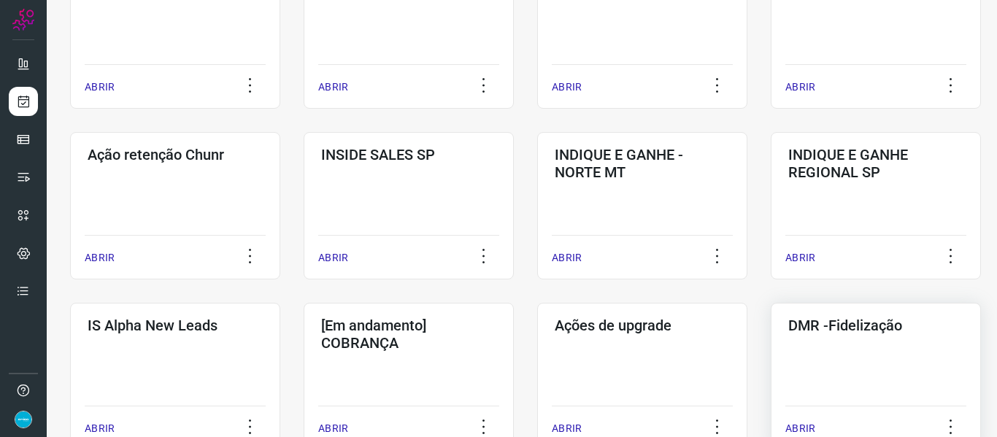
click at [810, 424] on p "ABRIR" at bounding box center [800, 428] width 30 height 15
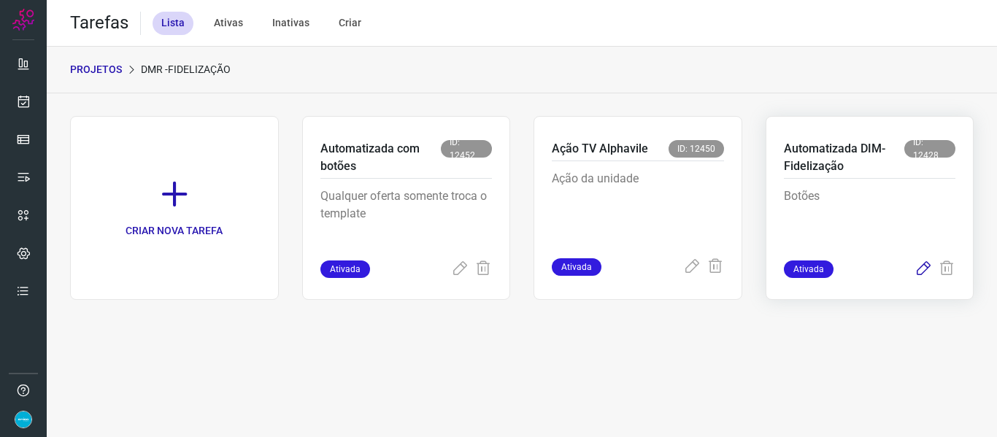
click at [926, 267] on icon at bounding box center [924, 270] width 18 height 18
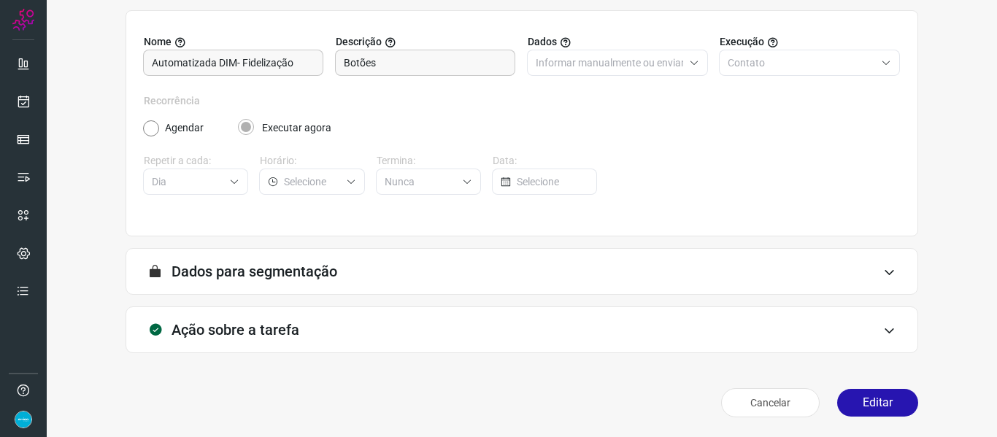
scroll to position [133, 0]
click at [856, 412] on button "Editar" at bounding box center [877, 402] width 81 height 28
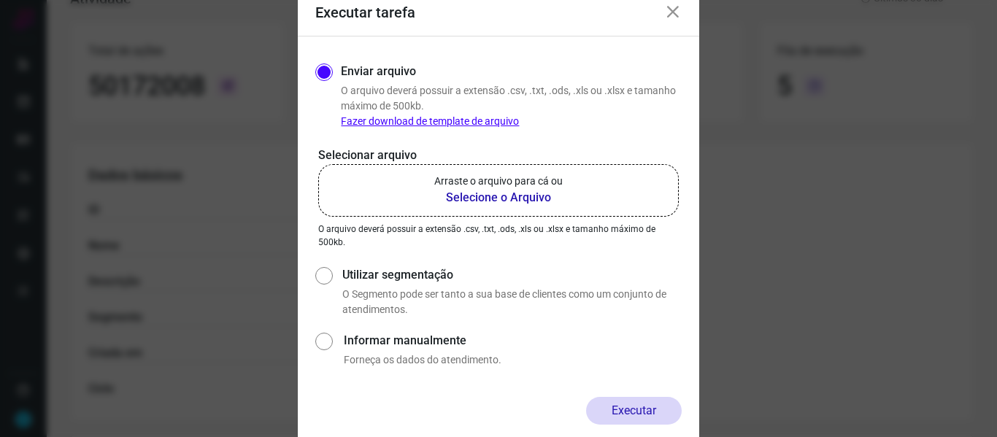
click at [515, 200] on b "Selecione o Arquivo" at bounding box center [498, 198] width 128 height 18
click at [0, 0] on input "Arraste o arquivo para cá ou Selecione o Arquivo" at bounding box center [0, 0] width 0 height 0
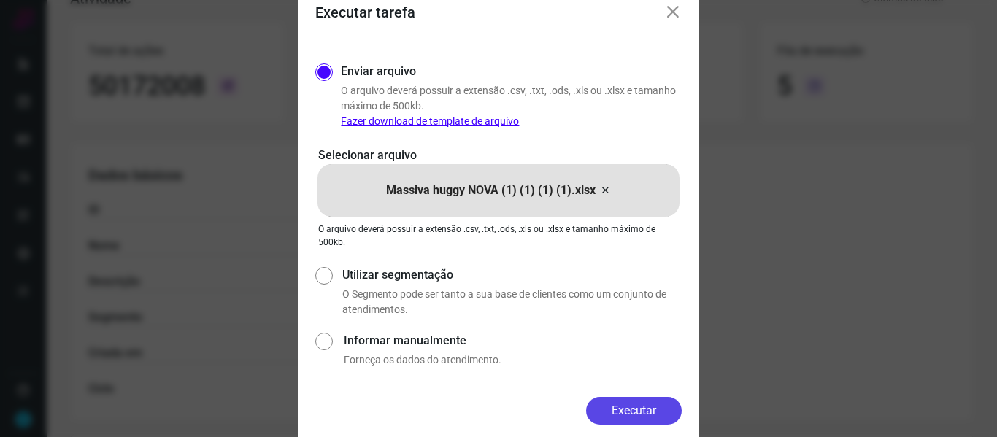
click at [639, 412] on button "Executar" at bounding box center [634, 411] width 96 height 28
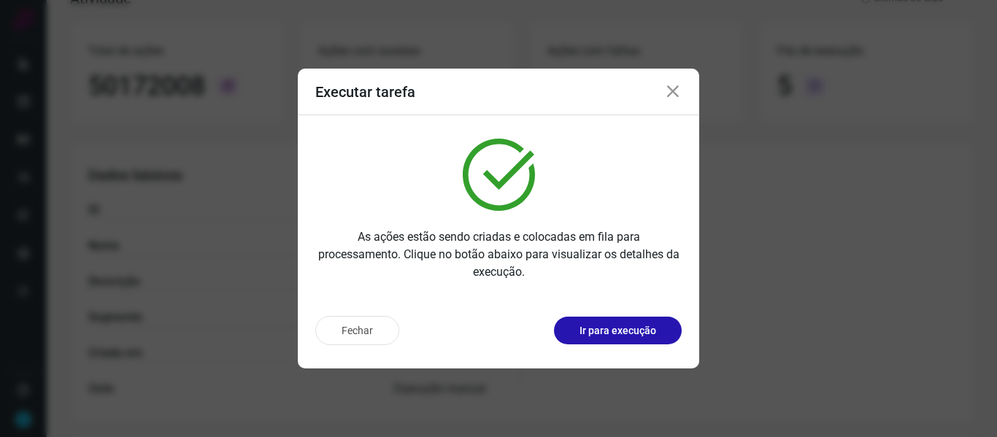
click at [669, 92] on icon at bounding box center [673, 92] width 18 height 18
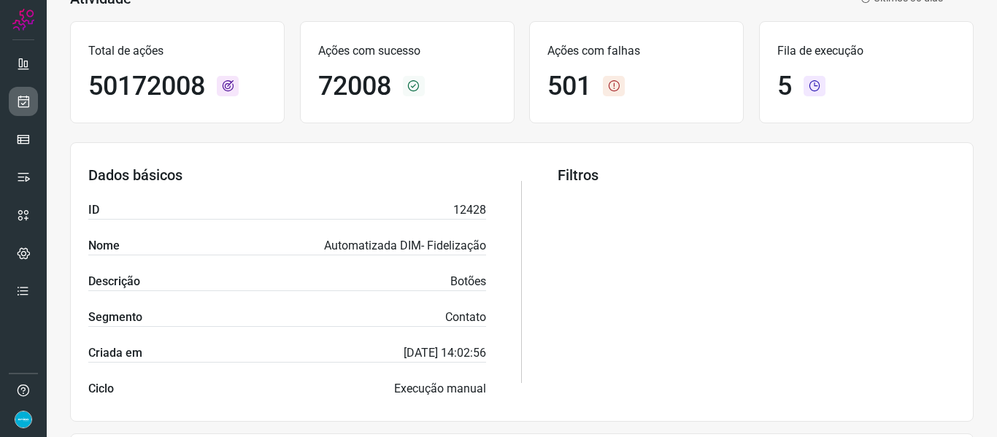
click at [24, 97] on icon at bounding box center [23, 101] width 15 height 15
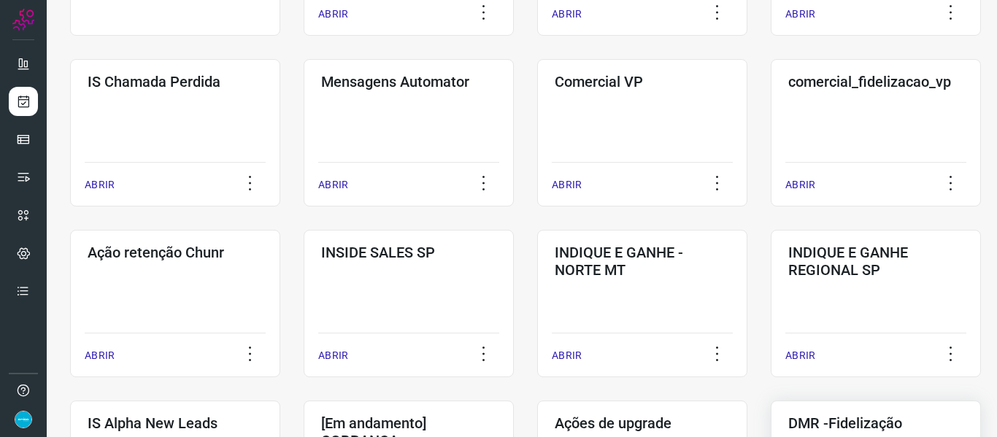
scroll to position [326, 0]
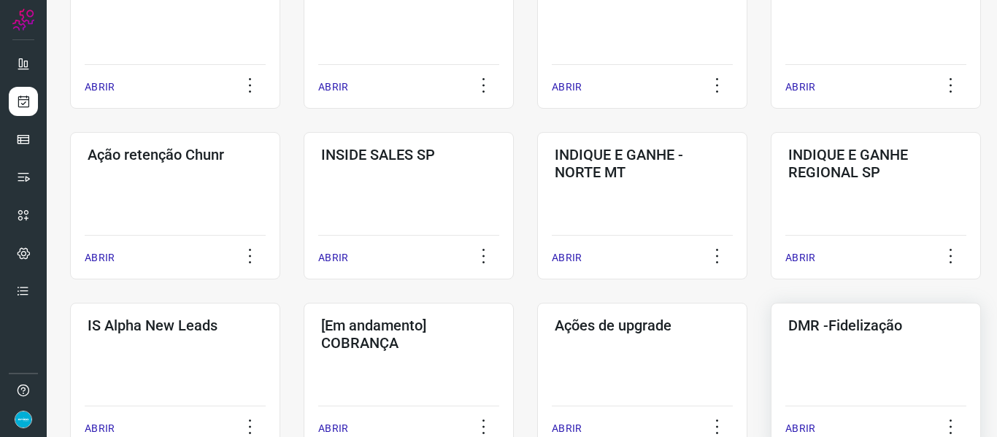
click at [801, 423] on p "ABRIR" at bounding box center [800, 428] width 30 height 15
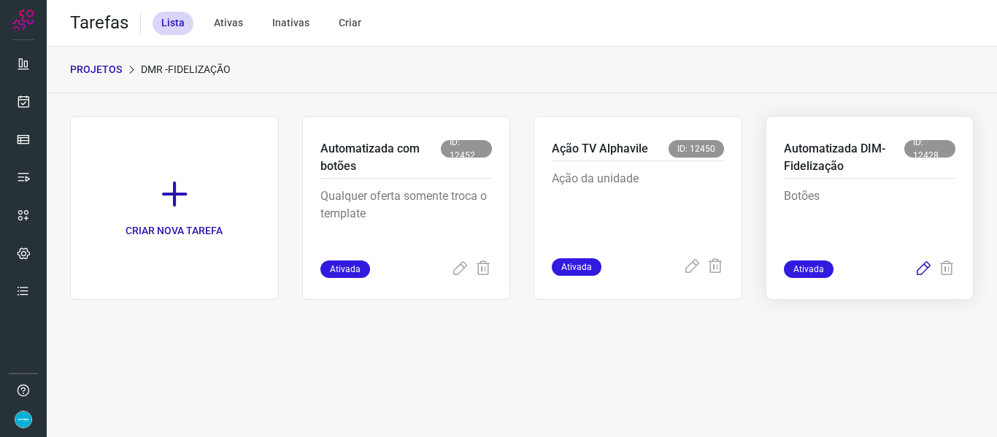
click at [926, 264] on icon at bounding box center [924, 270] width 18 height 18
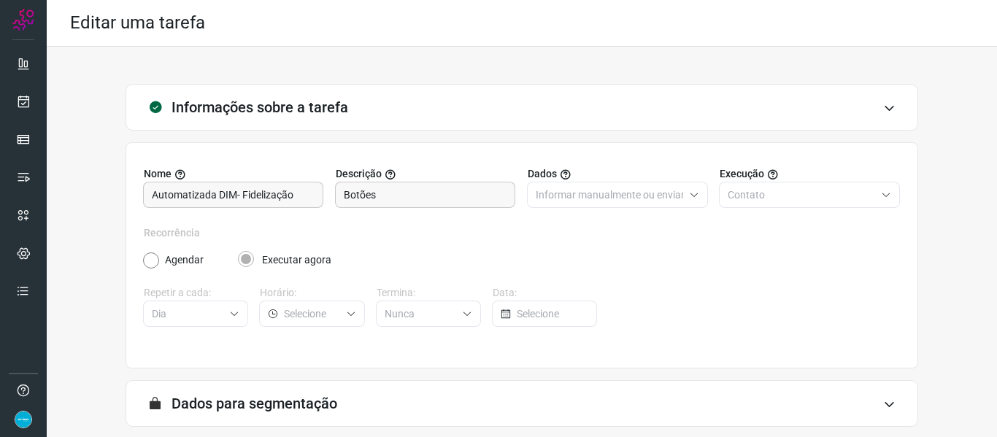
scroll to position [133, 0]
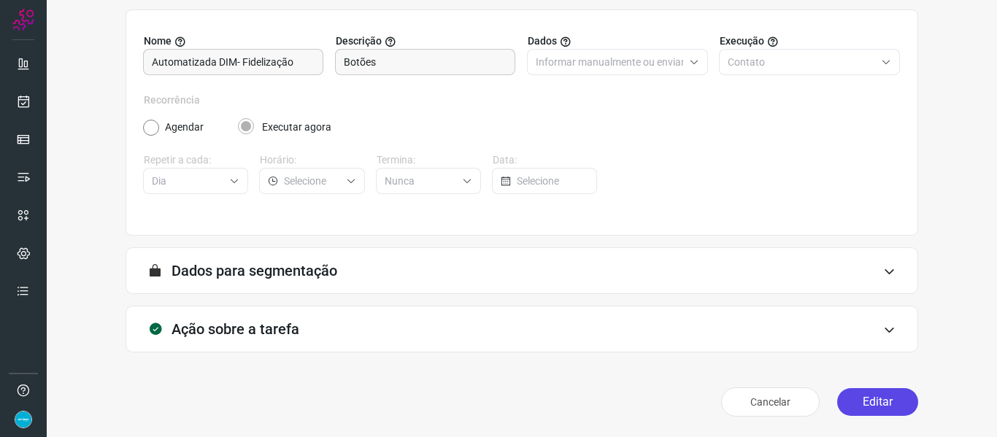
click at [879, 396] on button "Editar" at bounding box center [877, 402] width 81 height 28
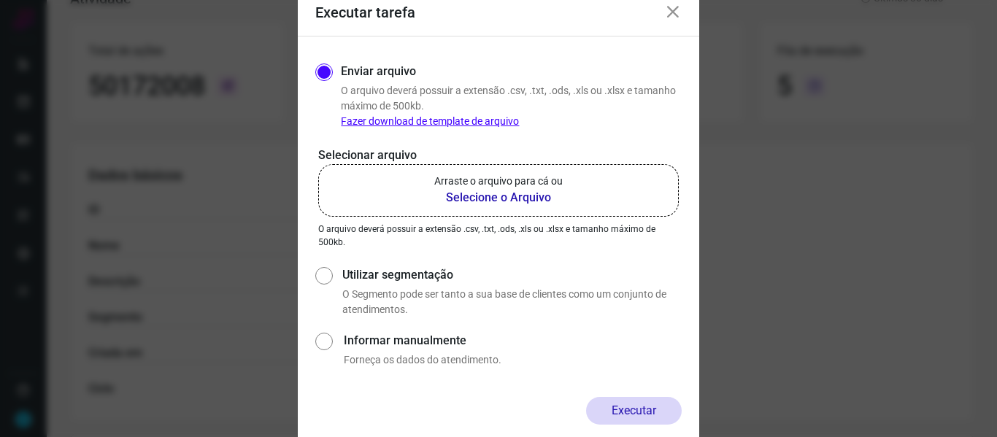
click at [490, 199] on b "Selecione o Arquivo" at bounding box center [498, 198] width 128 height 18
click at [0, 0] on input "Arraste o arquivo para cá ou Selecione o Arquivo" at bounding box center [0, 0] width 0 height 0
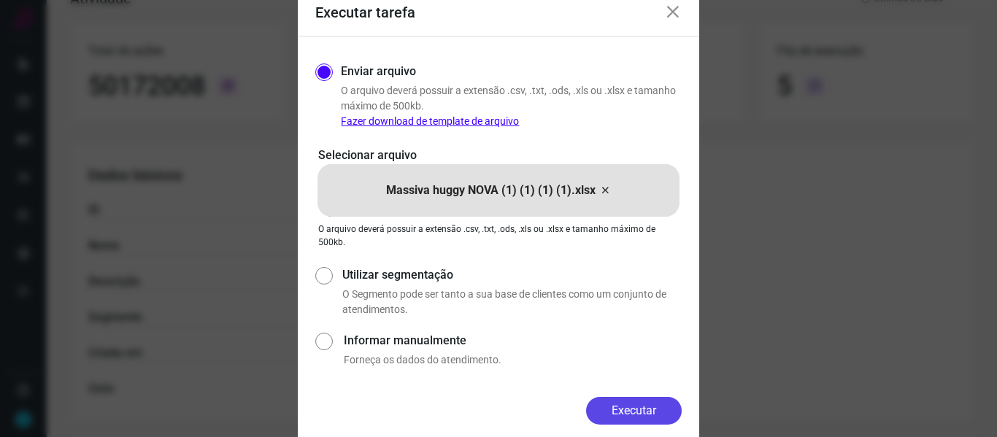
click at [646, 404] on button "Executar" at bounding box center [634, 411] width 96 height 28
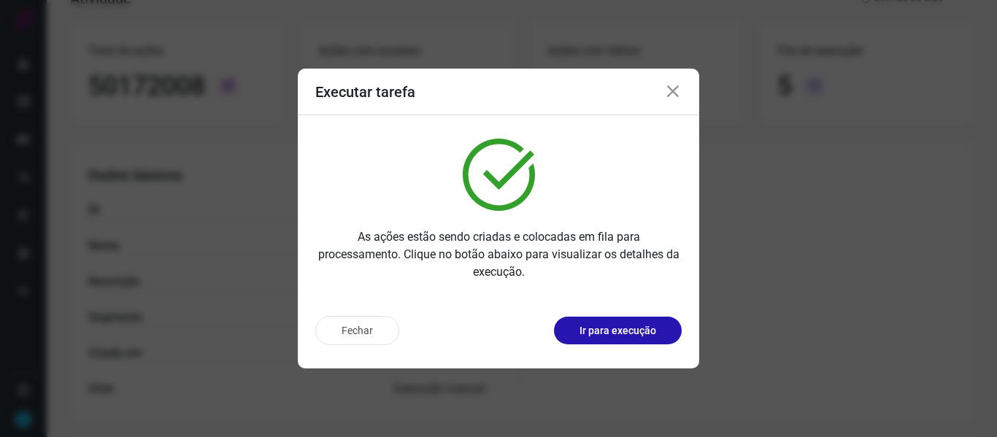
click at [671, 91] on icon at bounding box center [673, 92] width 18 height 18
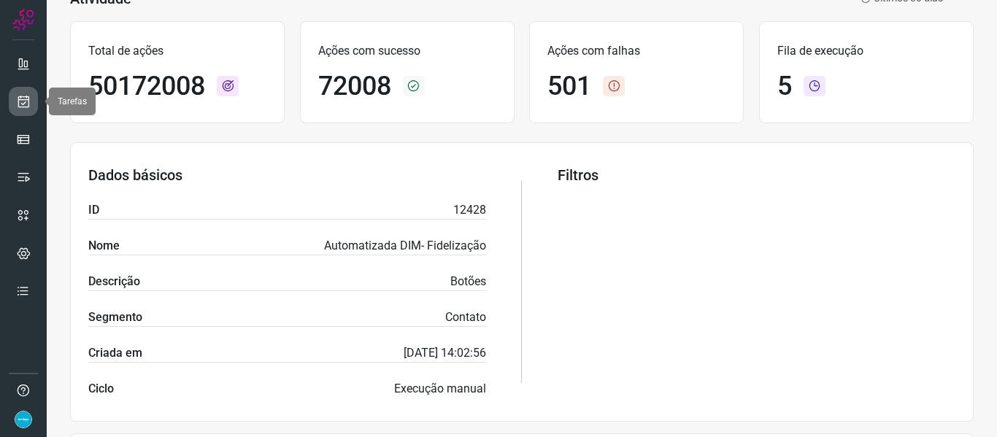
click at [24, 105] on icon at bounding box center [23, 101] width 15 height 15
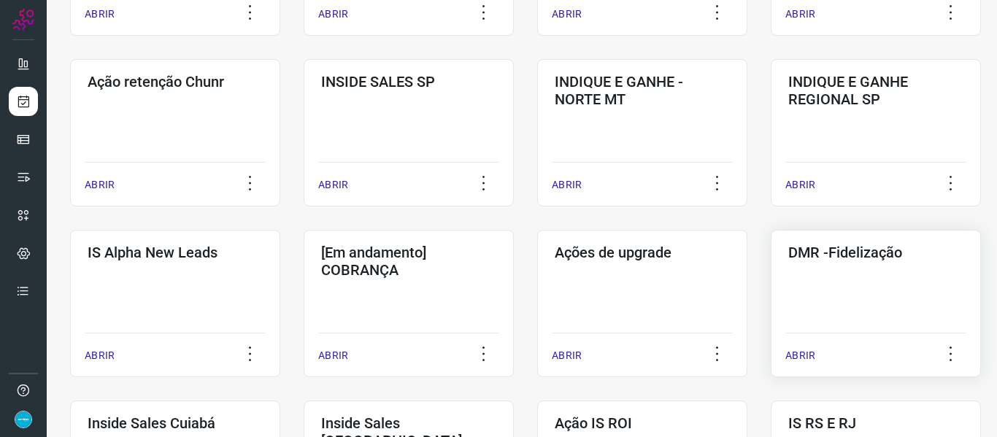
click at [798, 352] on p "ABRIR" at bounding box center [800, 355] width 30 height 15
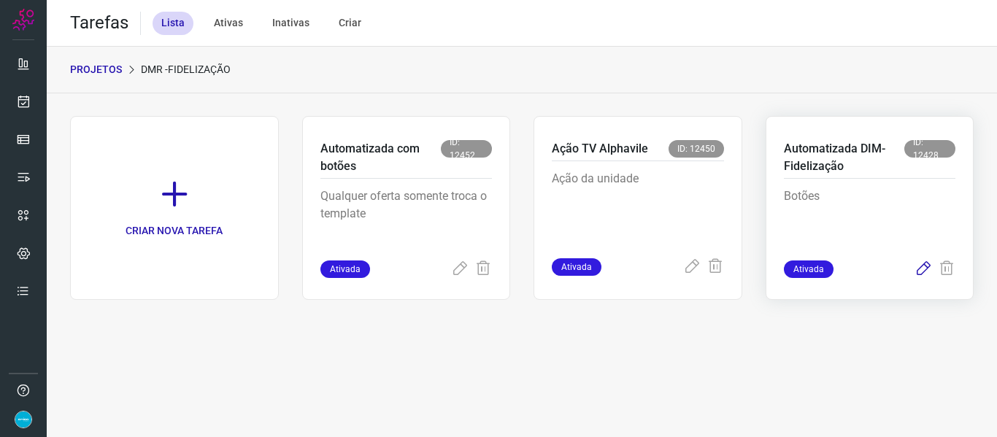
click at [922, 264] on icon at bounding box center [924, 270] width 18 height 18
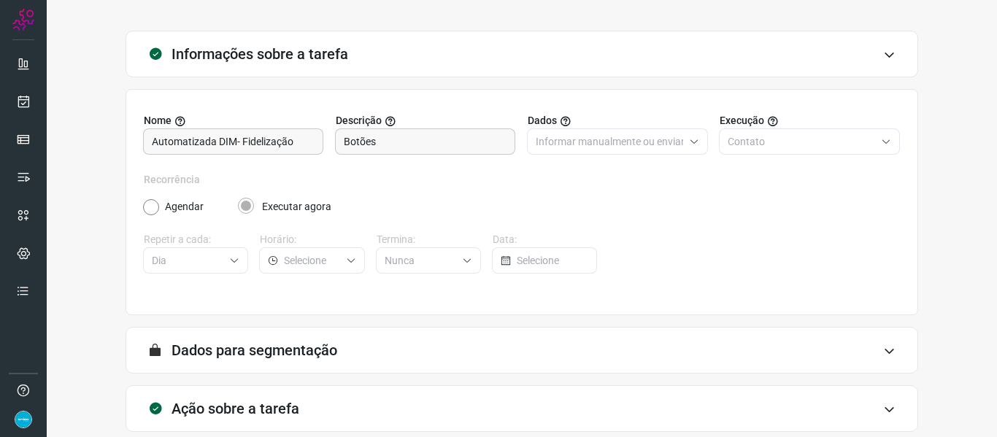
scroll to position [133, 0]
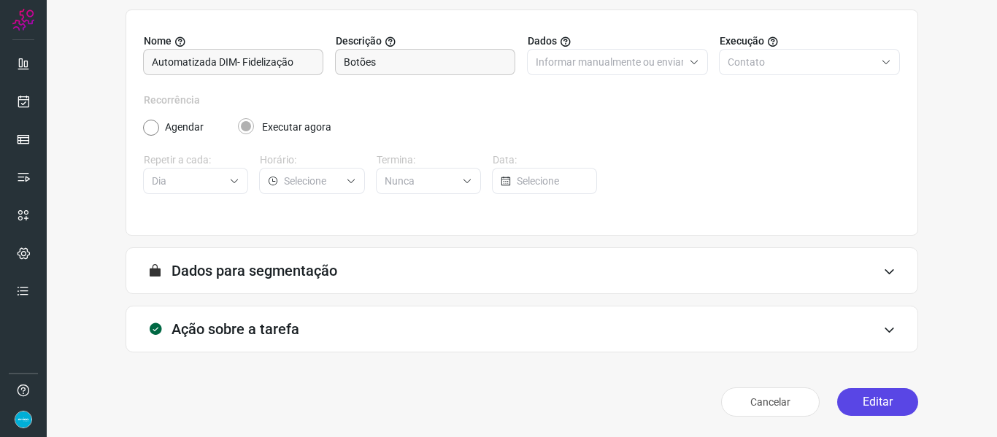
click at [887, 407] on button "Editar" at bounding box center [877, 402] width 81 height 28
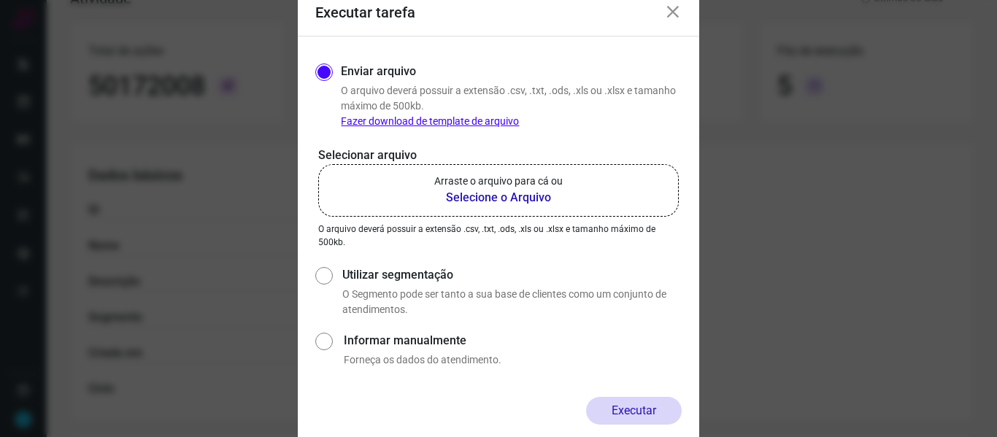
click at [499, 201] on b "Selecione o Arquivo" at bounding box center [498, 198] width 128 height 18
click at [0, 0] on input "Arraste o arquivo para cá ou Selecione o Arquivo" at bounding box center [0, 0] width 0 height 0
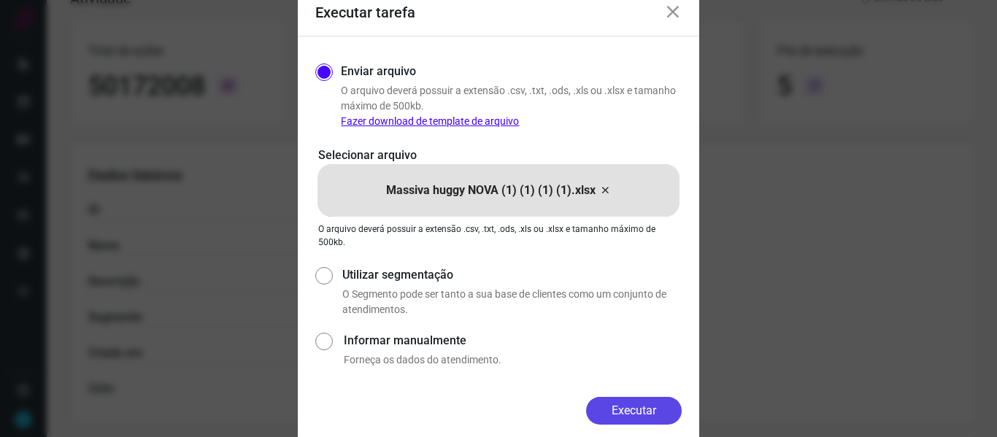
click at [627, 408] on button "Executar" at bounding box center [634, 411] width 96 height 28
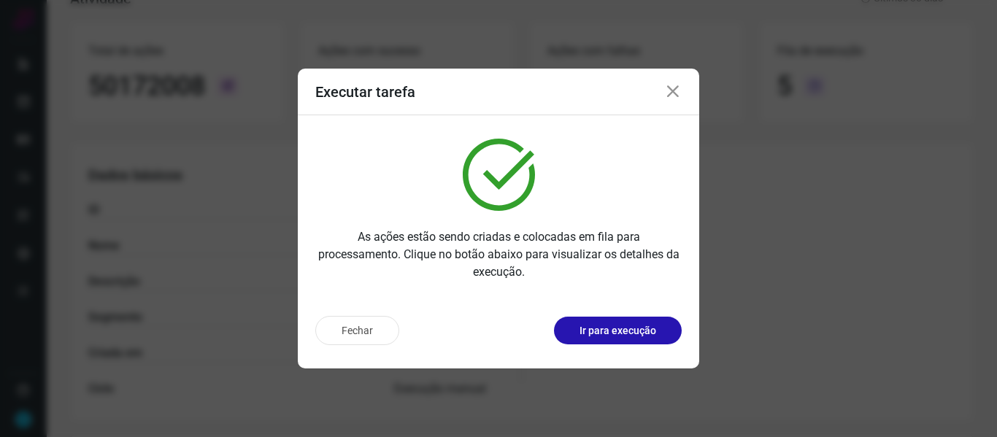
click at [677, 92] on icon at bounding box center [673, 92] width 18 height 18
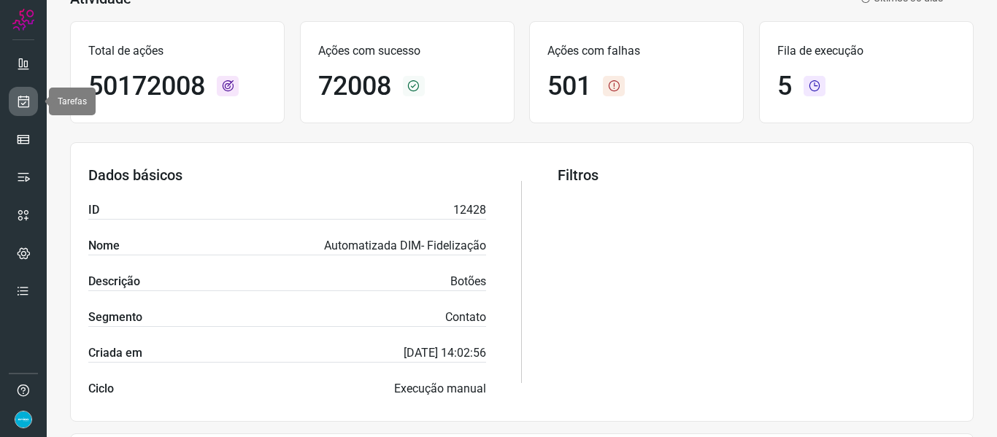
click at [23, 102] on icon at bounding box center [23, 101] width 15 height 15
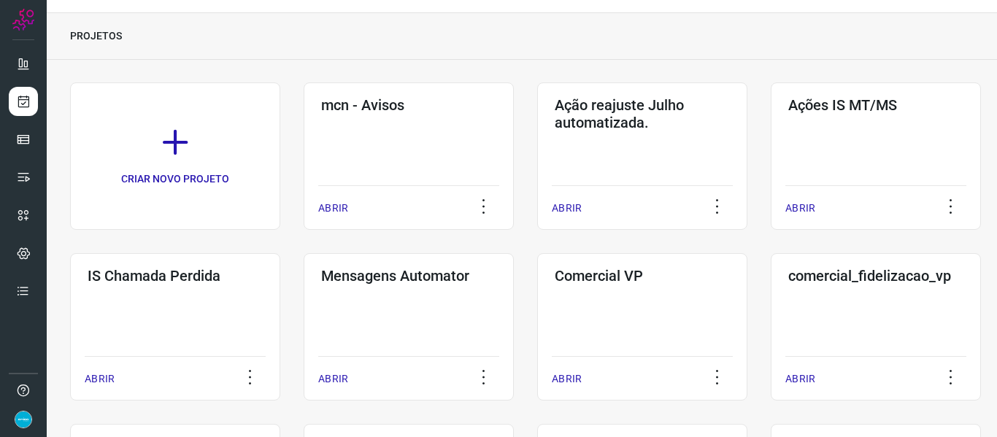
scroll to position [326, 0]
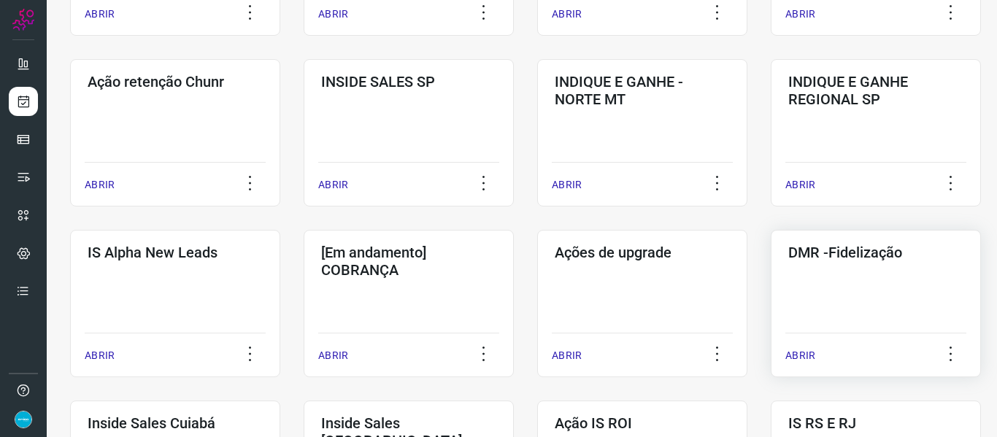
click at [808, 357] on p "ABRIR" at bounding box center [800, 355] width 30 height 15
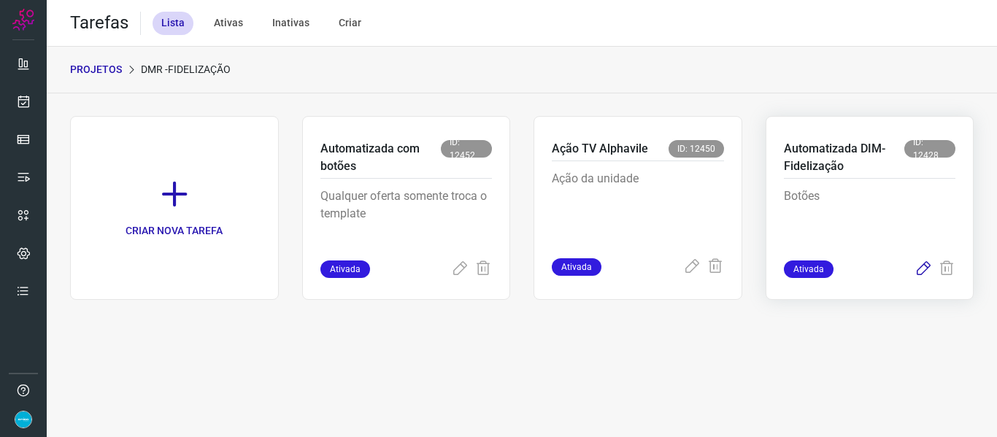
click at [925, 271] on icon at bounding box center [924, 270] width 18 height 18
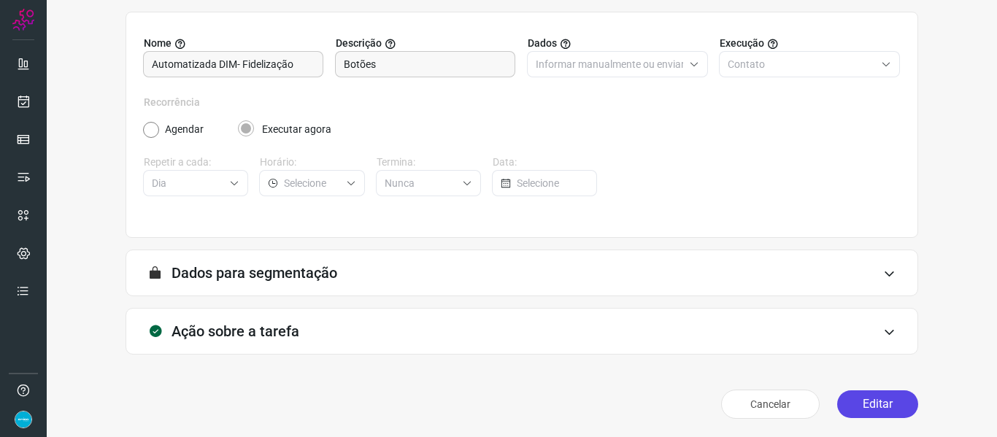
scroll to position [133, 0]
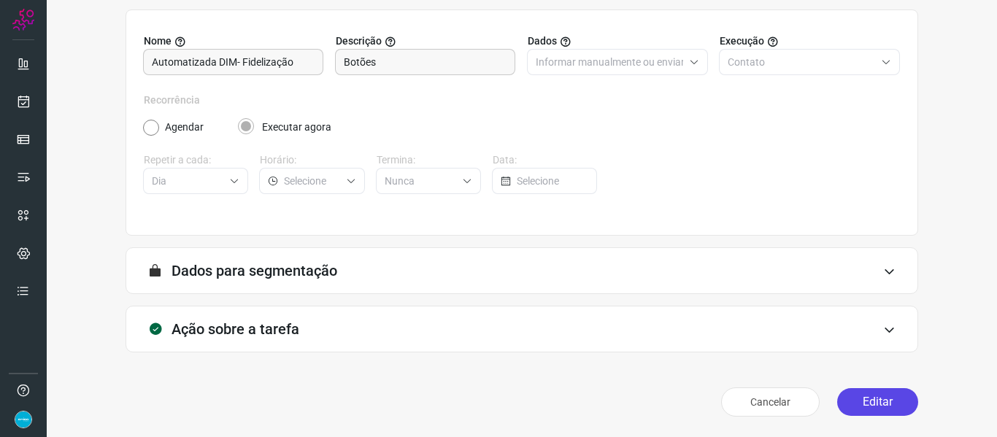
click at [881, 398] on button "Editar" at bounding box center [877, 402] width 81 height 28
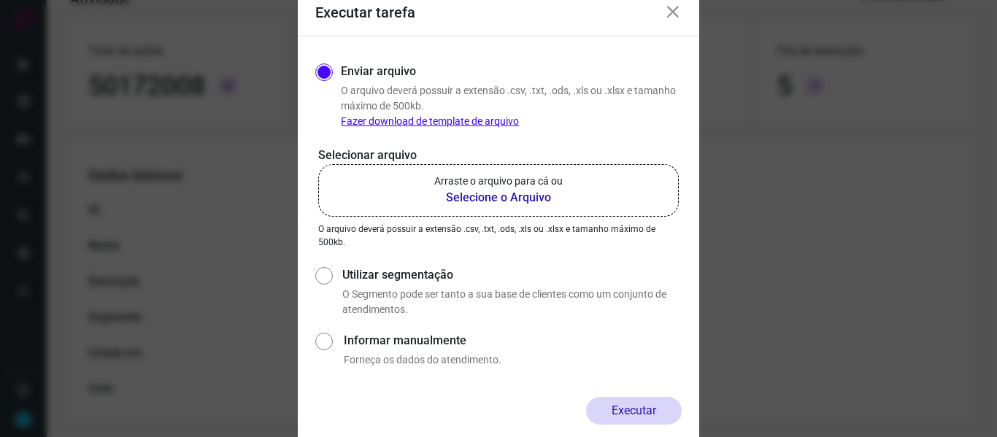
click at [477, 197] on b "Selecione o Arquivo" at bounding box center [498, 198] width 128 height 18
click at [0, 0] on input "Arraste o arquivo para cá ou Selecione o Arquivo" at bounding box center [0, 0] width 0 height 0
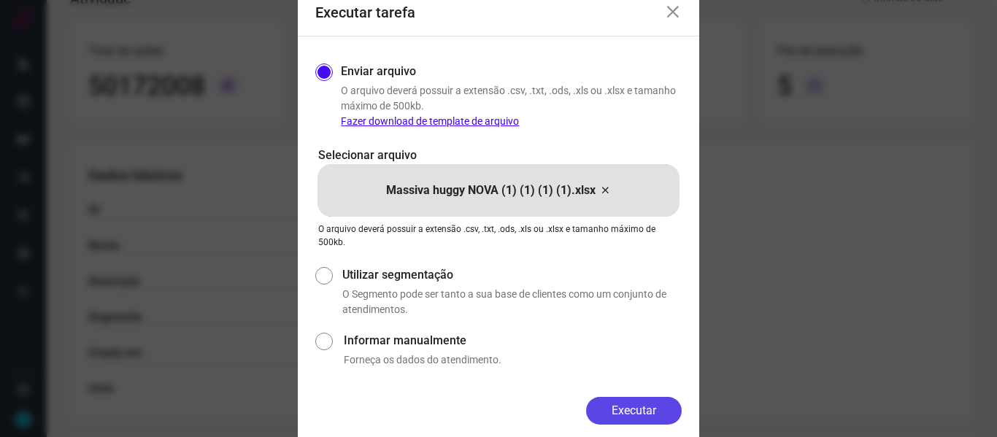
click at [642, 405] on button "Executar" at bounding box center [634, 411] width 96 height 28
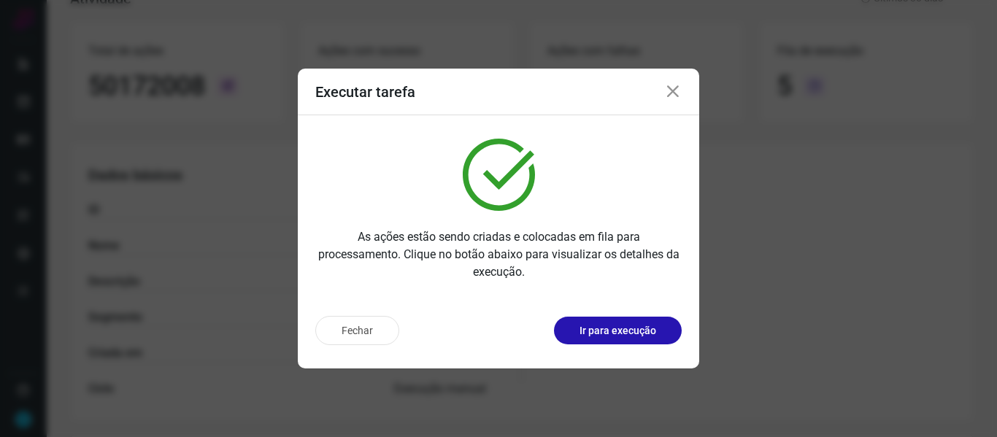
click at [672, 90] on icon at bounding box center [673, 92] width 18 height 18
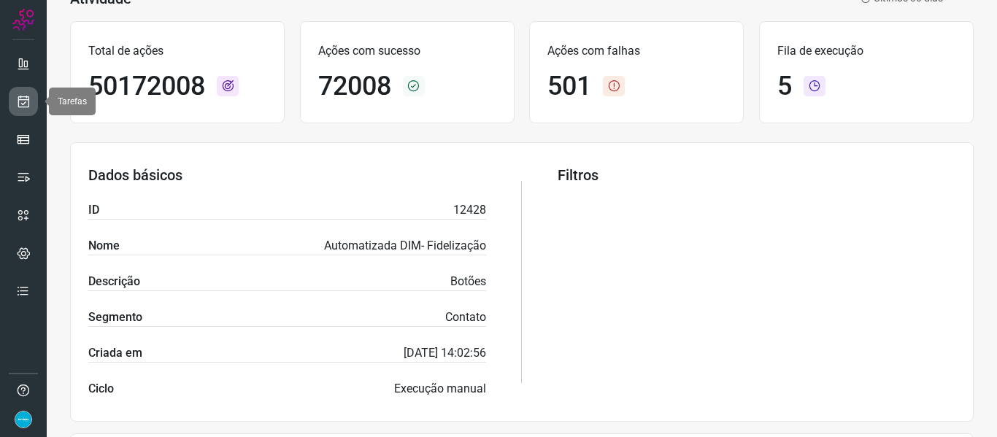
click at [28, 97] on icon at bounding box center [23, 101] width 15 height 15
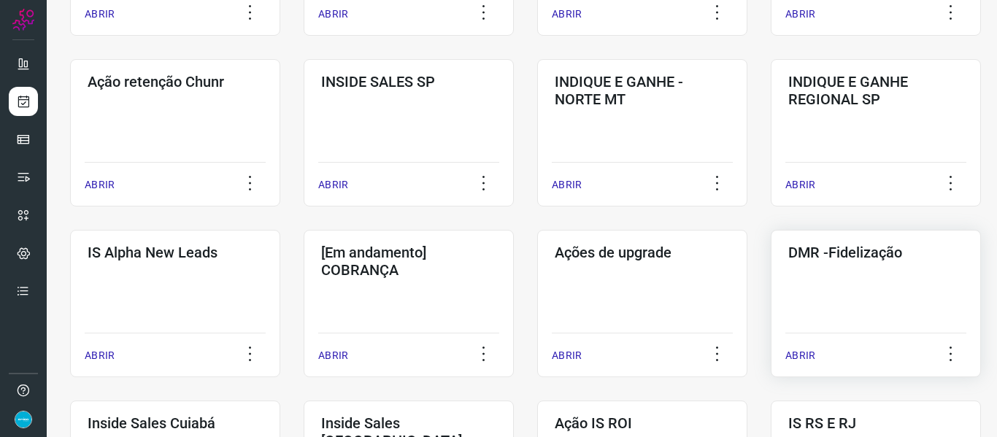
click at [802, 355] on p "ABRIR" at bounding box center [800, 355] width 30 height 15
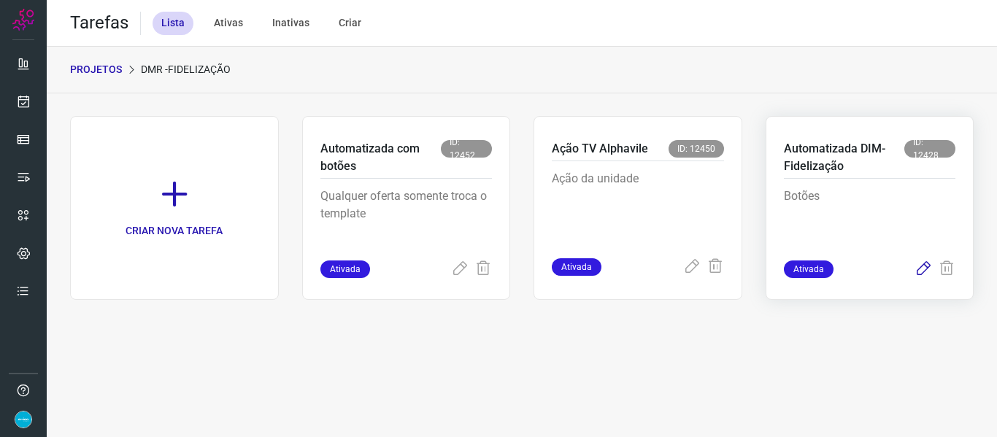
click at [915, 267] on icon at bounding box center [924, 270] width 18 height 18
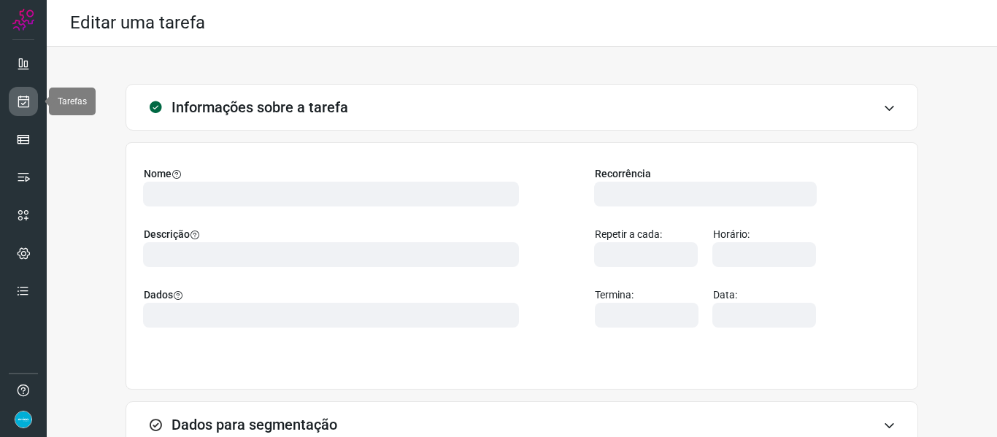
click at [28, 101] on icon at bounding box center [23, 101] width 15 height 15
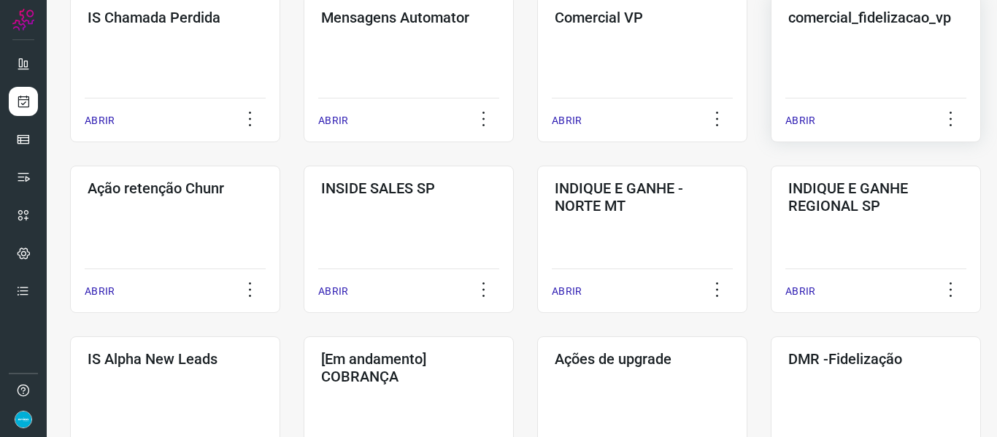
scroll to position [438, 0]
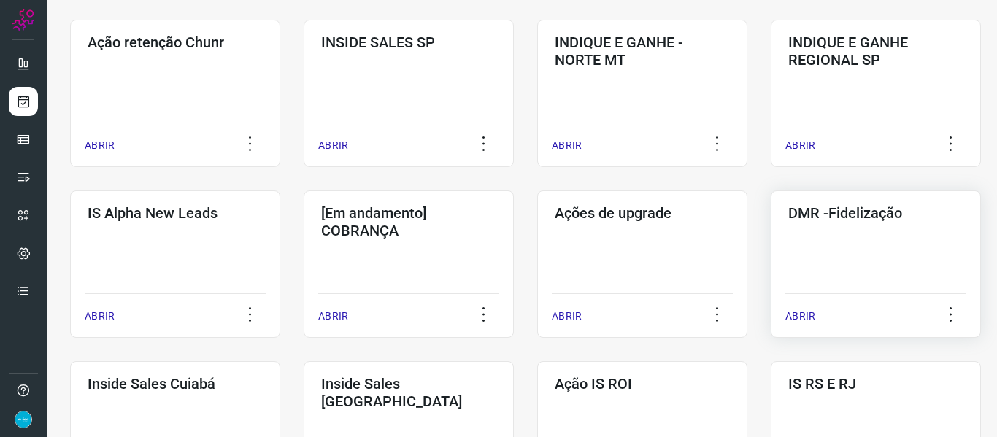
click at [807, 316] on p "ABRIR" at bounding box center [800, 316] width 30 height 15
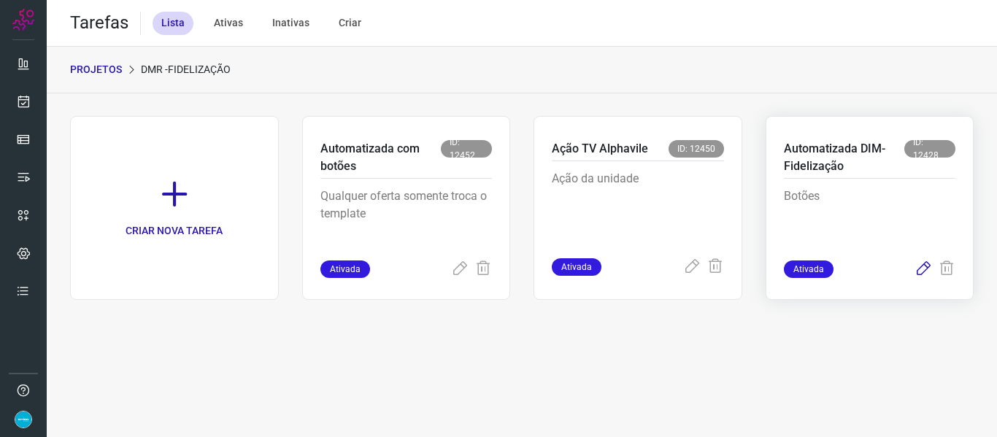
click at [920, 270] on icon at bounding box center [924, 270] width 18 height 18
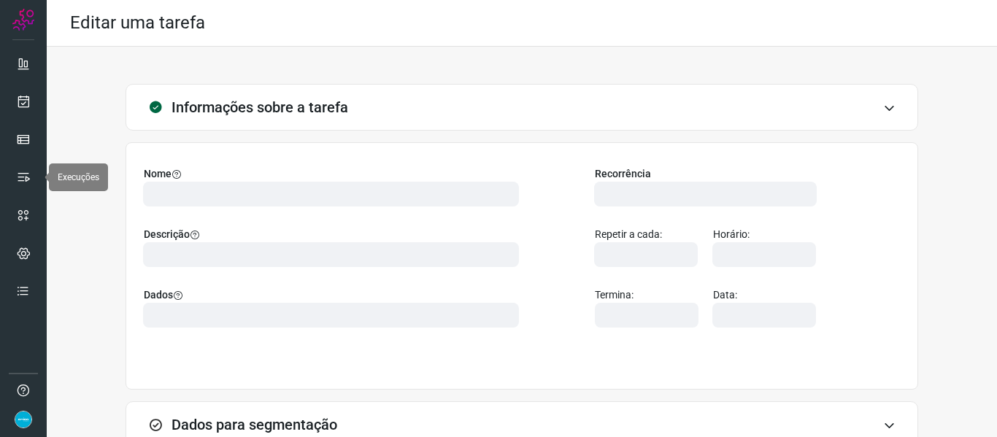
drag, startPoint x: 23, startPoint y: 169, endPoint x: 89, endPoint y: 168, distance: 65.7
click at [23, 169] on link at bounding box center [23, 177] width 29 height 29
